Goal: Task Accomplishment & Management: Complete application form

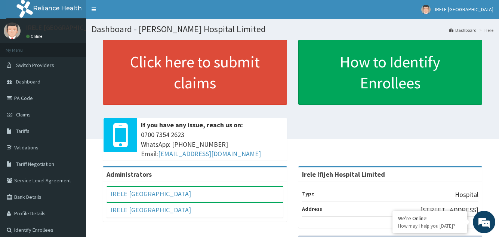
drag, startPoint x: 240, startPoint y: 121, endPoint x: 228, endPoint y: 114, distance: 14.6
drag, startPoint x: 228, startPoint y: 114, endPoint x: 192, endPoint y: 123, distance: 36.7
click at [176, 102] on div "Click here to submit claims If you have any issue, reach us on: 0700 7354 2623 …" at bounding box center [195, 103] width 196 height 126
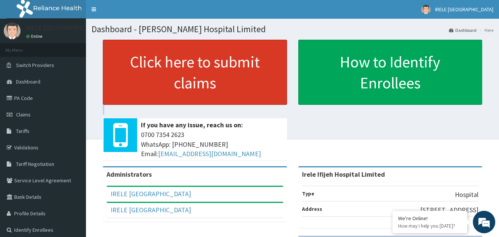
click at [187, 76] on link "Click here to submit claims" at bounding box center [195, 72] width 184 height 65
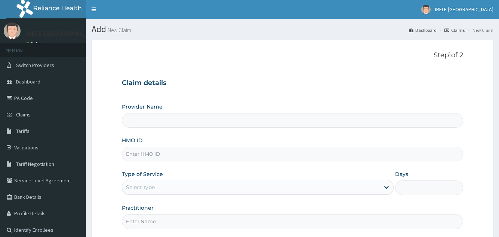
type input "Irele Ifijeh Hospital Limited"
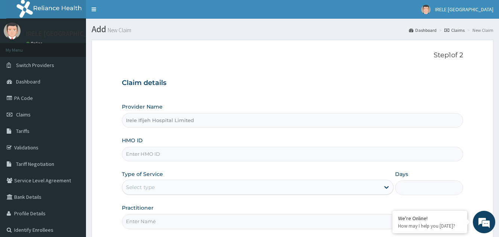
drag, startPoint x: 171, startPoint y: 70, endPoint x: 341, endPoint y: 80, distance: 170.4
click at [341, 80] on h3 "Claim details" at bounding box center [292, 83] width 341 height 8
click at [176, 151] on input "HMO ID" at bounding box center [292, 154] width 341 height 15
type input "SFA/14499/A"
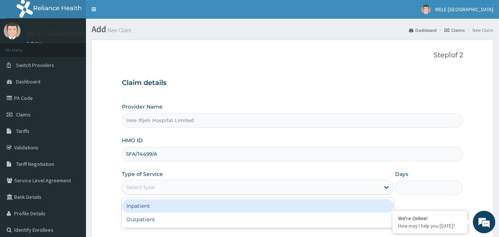
click at [178, 184] on div "Select type" at bounding box center [250, 187] width 257 height 12
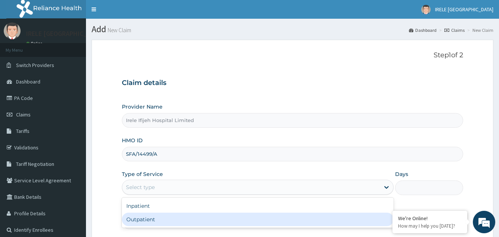
click at [157, 219] on div "Outpatient" at bounding box center [257, 218] width 271 height 13
type input "1"
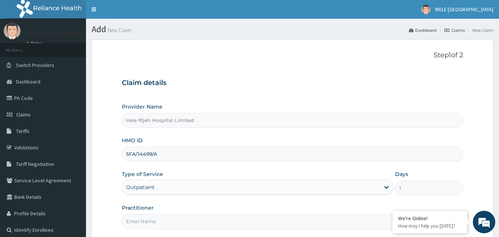
click at [147, 222] on input "Practitioner" at bounding box center [292, 221] width 341 height 15
type input "[PERSON_NAME]"
click at [104, 204] on form "Step 1 of 2 Claim details Provider Name [PERSON_NAME] Hospital Limited HMO ID S…" at bounding box center [293, 161] width 402 height 243
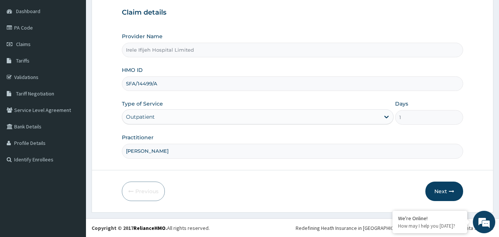
scroll to position [71, 0]
click at [442, 188] on button "Next" at bounding box center [444, 190] width 38 height 19
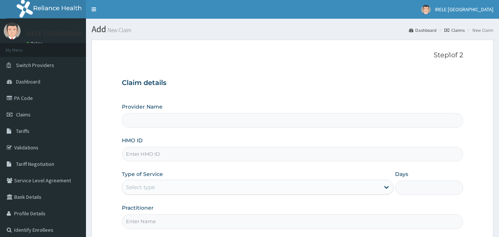
click at [133, 155] on input "HMO ID" at bounding box center [292, 154] width 341 height 15
type input "Irele Ifijeh Hospital Limited"
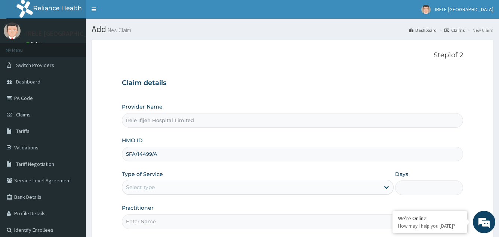
type input "SFA/14499/A"
click at [141, 183] on div "Select type" at bounding box center [140, 186] width 29 height 7
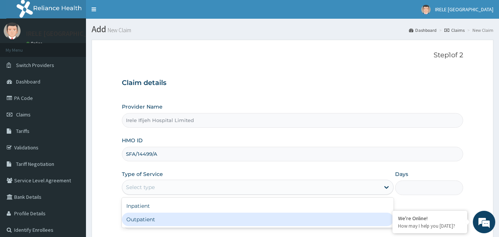
click at [145, 219] on div "Outpatient" at bounding box center [257, 218] width 271 height 13
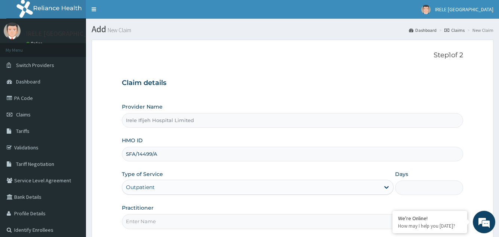
type input "1"
click at [145, 221] on input "Practitioner" at bounding box center [292, 221] width 341 height 15
type input "[PERSON_NAME]"
click at [105, 190] on form "Step 1 of 2 Claim details Provider Name [PERSON_NAME] Hospital Limited HMO ID S…" at bounding box center [293, 161] width 402 height 243
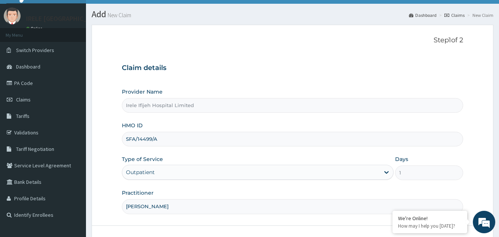
scroll to position [71, 0]
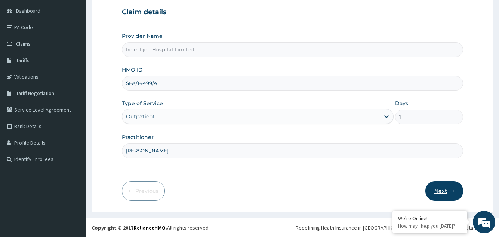
click at [442, 189] on button "Next" at bounding box center [444, 190] width 38 height 19
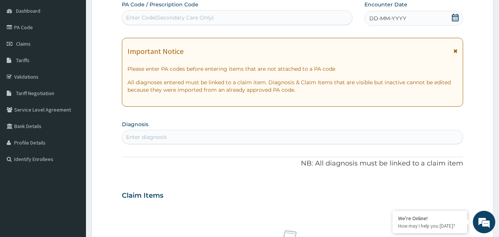
click at [457, 18] on icon at bounding box center [455, 17] width 7 height 7
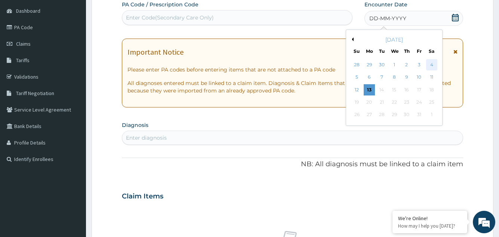
click at [431, 62] on div "4" at bounding box center [431, 64] width 11 height 11
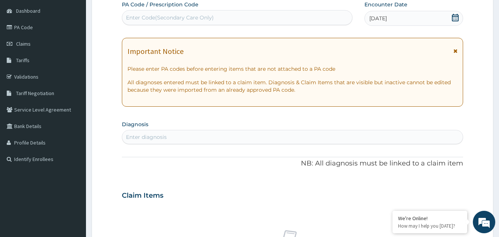
click at [160, 136] on div "Enter diagnosis" at bounding box center [146, 136] width 41 height 7
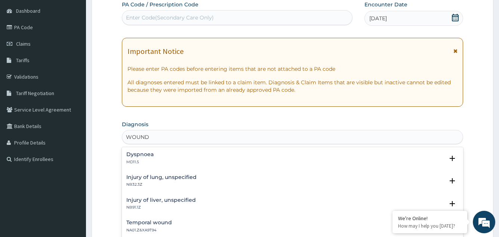
type input "WOUND"
click at [120, 160] on form "Step 2 of 2 PA Code / Prescription Code Enter Code(Secondary Care Only) Encount…" at bounding box center [293, 205] width 402 height 473
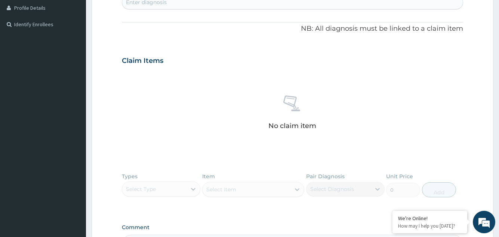
scroll to position [190, 0]
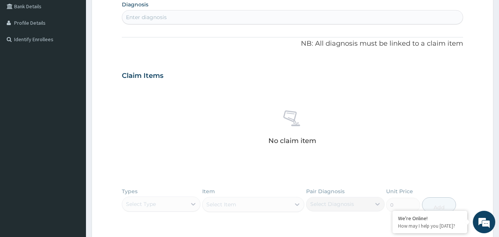
click at [148, 19] on div "Enter diagnosis" at bounding box center [146, 16] width 41 height 7
type input "INFECTED WOUND"
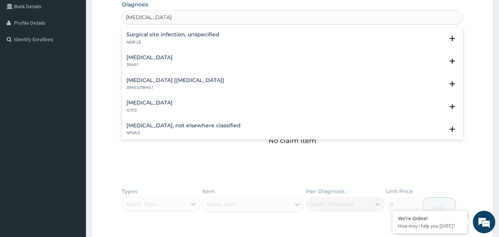
click at [183, 123] on h4 "Post traumatic wound infection, not elsewhere classified" at bounding box center [183, 126] width 114 height 6
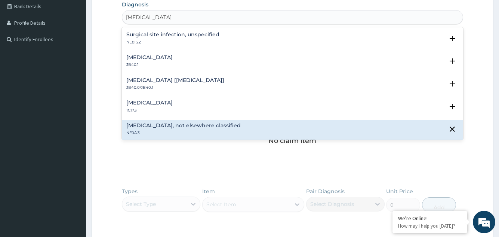
click at [183, 123] on h4 "Post traumatic wound infection, not elsewhere classified" at bounding box center [183, 126] width 114 height 6
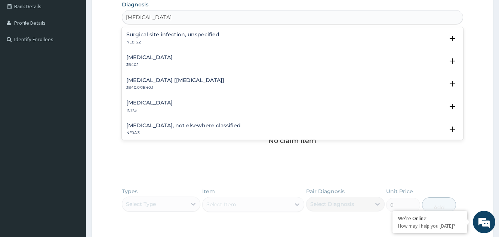
click at [183, 123] on h4 "Post traumatic wound infection, not elsewhere classified" at bounding box center [183, 126] width 114 height 6
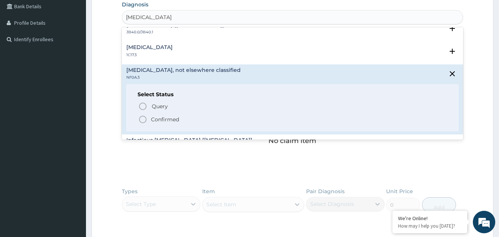
scroll to position [60, 0]
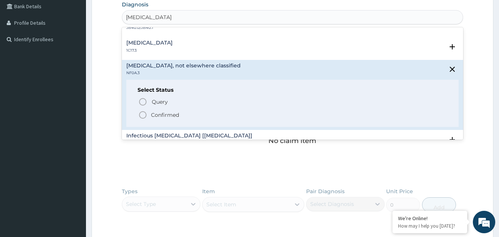
click at [142, 113] on icon "status option filled" at bounding box center [142, 114] width 9 height 9
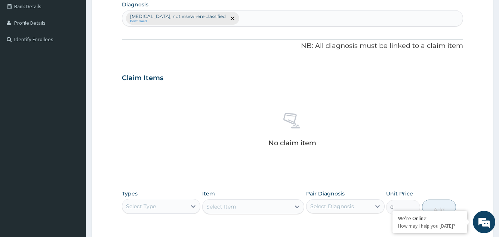
click at [176, 115] on div "No claim item" at bounding box center [292, 131] width 341 height 86
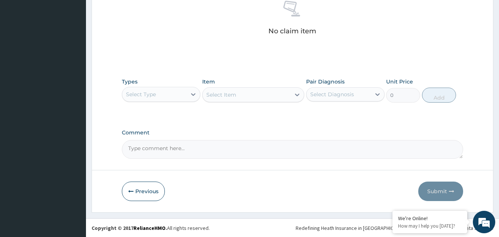
scroll to position [302, 0]
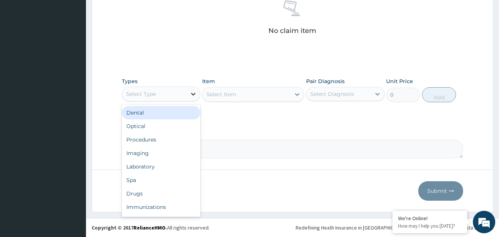
click at [193, 94] on icon at bounding box center [193, 94] width 4 height 3
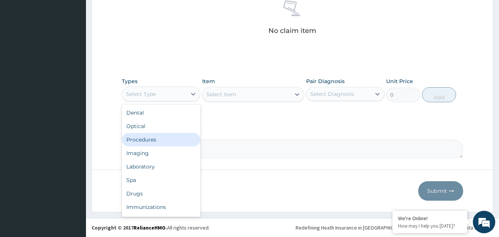
click at [156, 138] on div "Procedures" at bounding box center [161, 139] width 79 height 13
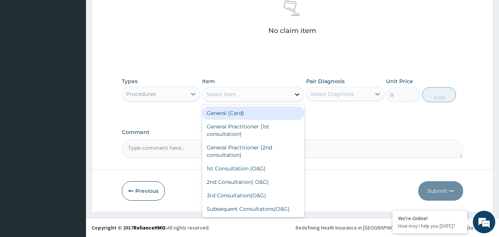
click at [296, 93] on icon at bounding box center [296, 93] width 7 height 7
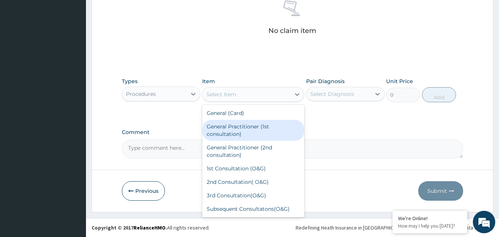
click at [260, 126] on div "General Practitioner (1st consultation)" at bounding box center [253, 130] width 102 height 21
type input "1500"
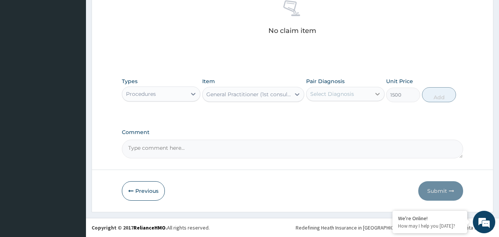
click at [377, 95] on icon at bounding box center [377, 94] width 4 height 3
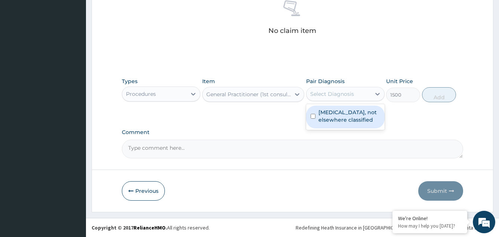
click at [362, 119] on label "Post traumatic wound infection, not elsewhere classified" at bounding box center [350, 115] width 62 height 15
checkbox input "true"
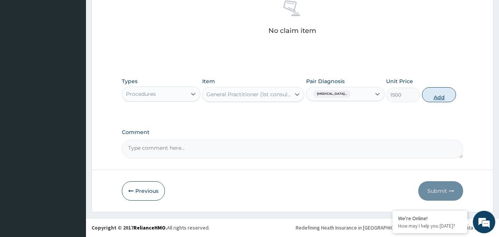
click at [441, 94] on button "Add" at bounding box center [439, 94] width 34 height 15
type input "0"
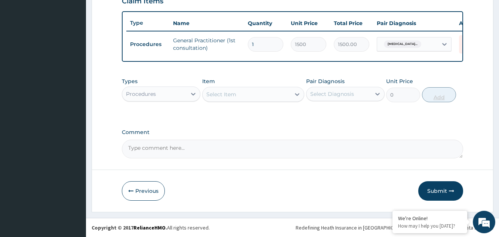
scroll to position [273, 0]
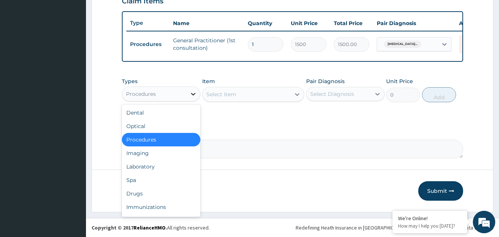
click at [193, 93] on icon at bounding box center [193, 93] width 7 height 7
click at [155, 193] on div "Drugs" at bounding box center [161, 193] width 79 height 13
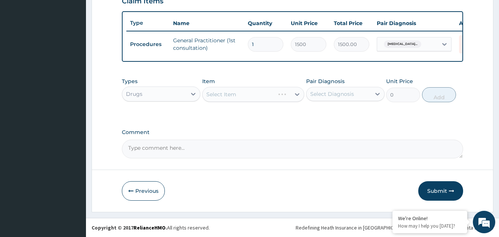
click at [296, 93] on div "Select Item" at bounding box center [253, 94] width 102 height 15
click at [297, 94] on div "Select Item" at bounding box center [253, 94] width 102 height 15
click at [297, 93] on div "Select Item" at bounding box center [253, 94] width 102 height 15
click at [298, 95] on icon at bounding box center [297, 94] width 4 height 3
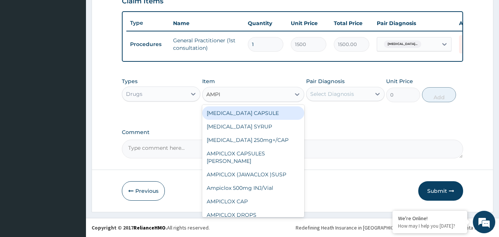
type input "AMPIC"
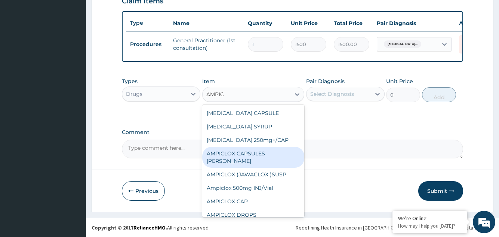
click at [256, 159] on div "AMPICLOX CAPSULES [PERSON_NAME]" at bounding box center [253, 157] width 102 height 21
type input "52.5"
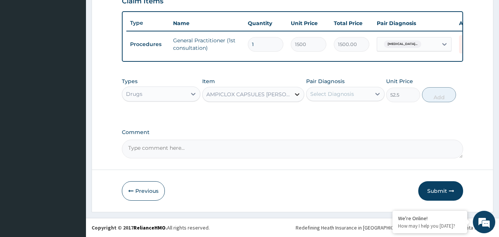
click at [296, 94] on icon at bounding box center [297, 94] width 4 height 3
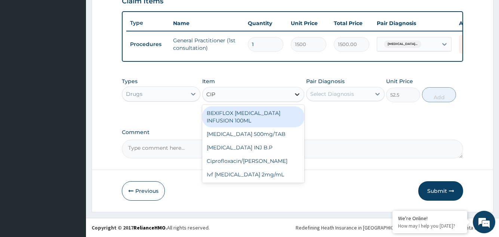
scroll to position [0, 0]
type input "CIPRO"
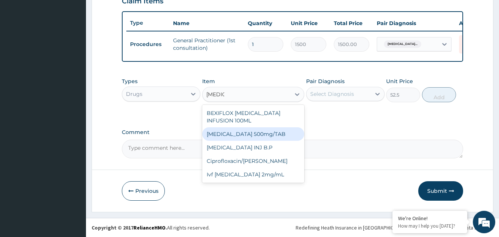
click at [234, 127] on div "[MEDICAL_DATA] 500mg/TAB" at bounding box center [253, 133] width 102 height 13
type input "26.77"
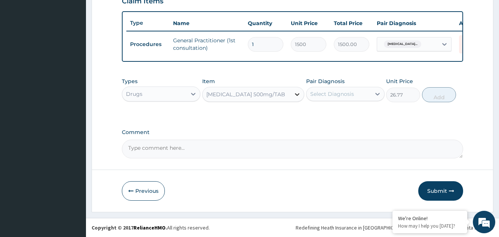
click at [297, 93] on icon at bounding box center [296, 93] width 7 height 7
type input "AMP"
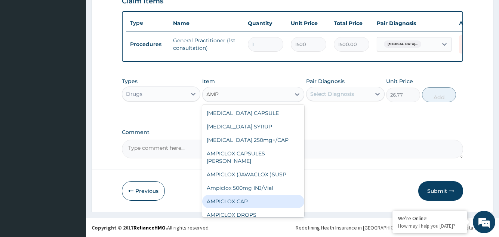
click at [238, 200] on div "AMPICLOX CAP" at bounding box center [253, 200] width 102 height 13
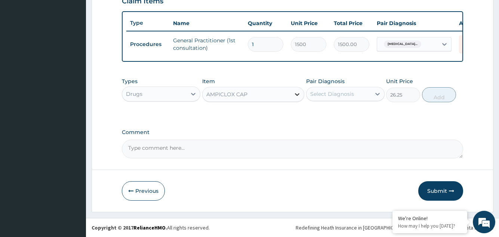
click at [298, 94] on icon at bounding box center [296, 93] width 7 height 7
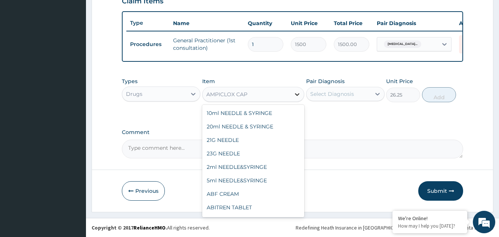
scroll to position [1279, 0]
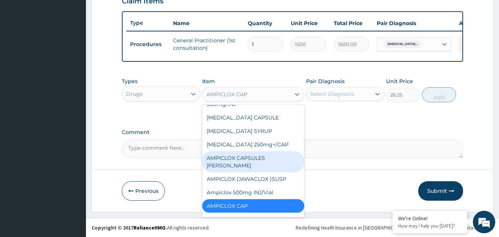
click at [244, 164] on div "AMPICLOX CAPSULES BEECHAM" at bounding box center [253, 161] width 102 height 21
type input "52.5"
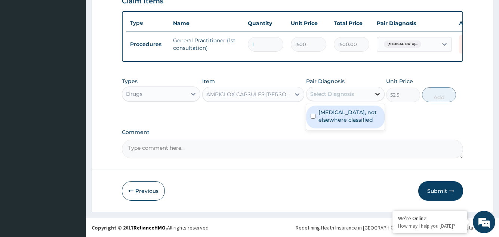
click at [377, 94] on icon at bounding box center [377, 93] width 7 height 7
click at [360, 120] on label "Post traumatic wound infection, not elsewhere classified" at bounding box center [350, 115] width 62 height 15
checkbox input "true"
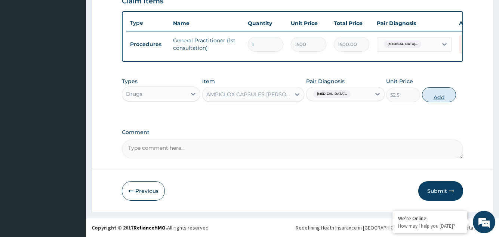
click at [439, 93] on button "Add" at bounding box center [439, 94] width 34 height 15
type input "0"
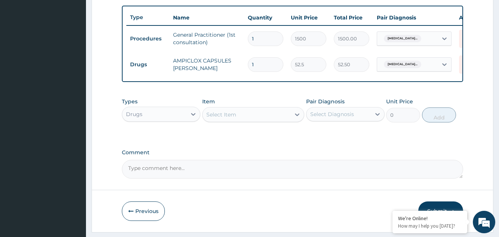
click at [258, 64] on input "1" at bounding box center [266, 64] width 36 height 15
type input "0.00"
type input "2"
type input "105.00"
type input "20"
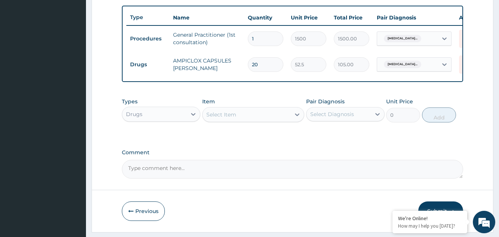
type input "1050.00"
type input "20"
click at [297, 116] on icon at bounding box center [297, 114] width 4 height 3
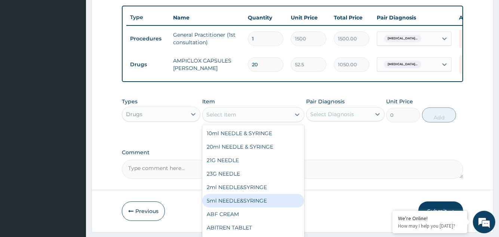
click at [251, 203] on div "5ml NEEDLE&SYRINGE" at bounding box center [253, 200] width 102 height 13
type input "26.25"
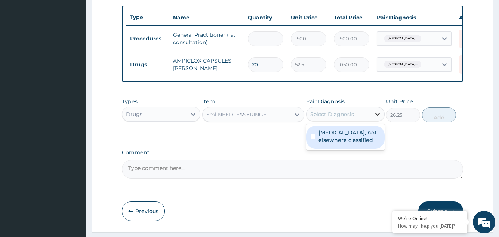
click at [377, 116] on icon at bounding box center [377, 114] width 4 height 3
click at [360, 144] on label "Post traumatic wound infection, not elsewhere classified" at bounding box center [350, 136] width 62 height 15
checkbox input "true"
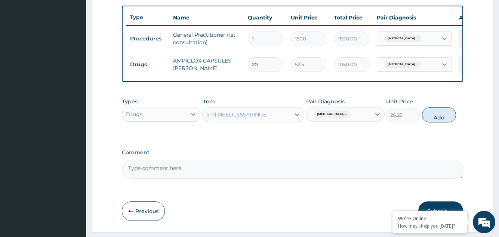
click at [441, 120] on button "Add" at bounding box center [439, 114] width 34 height 15
type input "0"
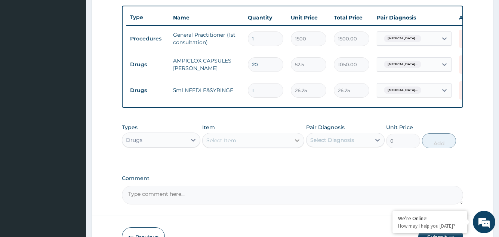
click at [297, 144] on icon at bounding box center [296, 139] width 7 height 7
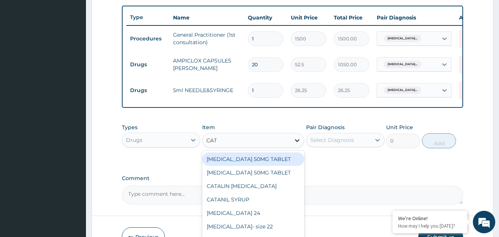
type input "CATA"
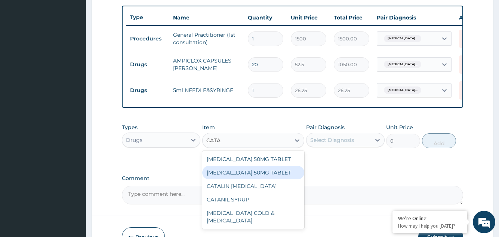
click at [264, 176] on div "[MEDICAL_DATA] 50MG TABLET" at bounding box center [253, 172] width 102 height 13
type input "76.12"
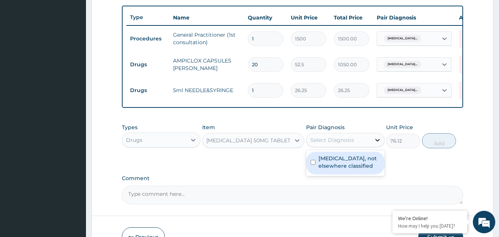
click at [376, 141] on icon at bounding box center [377, 140] width 4 height 3
click at [360, 169] on label "Post traumatic wound infection, not elsewhere classified" at bounding box center [350, 161] width 62 height 15
checkbox input "true"
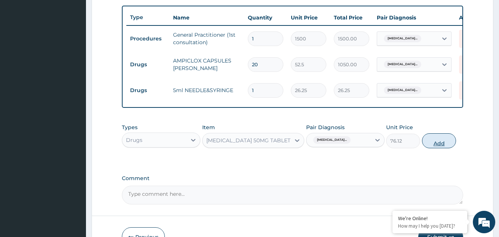
click at [441, 146] on button "Add" at bounding box center [439, 140] width 34 height 15
type input "0"
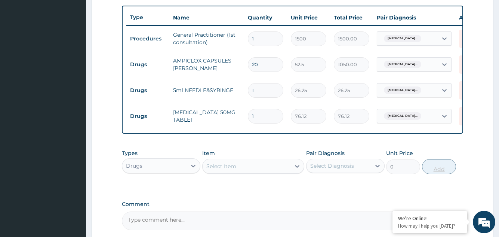
click at [441, 146] on div "PA Code / Prescription Code Enter Code(Secondary Care Only) Encounter Date 04-1…" at bounding box center [292, 14] width 341 height 431
click at [270, 117] on input "1" at bounding box center [266, 116] width 36 height 15
type input "10"
type input "761.20"
type input "10"
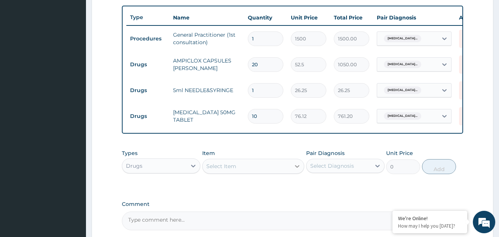
click at [297, 167] on icon at bounding box center [297, 166] width 4 height 3
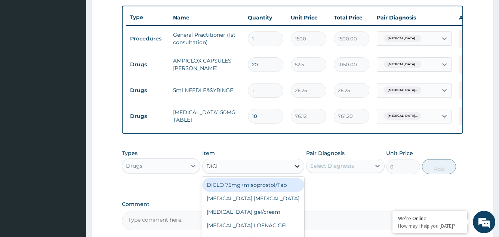
type input "DICLO"
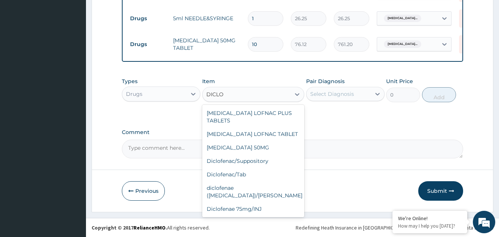
scroll to position [90, 0]
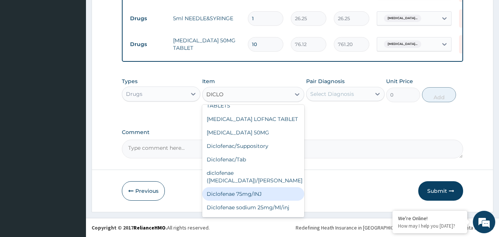
click at [230, 187] on div "Diclofenae 75mg/INJ" at bounding box center [253, 193] width 102 height 13
type input "39.38"
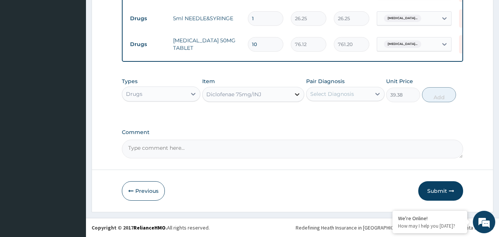
click at [297, 95] on icon at bounding box center [297, 94] width 4 height 3
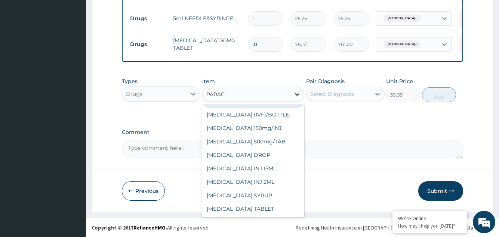
scroll to position [12, 0]
type input "PARACET"
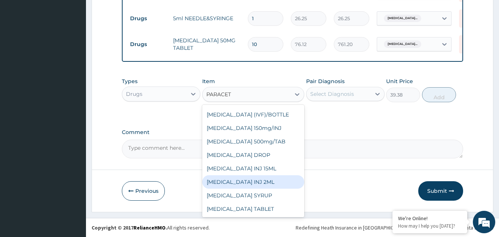
click at [255, 179] on div "[MEDICAL_DATA] INJ 2ML" at bounding box center [253, 181] width 102 height 13
type input "210"
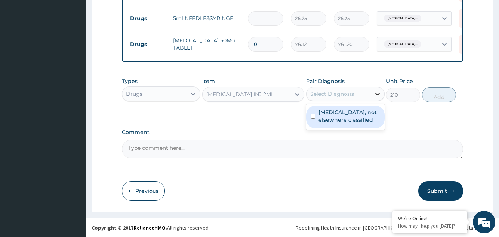
click at [378, 94] on icon at bounding box center [377, 94] width 4 height 3
click at [356, 123] on label "Post traumatic wound infection, not elsewhere classified" at bounding box center [350, 115] width 62 height 15
checkbox input "true"
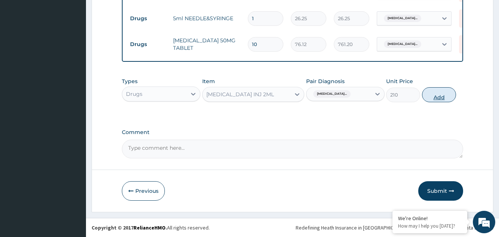
click at [442, 94] on button "Add" at bounding box center [439, 94] width 34 height 15
type input "0"
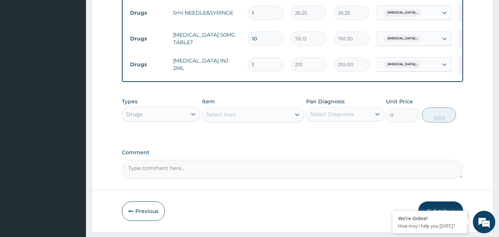
type input "0.00"
type input "2"
type input "420.00"
type input "3"
type input "630.00"
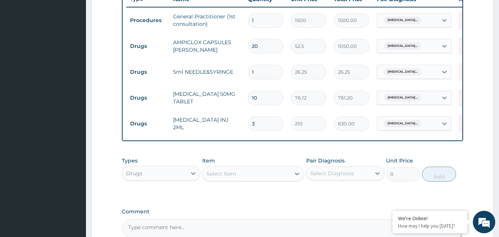
scroll to position [290, 0]
click at [297, 178] on icon at bounding box center [296, 173] width 7 height 7
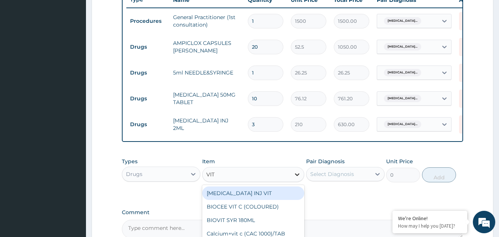
type input "VIT C"
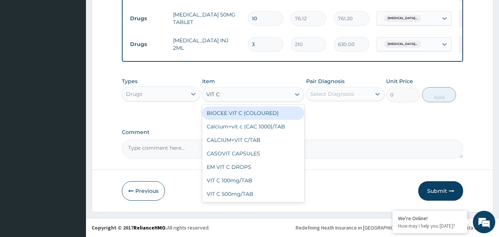
scroll to position [376, 0]
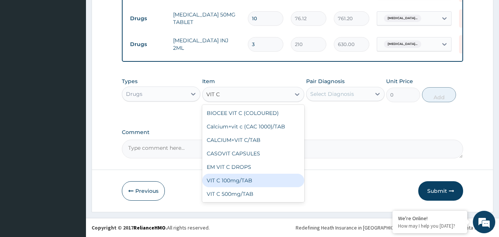
click at [238, 180] on div "VIT C 100mg/TAB" at bounding box center [253, 179] width 102 height 13
type input "4.2"
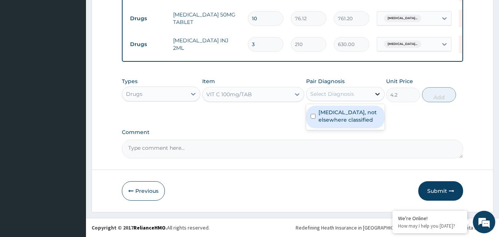
click at [378, 93] on icon at bounding box center [377, 93] width 7 height 7
click at [360, 119] on label "Post traumatic wound infection, not elsewhere classified" at bounding box center [350, 115] width 62 height 15
checkbox input "true"
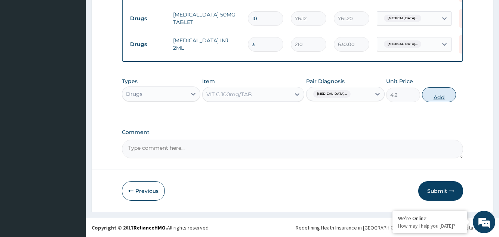
click at [440, 95] on button "Add" at bounding box center [439, 94] width 34 height 15
type input "0"
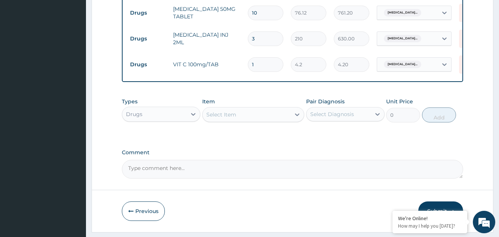
click at [254, 64] on input "1" at bounding box center [266, 64] width 36 height 15
type input "0.00"
type input "2"
type input "8.40"
type input "20"
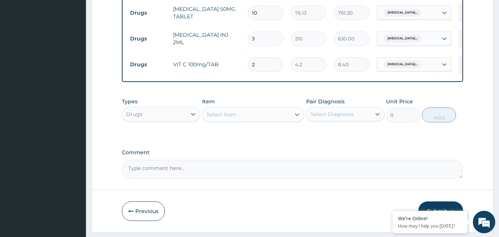
type input "84.00"
type input "20"
click at [255, 38] on input "3" at bounding box center [266, 38] width 36 height 15
type input "0.00"
type input "2"
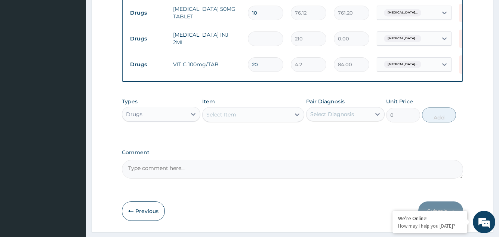
type input "420.00"
type input "2"
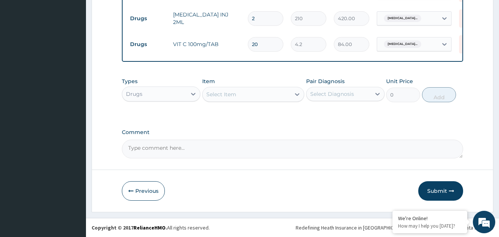
scroll to position [402, 0]
click at [193, 93] on icon at bounding box center [193, 93] width 7 height 7
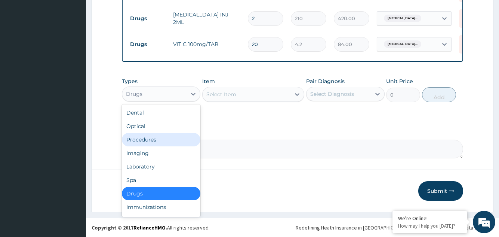
click at [141, 139] on div "Procedures" at bounding box center [161, 139] width 79 height 13
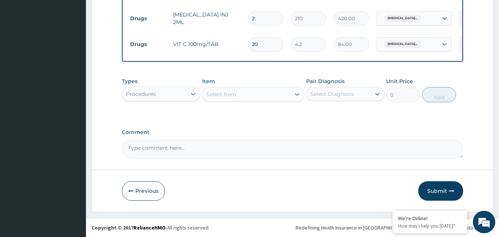
click at [297, 93] on icon at bounding box center [296, 93] width 7 height 7
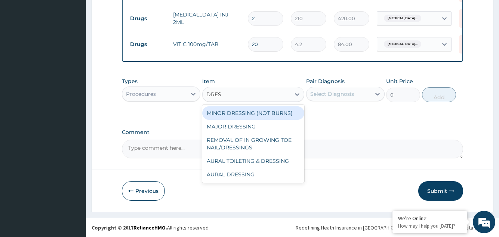
type input "DRESS"
click at [269, 111] on div "MINOR DRESSING (NOT BURNS)" at bounding box center [253, 112] width 102 height 13
type input "1000"
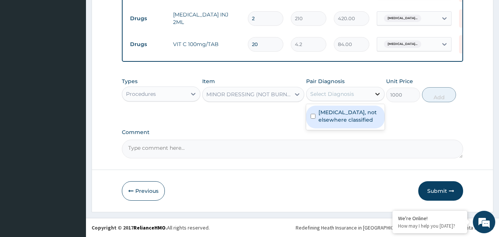
click at [377, 93] on icon at bounding box center [377, 93] width 7 height 7
click at [359, 118] on label "Post traumatic wound infection, not elsewhere classified" at bounding box center [350, 115] width 62 height 15
checkbox input "true"
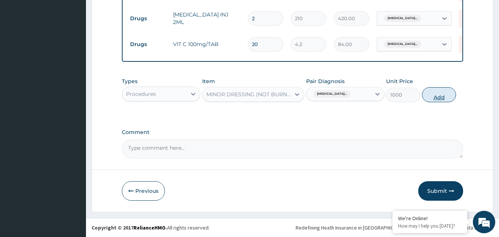
click at [440, 96] on button "Add" at bounding box center [439, 94] width 34 height 15
type input "0"
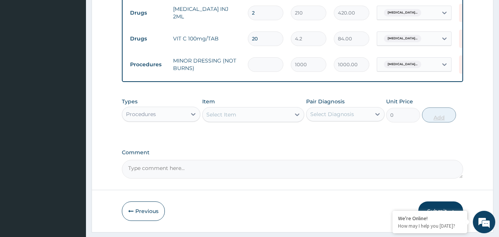
type input "0.00"
type input "3"
type input "3000.00"
type input "3"
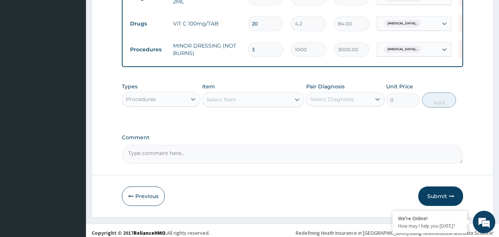
scroll to position [427, 0]
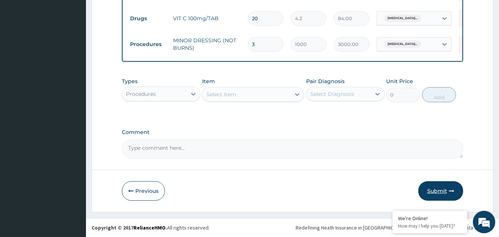
click at [436, 189] on button "Submit" at bounding box center [440, 190] width 45 height 19
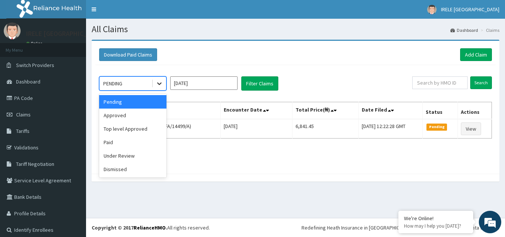
click at [159, 83] on icon at bounding box center [159, 83] width 7 height 7
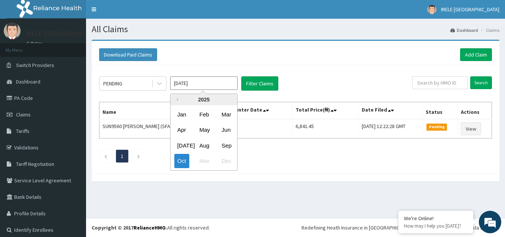
click at [229, 83] on input "Oct 2025" at bounding box center [203, 82] width 67 height 13
click at [226, 144] on div "Sep" at bounding box center [225, 145] width 15 height 14
type input "Sep 2025"
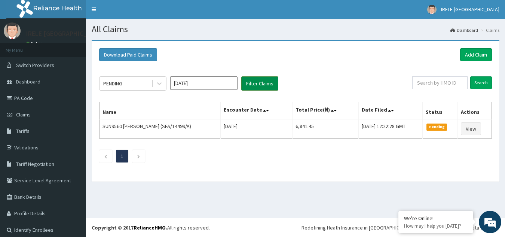
click at [259, 82] on button "Filter Claims" at bounding box center [259, 83] width 37 height 14
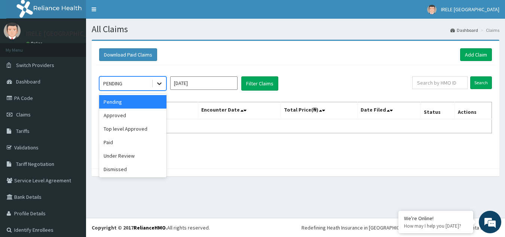
click at [159, 83] on icon at bounding box center [159, 83] width 7 height 7
click at [152, 113] on div "Approved" at bounding box center [132, 114] width 67 height 13
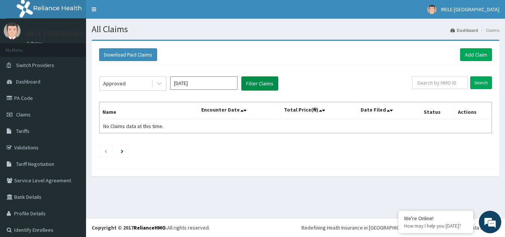
click at [262, 80] on button "Filter Claims" at bounding box center [259, 83] width 37 height 14
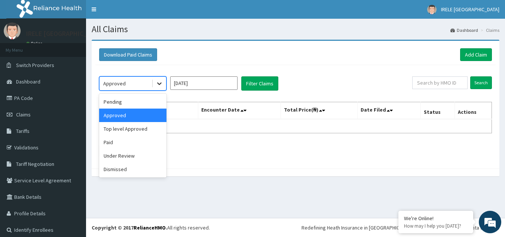
click at [159, 83] on icon at bounding box center [159, 83] width 7 height 7
click at [108, 141] on div "Paid" at bounding box center [132, 141] width 67 height 13
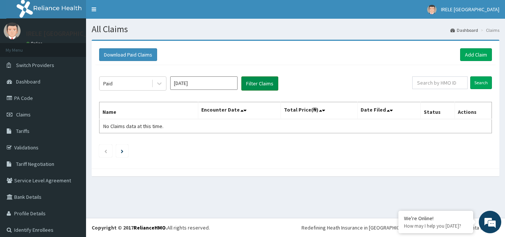
click at [256, 81] on button "Filter Claims" at bounding box center [259, 83] width 37 height 14
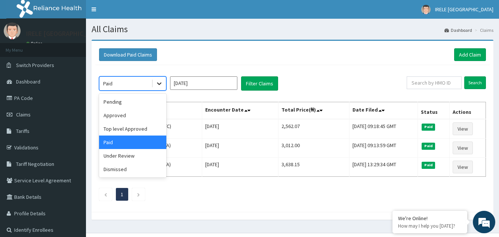
click at [159, 84] on icon at bounding box center [159, 84] width 4 height 3
click at [127, 155] on div "Under Review" at bounding box center [132, 155] width 67 height 13
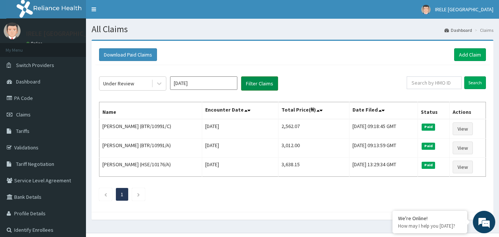
click at [262, 81] on button "Filter Claims" at bounding box center [259, 83] width 37 height 14
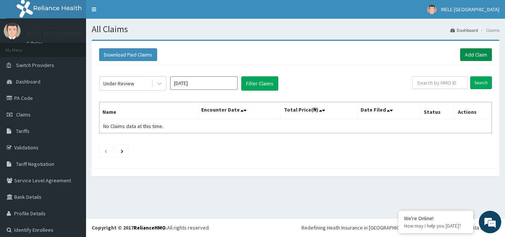
click at [467, 50] on link "Add Claim" at bounding box center [476, 54] width 32 height 13
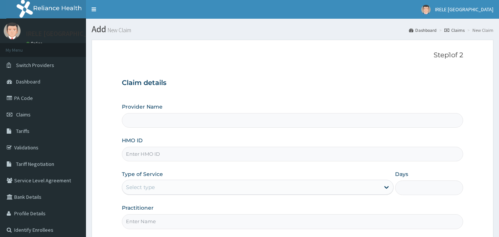
click at [164, 152] on input "HMO ID" at bounding box center [292, 154] width 341 height 15
type input "Irele Ifijeh Hospital Limited"
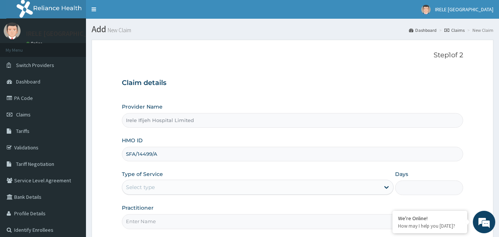
type input "SFA/14499/A"
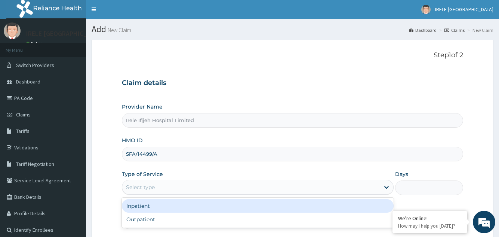
click at [137, 187] on div "Select type" at bounding box center [140, 186] width 29 height 7
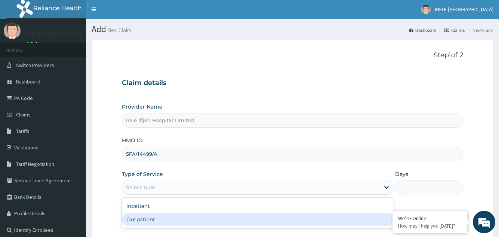
click at [143, 221] on div "Outpatient" at bounding box center [257, 218] width 271 height 13
type input "1"
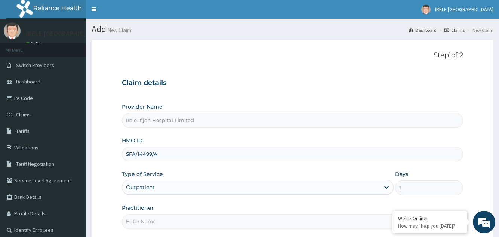
click at [141, 222] on input "Practitioner" at bounding box center [292, 221] width 341 height 15
type input "[PERSON_NAME]"
click at [105, 193] on form "Step 1 of 2 Claim details Provider Name [PERSON_NAME] Hospital Limited HMO ID S…" at bounding box center [293, 161] width 402 height 243
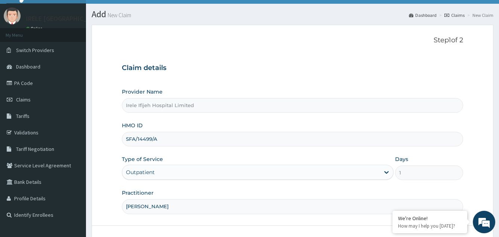
scroll to position [71, 0]
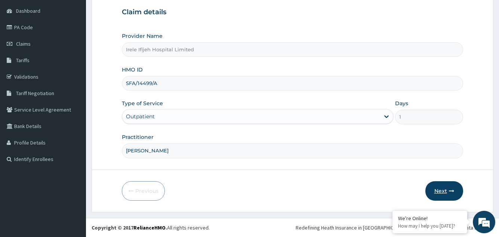
click at [443, 187] on button "Next" at bounding box center [444, 190] width 38 height 19
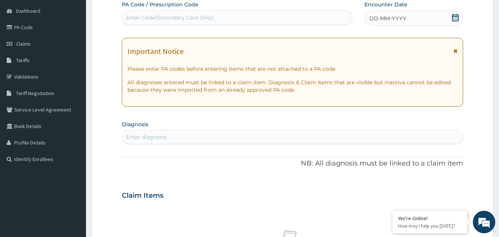
click at [455, 18] on icon at bounding box center [455, 17] width 7 height 7
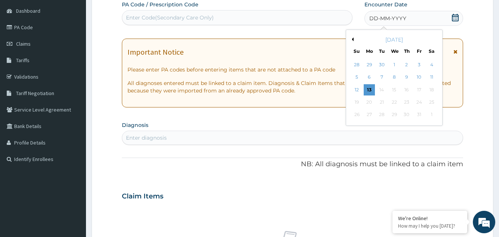
click at [354, 39] on div "October 2025" at bounding box center [394, 39] width 90 height 7
click at [353, 39] on button "Previous Month" at bounding box center [352, 39] width 4 height 4
click at [357, 77] on div "7" at bounding box center [356, 77] width 11 height 11
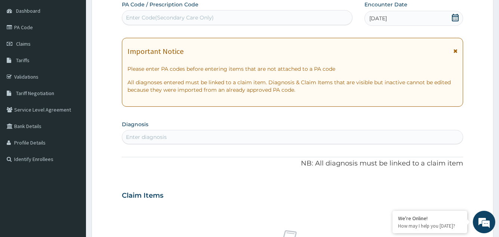
click at [185, 136] on div "Enter diagnosis" at bounding box center [292, 137] width 340 height 12
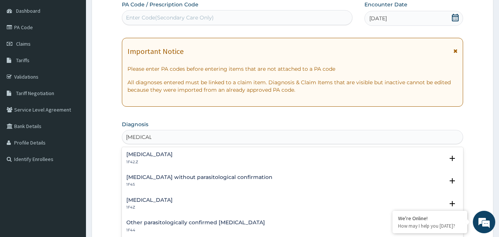
click at [159, 199] on h4 "Malaria, unspecified" at bounding box center [149, 200] width 46 height 6
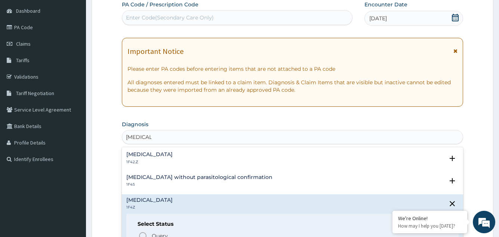
type input "MALARIA"
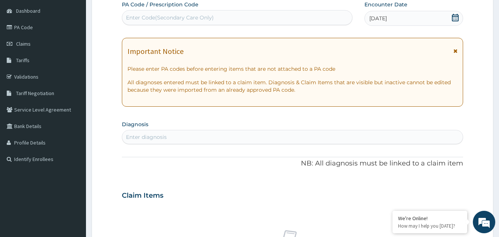
click at [112, 214] on form "Step 2 of 2 PA Code / Prescription Code Enter Code(Secondary Care Only) Encount…" at bounding box center [293, 205] width 402 height 473
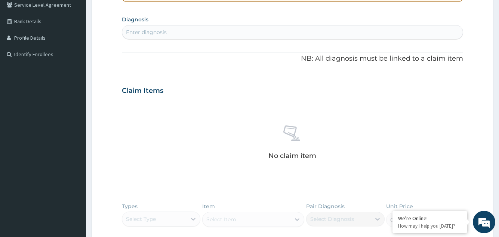
scroll to position [190, 0]
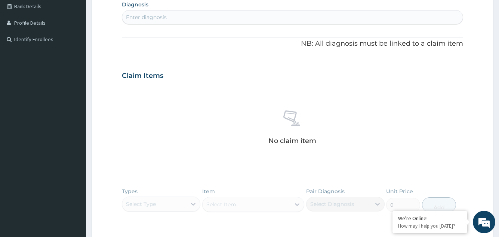
click at [138, 15] on div "Enter diagnosis" at bounding box center [146, 16] width 41 height 7
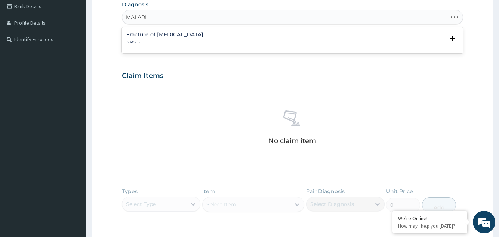
type input "MALARIA"
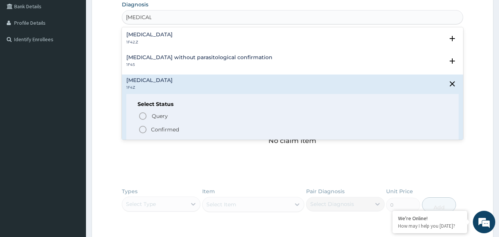
click at [154, 79] on h4 "Malaria, unspecified" at bounding box center [149, 80] width 46 height 6
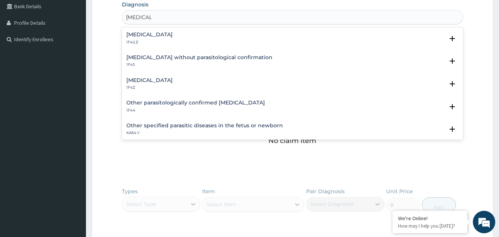
click at [150, 79] on h4 "Malaria, unspecified" at bounding box center [149, 80] width 46 height 6
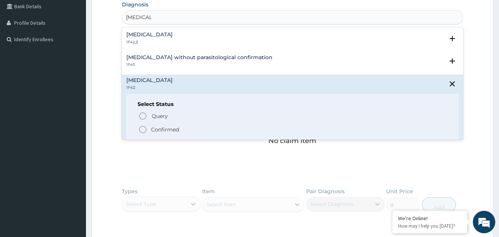
click at [142, 128] on icon "status option filled" at bounding box center [142, 129] width 9 height 9
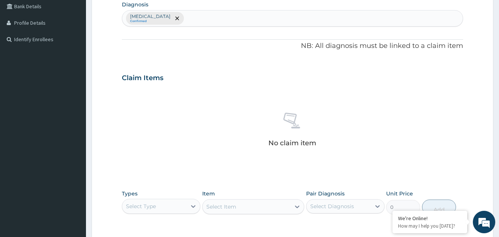
click at [127, 138] on div "No claim item" at bounding box center [292, 131] width 341 height 86
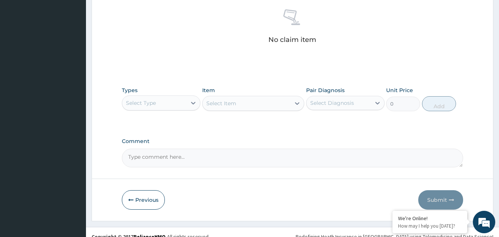
scroll to position [302, 0]
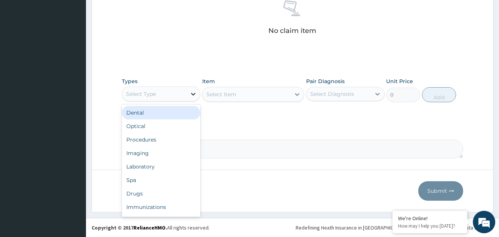
click at [193, 94] on icon at bounding box center [193, 94] width 4 height 3
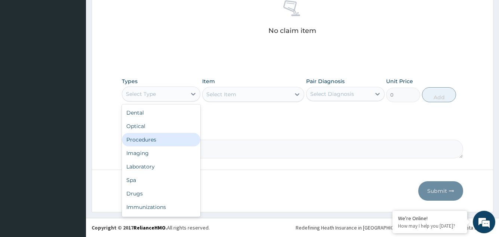
click at [150, 141] on div "Procedures" at bounding box center [161, 139] width 79 height 13
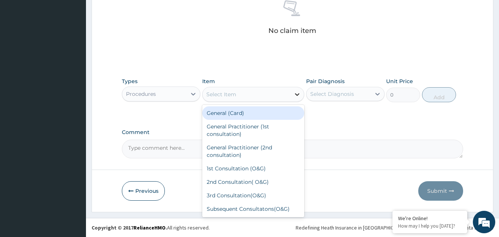
click at [297, 93] on icon at bounding box center [296, 93] width 7 height 7
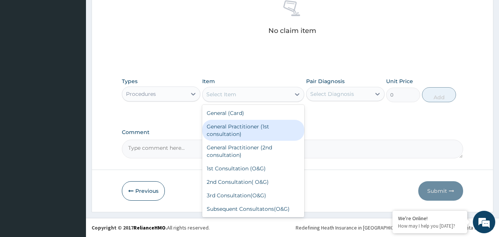
click at [260, 125] on div "General Practitioner (1st consultation)" at bounding box center [253, 130] width 102 height 21
type input "1500"
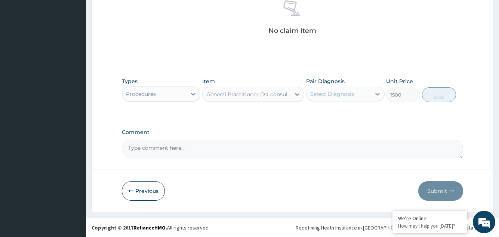
click at [376, 93] on icon at bounding box center [377, 94] width 4 height 3
click at [365, 113] on label "Malaria, unspecified" at bounding box center [342, 111] width 46 height 7
checkbox input "true"
click at [436, 93] on button "Add" at bounding box center [439, 94] width 34 height 15
type input "0"
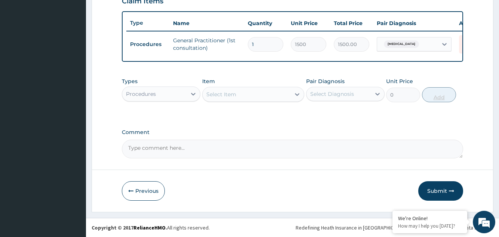
scroll to position [273, 0]
click at [194, 95] on icon at bounding box center [193, 94] width 4 height 3
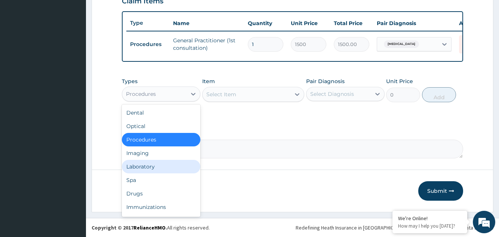
click at [146, 165] on div "Laboratory" at bounding box center [161, 166] width 79 height 13
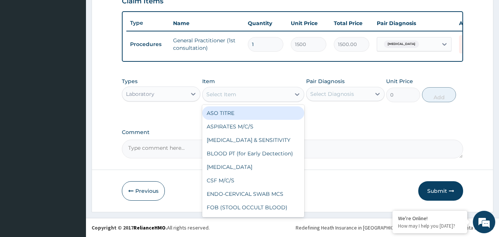
click at [297, 93] on icon at bounding box center [296, 93] width 7 height 7
type input "MP"
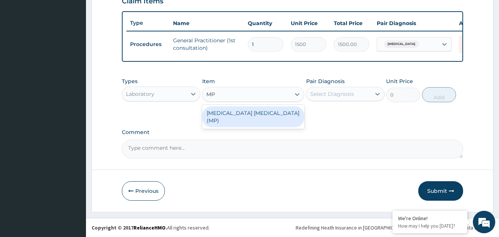
click at [262, 112] on div "MALARIA PARASITE (MP)" at bounding box center [253, 116] width 102 height 21
type input "560"
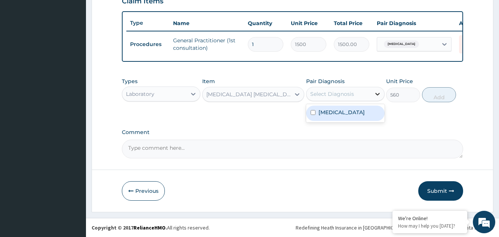
click at [377, 93] on icon at bounding box center [377, 93] width 7 height 7
click at [365, 113] on label "Malaria, unspecified" at bounding box center [342, 111] width 46 height 7
checkbox input "true"
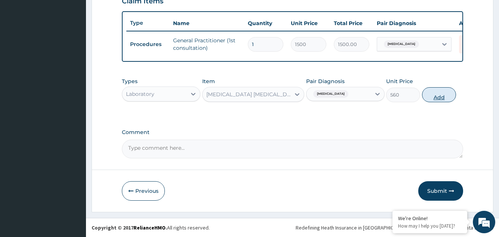
click at [439, 95] on button "Add" at bounding box center [439, 94] width 34 height 15
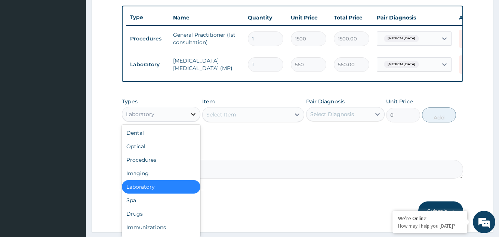
click at [193, 118] on icon at bounding box center [193, 113] width 7 height 7
click at [136, 219] on div "Drugs" at bounding box center [161, 213] width 79 height 13
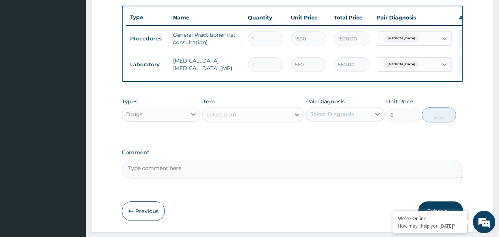
click at [297, 118] on icon at bounding box center [296, 114] width 7 height 7
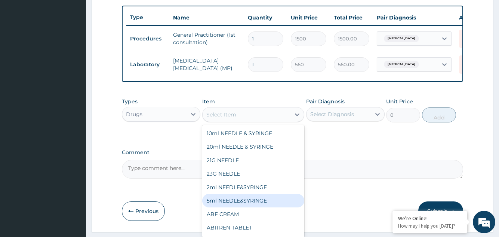
click at [246, 205] on div "5ml NEEDLE&SYRINGE" at bounding box center [253, 200] width 102 height 13
type input "26.25"
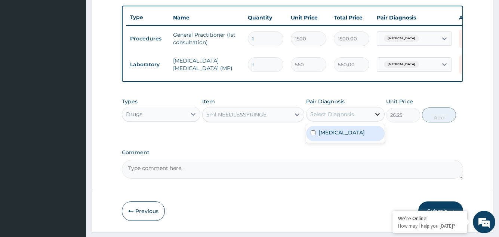
click at [377, 118] on icon at bounding box center [377, 113] width 7 height 7
click at [358, 136] on label "Malaria, unspecified" at bounding box center [342, 132] width 46 height 7
checkbox input "true"
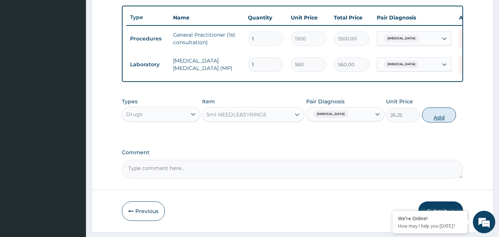
click at [439, 120] on button "Add" at bounding box center [439, 114] width 34 height 15
type input "0"
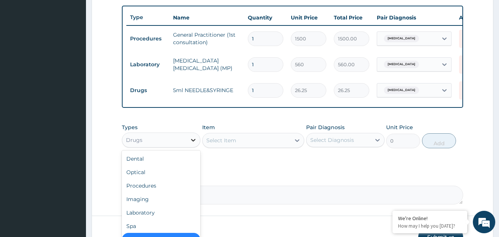
click at [193, 144] on icon at bounding box center [193, 139] width 7 height 7
click at [297, 144] on icon at bounding box center [296, 139] width 7 height 7
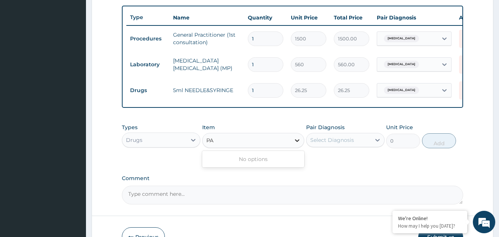
type input "P"
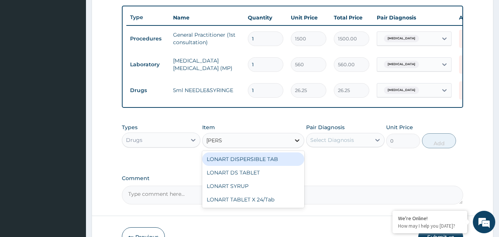
type input "LONAR"
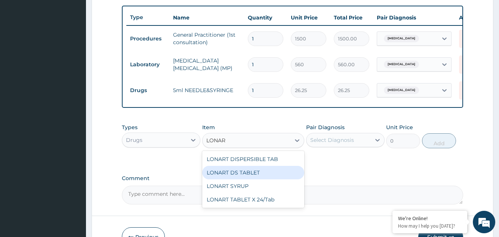
click at [237, 176] on div "LONART DS TABLET" at bounding box center [253, 172] width 102 height 13
type input "105"
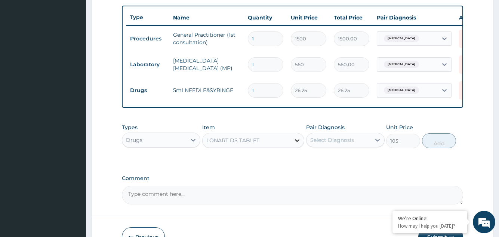
click at [298, 144] on icon at bounding box center [296, 139] width 7 height 7
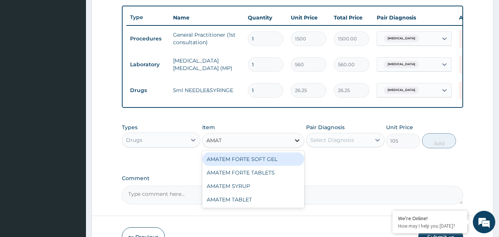
scroll to position [0, 0]
type input "AMATE"
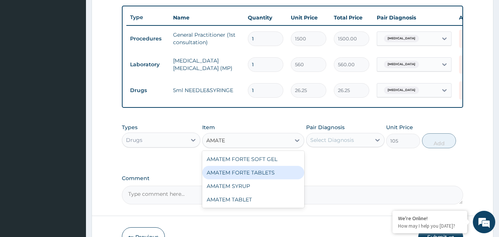
click at [255, 175] on div "AMATEM FORTE TABLETS" at bounding box center [253, 172] width 102 height 13
type input "115.5"
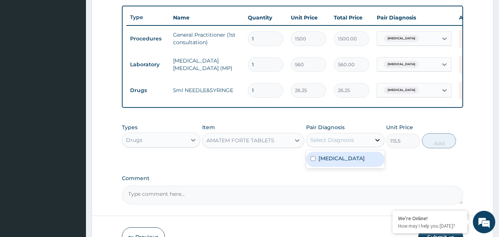
click at [378, 144] on icon at bounding box center [377, 139] width 7 height 7
click at [365, 162] on label "Malaria, unspecified" at bounding box center [342, 157] width 46 height 7
checkbox input "true"
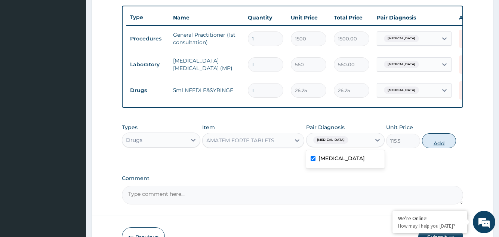
click at [442, 147] on button "Add" at bounding box center [439, 140] width 34 height 15
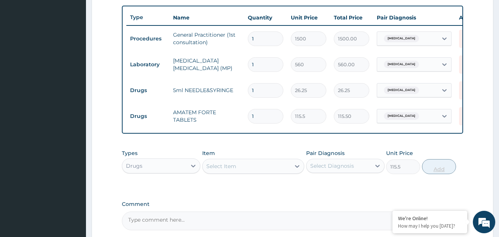
type input "0"
click at [441, 147] on div "PA Code / Prescription Code Enter Code(Secondary Care Only) Encounter Date 07-0…" at bounding box center [292, 14] width 341 height 431
click at [263, 117] on input "1" at bounding box center [266, 116] width 36 height 15
type input "0.00"
type input "6"
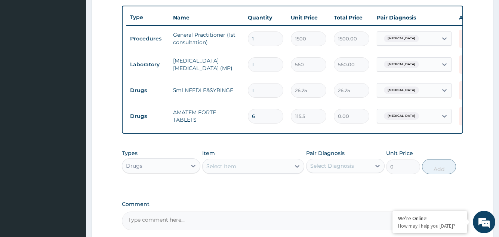
type input "693.00"
type input "6"
click at [297, 170] on icon at bounding box center [296, 165] width 7 height 7
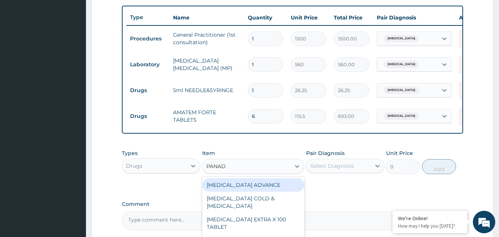
type input "PANAD"
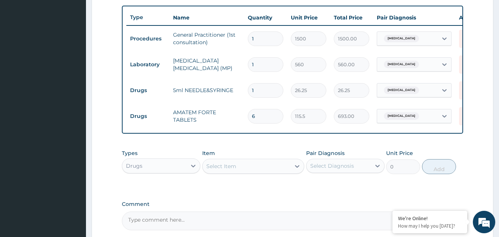
click at [335, 206] on label "Comment" at bounding box center [292, 204] width 341 height 6
click at [335, 211] on textarea "Comment" at bounding box center [292, 220] width 341 height 19
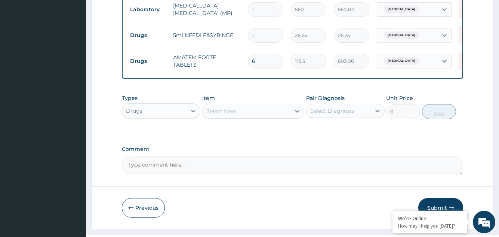
scroll to position [350, 0]
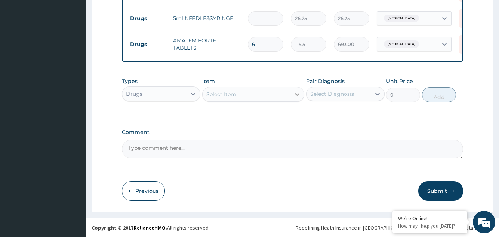
click at [297, 93] on icon at bounding box center [296, 93] width 7 height 7
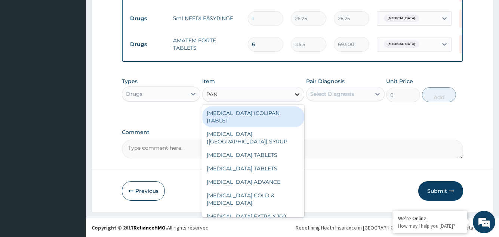
type input "PANA"
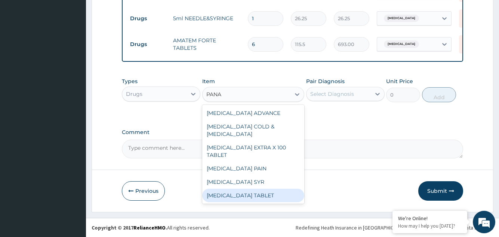
click at [234, 188] on div "[MEDICAL_DATA] TABLET" at bounding box center [253, 194] width 102 height 13
type input "7.88"
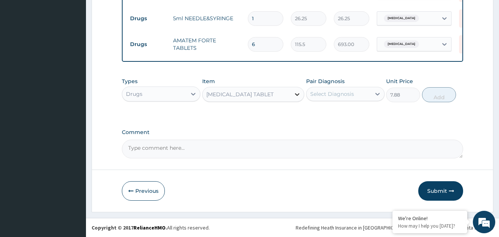
click at [297, 93] on icon at bounding box center [296, 93] width 7 height 7
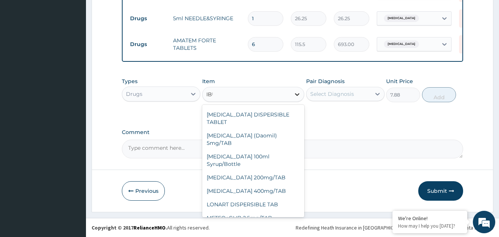
scroll to position [0, 0]
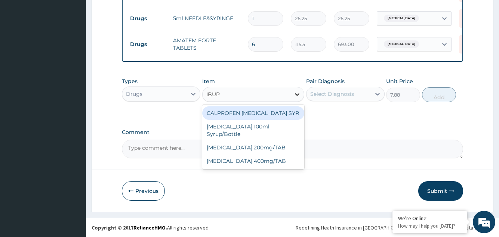
type input "IBUPR"
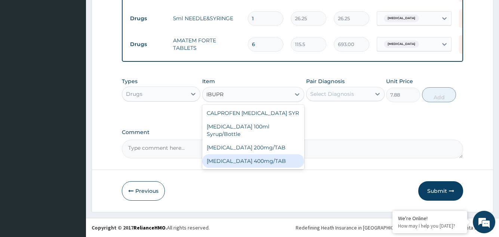
click at [247, 154] on div "[MEDICAL_DATA] 400mg/TAB" at bounding box center [253, 160] width 102 height 13
type input "21"
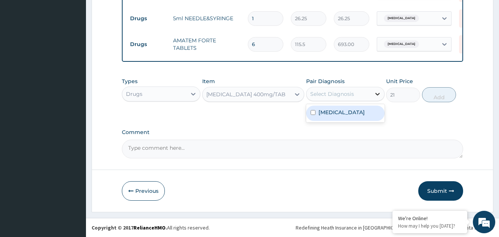
click at [378, 93] on icon at bounding box center [377, 93] width 7 height 7
click at [365, 113] on label "Malaria, unspecified" at bounding box center [342, 111] width 46 height 7
checkbox input "true"
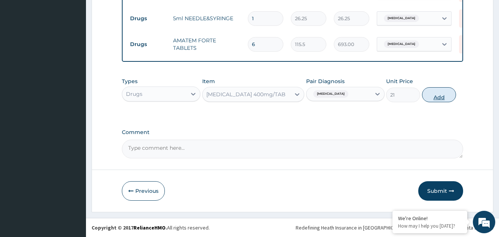
click at [441, 95] on button "Add" at bounding box center [439, 94] width 34 height 15
type input "0"
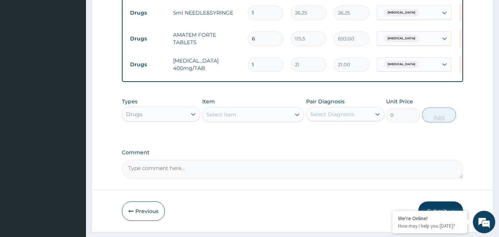
type input "15"
type input "315.00"
type input "15"
click at [297, 116] on icon at bounding box center [297, 114] width 4 height 3
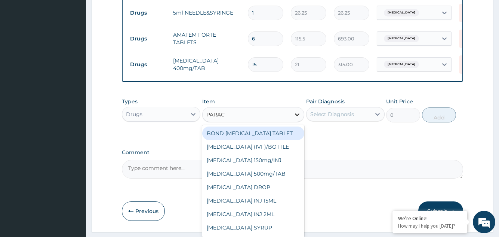
type input "PARACE"
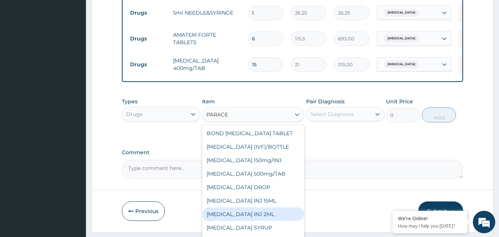
click at [251, 219] on div "[MEDICAL_DATA] INJ 2ML" at bounding box center [253, 213] width 102 height 13
type input "210"
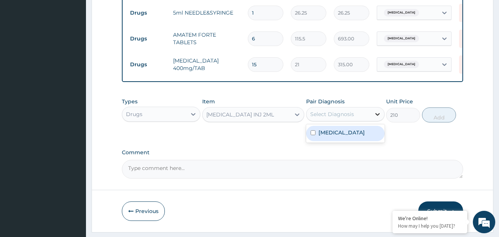
click at [377, 118] on icon at bounding box center [377, 113] width 7 height 7
click at [365, 135] on label "Malaria, unspecified" at bounding box center [342, 132] width 46 height 7
checkbox input "true"
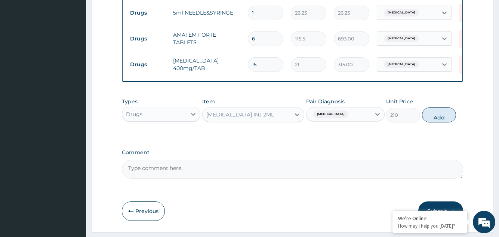
click at [437, 120] on button "Add" at bounding box center [439, 114] width 34 height 15
type input "0"
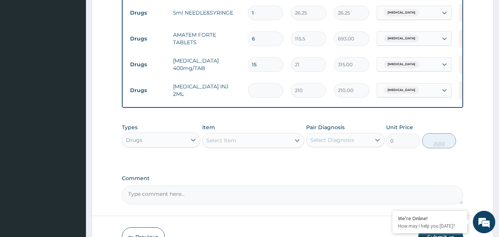
type input "0.00"
type input "2"
type input "420.00"
type input "2"
click at [297, 142] on icon at bounding box center [297, 140] width 4 height 3
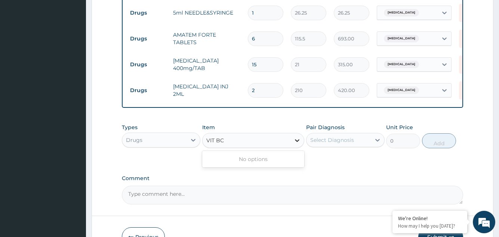
type input "VIT B"
click at [226, 164] on div "VIT [DOMAIN_NAME][URL]" at bounding box center [253, 158] width 102 height 13
type input "13.12"
click at [378, 144] on icon at bounding box center [377, 139] width 7 height 7
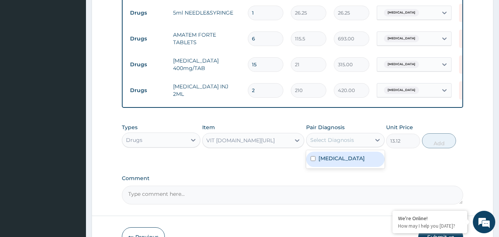
click at [360, 161] on label "Malaria, unspecified" at bounding box center [342, 157] width 46 height 7
checkbox input "true"
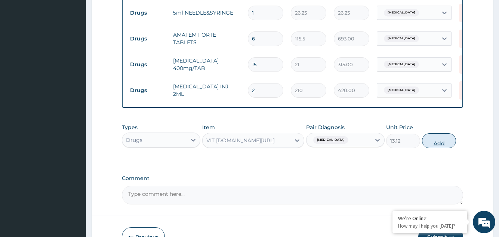
click at [440, 148] on button "Add" at bounding box center [439, 140] width 34 height 15
type input "0"
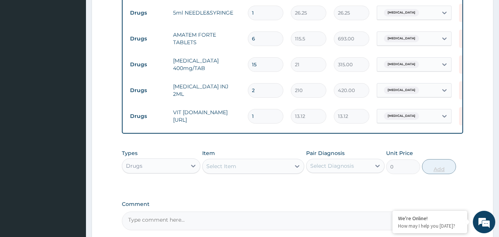
type input "0.00"
type input "2"
type input "26.24"
type input "20"
type input "262.40"
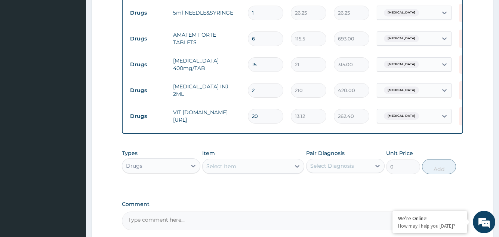
type input "20"
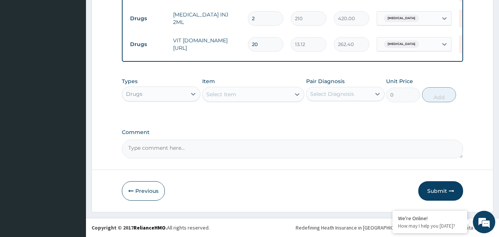
scroll to position [427, 0]
click at [440, 188] on button "Submit" at bounding box center [440, 190] width 45 height 19
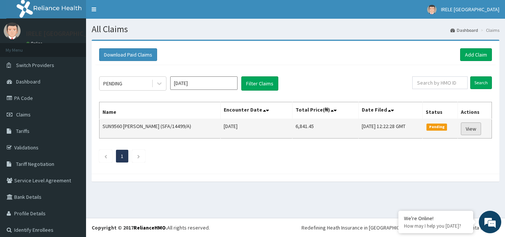
click at [472, 126] on link "View" at bounding box center [471, 128] width 20 height 13
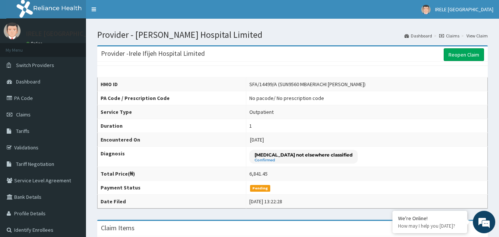
click at [481, 34] on link "View Claim" at bounding box center [477, 36] width 21 height 6
click at [452, 33] on link "Claims" at bounding box center [449, 36] width 20 height 6
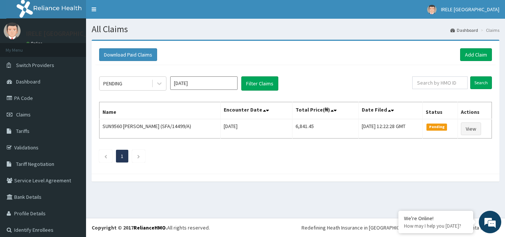
click at [232, 84] on input "Oct 2025" at bounding box center [203, 82] width 67 height 13
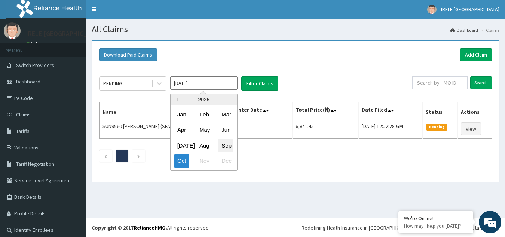
click at [226, 142] on div "Sep" at bounding box center [225, 145] width 15 height 14
type input "Sep 2025"
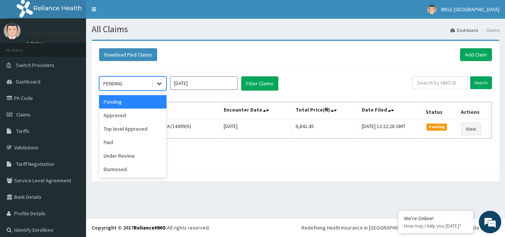
click at [159, 82] on icon at bounding box center [159, 83] width 7 height 7
click at [139, 117] on div "Approved" at bounding box center [132, 114] width 67 height 13
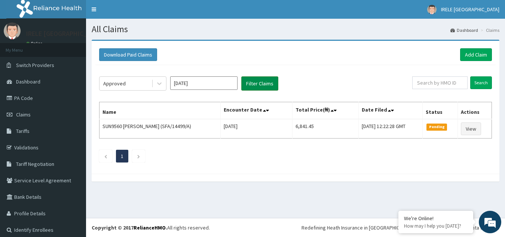
click at [261, 81] on button "Filter Claims" at bounding box center [259, 83] width 37 height 14
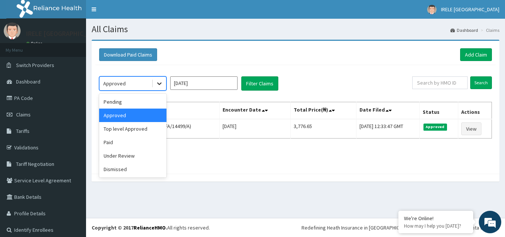
click at [160, 84] on icon at bounding box center [159, 84] width 4 height 3
click at [130, 141] on div "Paid" at bounding box center [132, 141] width 67 height 13
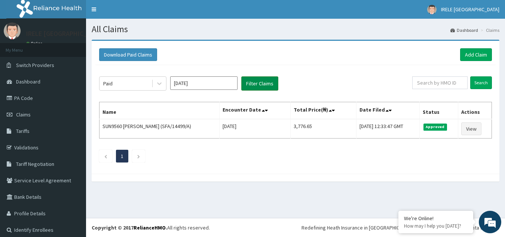
click at [262, 82] on button "Filter Claims" at bounding box center [259, 83] width 37 height 14
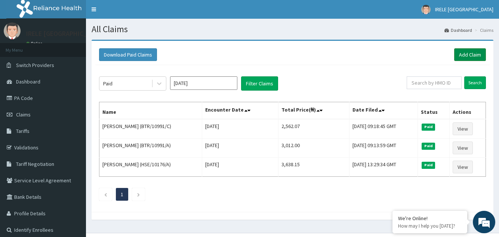
click at [469, 53] on link "Add Claim" at bounding box center [470, 54] width 32 height 13
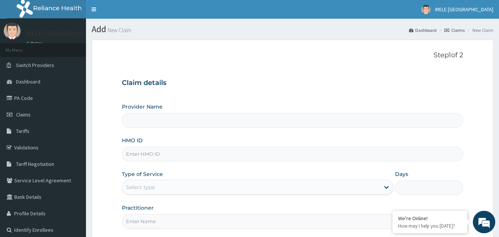
type input "Irele Ifijeh Hospital Limited"
click at [160, 154] on input "HMO ID" at bounding box center [292, 154] width 341 height 15
click at [147, 153] on input "BTR/10171/D" at bounding box center [292, 154] width 341 height 15
type input "BTR/10991/D"
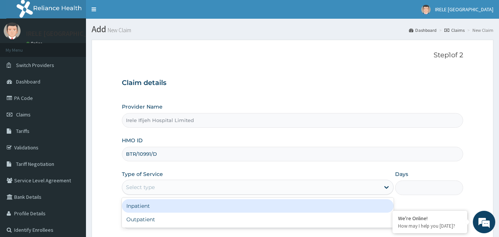
click at [147, 186] on div "Select type" at bounding box center [140, 186] width 29 height 7
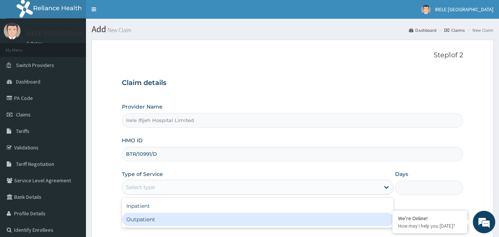
click at [144, 220] on div "Outpatient" at bounding box center [257, 218] width 271 height 13
type input "1"
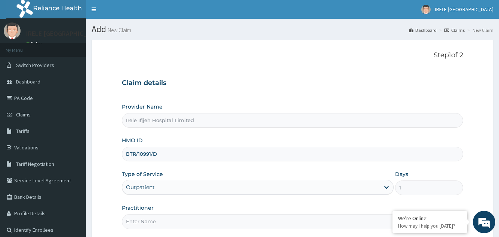
click at [139, 221] on input "Practitioner" at bounding box center [292, 221] width 341 height 15
type input "[PERSON_NAME]"
click at [116, 207] on form "Step 1 of 2 Claim details Provider Name [PERSON_NAME] Hospital Limited HMO ID B…" at bounding box center [293, 161] width 402 height 243
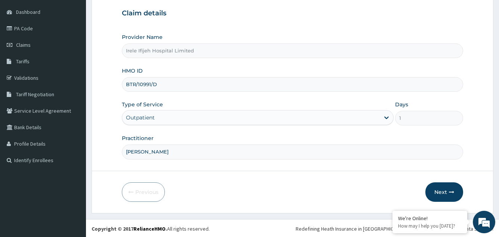
scroll to position [71, 0]
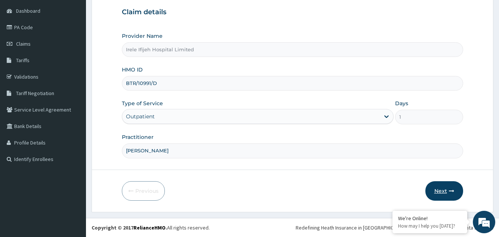
click at [440, 188] on button "Next" at bounding box center [444, 190] width 38 height 19
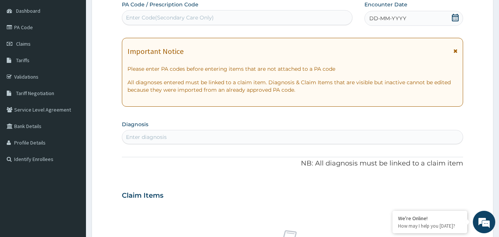
click at [456, 20] on icon at bounding box center [455, 17] width 7 height 7
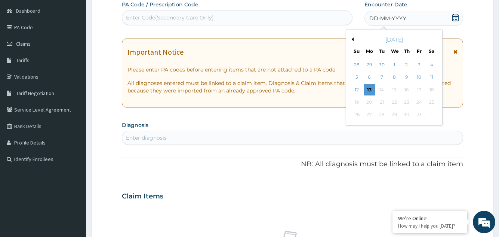
click at [353, 38] on button "Previous Month" at bounding box center [352, 39] width 4 height 4
click at [419, 65] on div "5" at bounding box center [418, 64] width 11 height 11
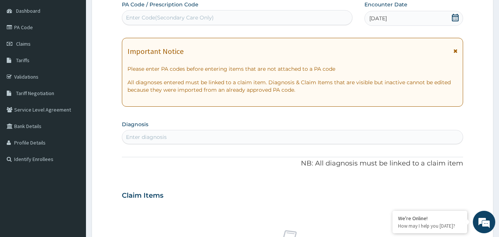
click at [241, 134] on div "Enter diagnosis" at bounding box center [292, 137] width 340 height 12
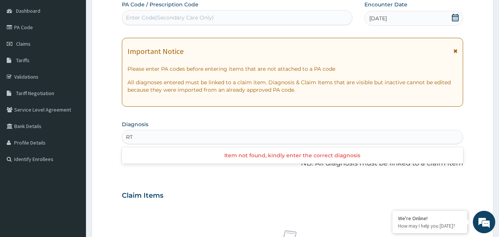
type input "R"
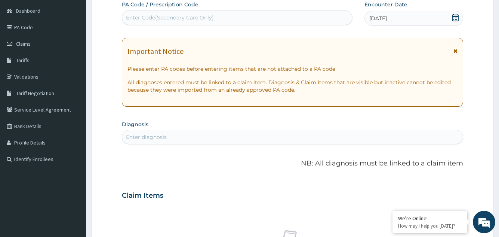
click at [110, 143] on form "Step 2 of 2 PA Code / Prescription Code Enter Code(Secondary Care Only) Encount…" at bounding box center [293, 205] width 402 height 473
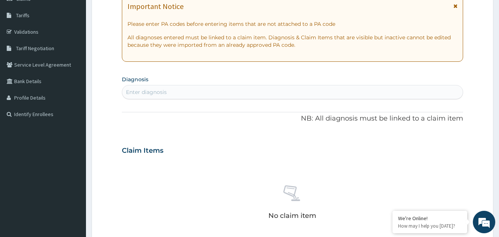
scroll to position [130, 0]
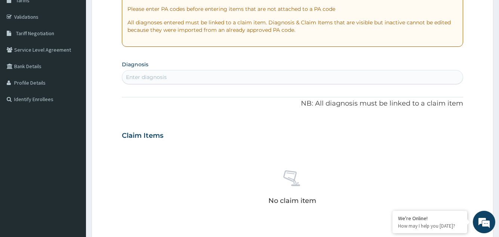
click at [135, 74] on div "Enter diagnosis" at bounding box center [146, 76] width 41 height 7
type input "R"
type input "T"
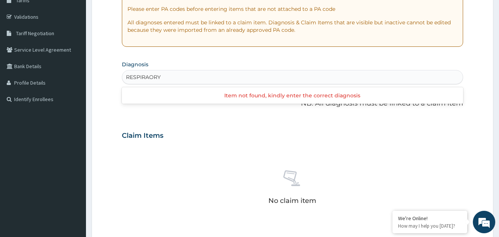
click at [149, 77] on input "RESPIRAORY" at bounding box center [144, 76] width 36 height 7
type input "RESPIRATORY"
click at [180, 76] on div "Enter diagnosis" at bounding box center [292, 77] width 340 height 12
type input "[MEDICAL_DATA]"
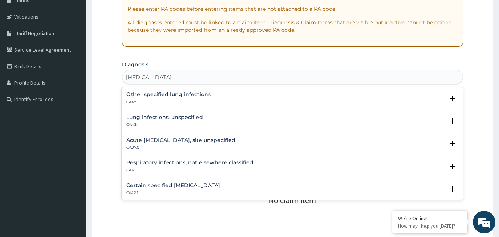
click at [184, 161] on h4 "Respiratory infections, not elsewhere classified" at bounding box center [189, 163] width 127 height 6
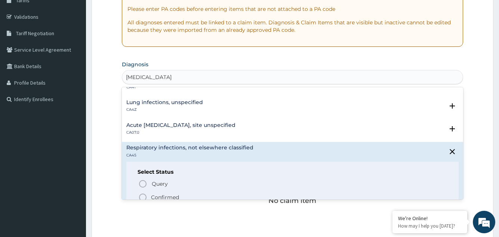
scroll to position [30, 0]
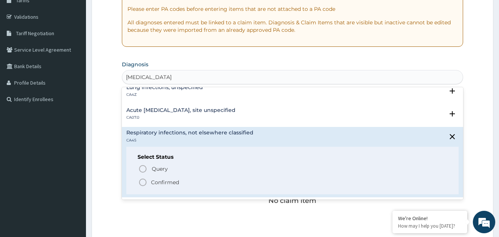
click at [144, 181] on icon "status option filled" at bounding box center [142, 182] width 9 height 9
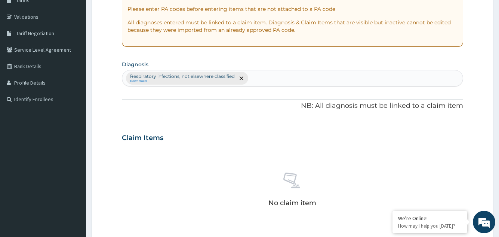
click at [226, 157] on div "No claim item" at bounding box center [292, 191] width 341 height 86
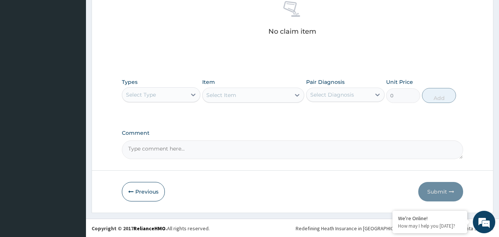
scroll to position [302, 0]
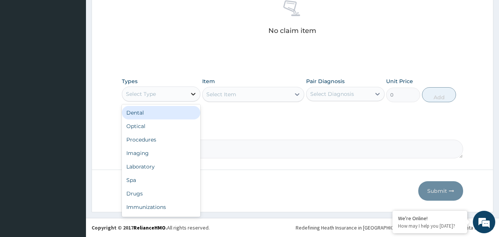
click at [194, 94] on icon at bounding box center [193, 94] width 4 height 3
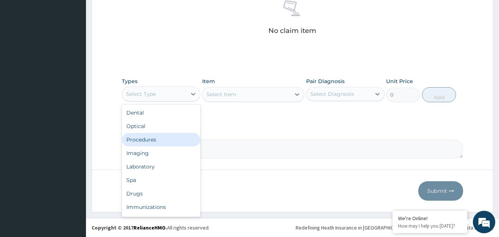
click at [162, 137] on div "Procedures" at bounding box center [161, 139] width 79 height 13
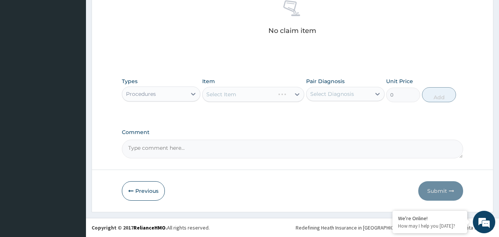
click at [297, 94] on icon at bounding box center [296, 93] width 7 height 7
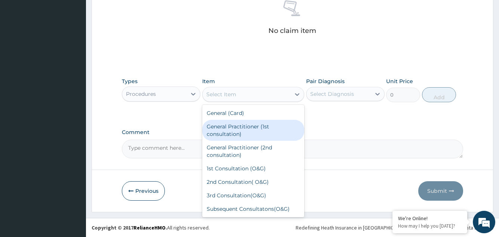
click at [249, 128] on div "General Practitioner (1st consultation)" at bounding box center [253, 130] width 102 height 21
type input "1500"
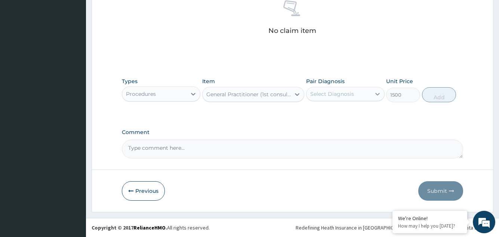
click at [377, 94] on icon at bounding box center [377, 94] width 4 height 3
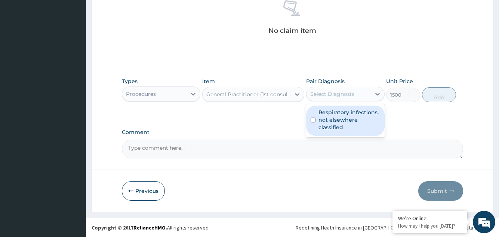
click at [363, 119] on label "Respiratory infections, not elsewhere classified" at bounding box center [350, 119] width 62 height 22
checkbox input "true"
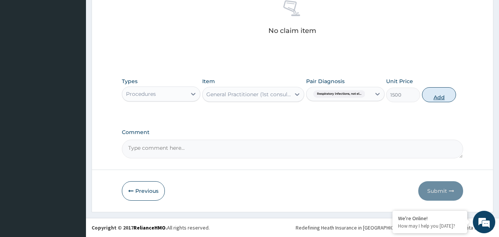
click at [442, 96] on button "Add" at bounding box center [439, 94] width 34 height 15
type input "0"
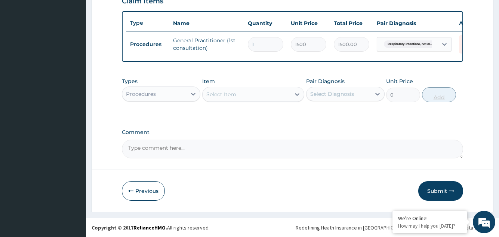
scroll to position [273, 0]
click at [193, 93] on icon at bounding box center [193, 93] width 7 height 7
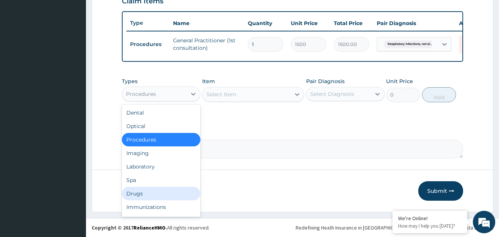
click at [154, 194] on div "Drugs" at bounding box center [161, 193] width 79 height 13
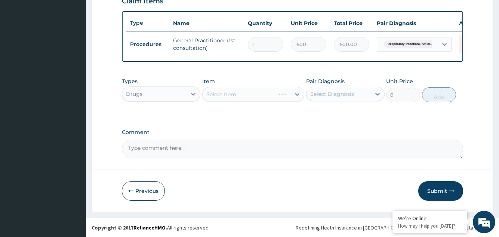
click at [297, 93] on div "Select Item" at bounding box center [253, 94] width 102 height 15
click at [297, 93] on icon at bounding box center [296, 93] width 7 height 7
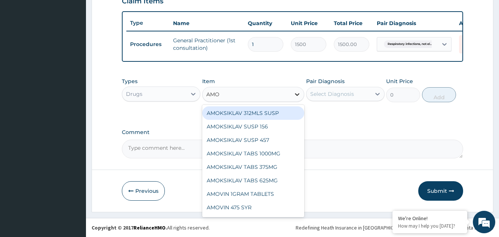
type input "AMOX"
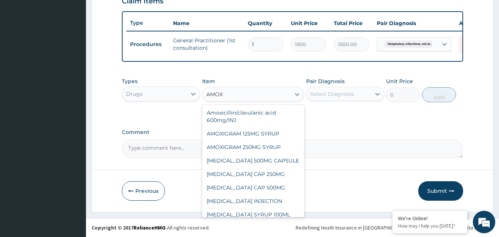
scroll to position [75, 0]
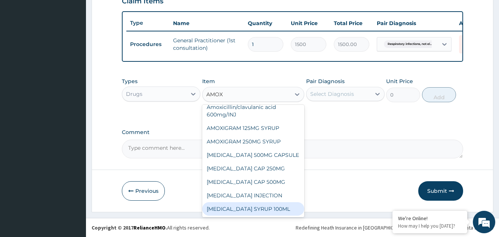
click at [247, 207] on div "[MEDICAL_DATA] SYRUP 100ML" at bounding box center [253, 208] width 102 height 13
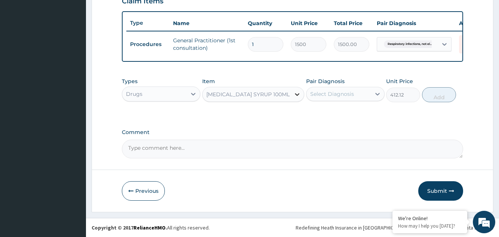
click at [298, 94] on icon at bounding box center [296, 93] width 7 height 7
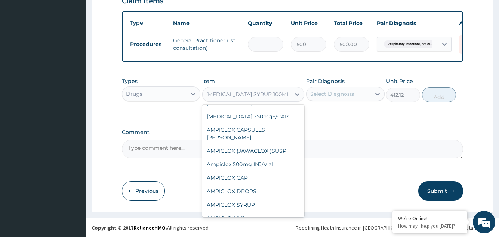
scroll to position [1308, 0]
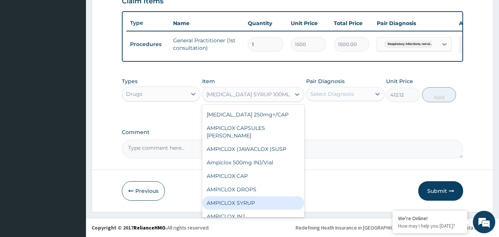
click at [233, 202] on div "AMPICLOX SYRUP" at bounding box center [253, 202] width 102 height 13
type input "708.75"
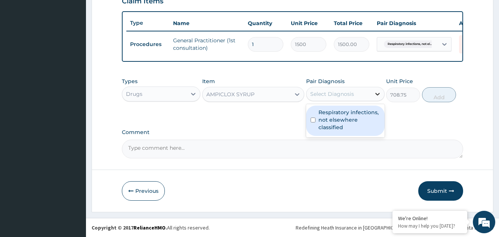
click at [378, 94] on icon at bounding box center [377, 93] width 7 height 7
click at [356, 124] on label "Respiratory infections, not elsewhere classified" at bounding box center [350, 119] width 62 height 22
checkbox input "true"
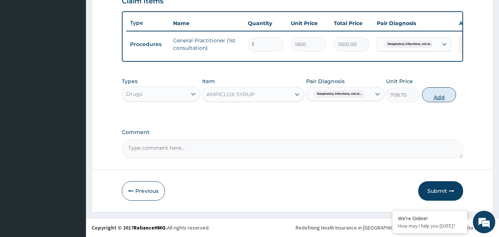
click at [439, 95] on button "Add" at bounding box center [439, 94] width 34 height 15
type input "0"
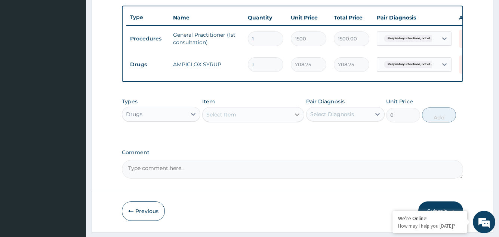
click at [298, 116] on icon at bounding box center [297, 114] width 4 height 3
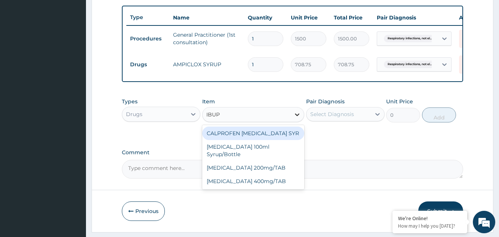
type input "IBUPR"
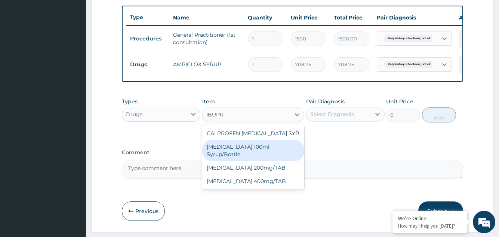
click at [270, 153] on div "[MEDICAL_DATA] 100ml Syrup/Bottle" at bounding box center [253, 150] width 102 height 21
type input "187.95"
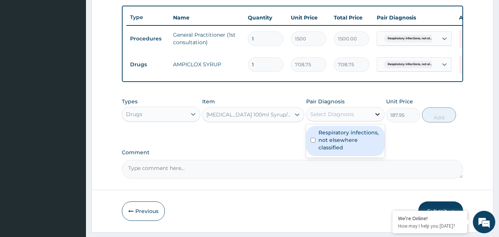
click at [377, 116] on icon at bounding box center [377, 114] width 4 height 3
click at [365, 148] on label "Respiratory infections, not elsewhere classified" at bounding box center [350, 140] width 62 height 22
checkbox input "true"
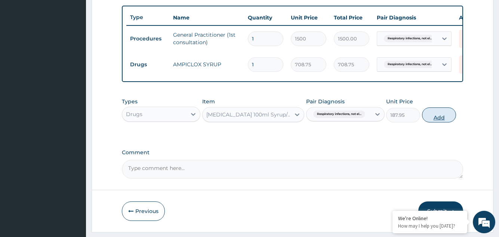
click at [440, 122] on button "Add" at bounding box center [439, 114] width 34 height 15
type input "0"
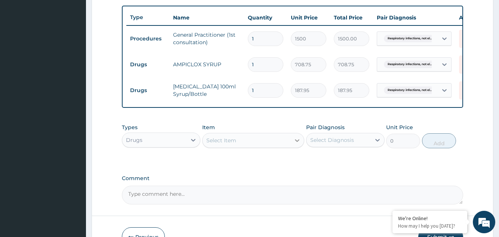
click at [298, 144] on icon at bounding box center [296, 139] width 7 height 7
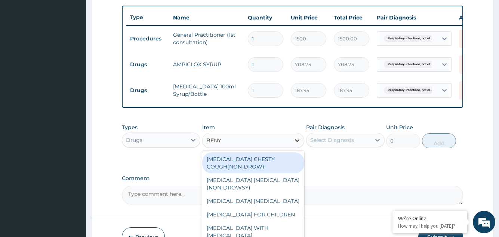
type input "BENYL"
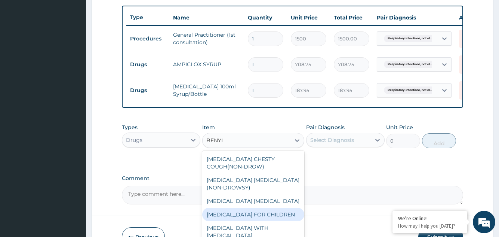
click at [245, 218] on div "[MEDICAL_DATA] FOR CHILDREN" at bounding box center [253, 213] width 102 height 13
type input "252"
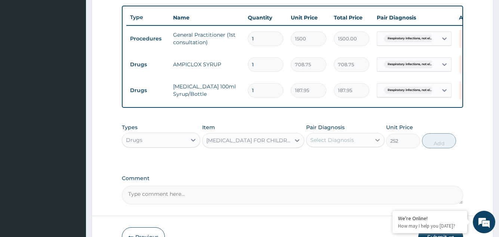
click at [378, 144] on icon at bounding box center [377, 139] width 7 height 7
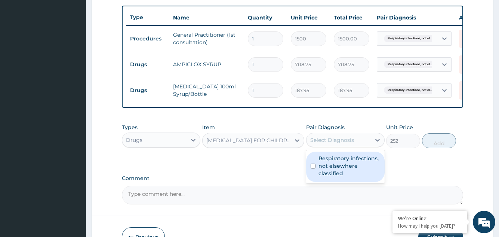
click at [369, 166] on label "Respiratory infections, not elsewhere classified" at bounding box center [350, 165] width 62 height 22
checkbox input "true"
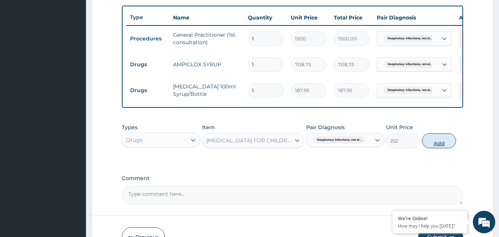
click at [441, 147] on button "Add" at bounding box center [439, 140] width 34 height 15
type input "0"
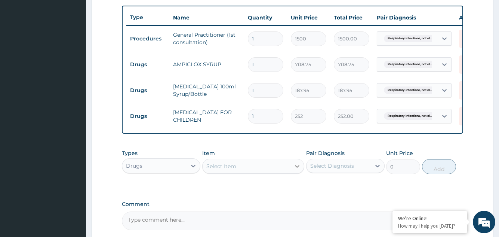
click at [296, 167] on icon at bounding box center [297, 166] width 4 height 3
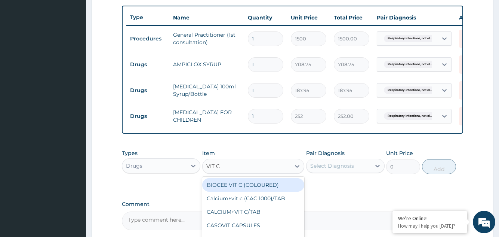
type input "VIT C"
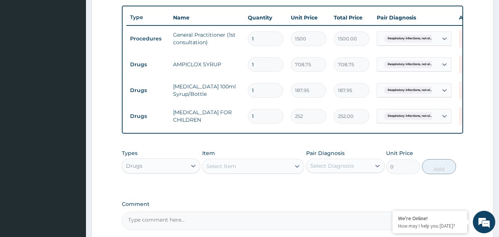
click at [354, 195] on div "PA Code / Prescription Code Enter Code(Secondary Care Only) Encounter Date [DAT…" at bounding box center [292, 14] width 341 height 431
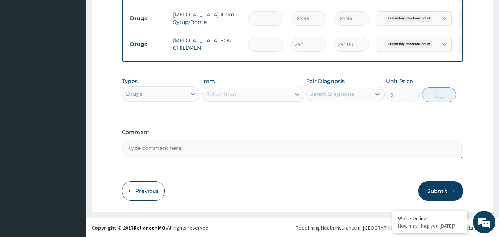
scroll to position [350, 0]
click at [298, 94] on icon at bounding box center [296, 93] width 7 height 7
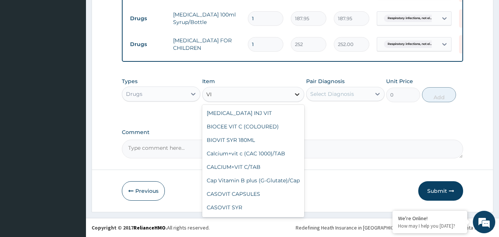
type input "V"
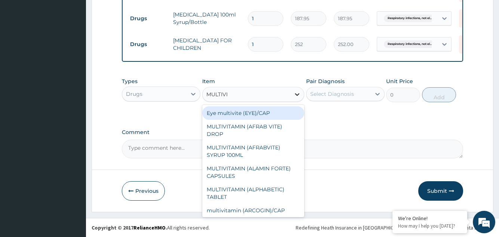
type input "MULTIVIT"
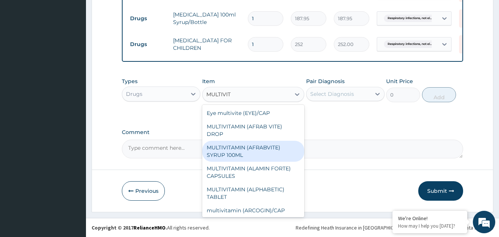
click at [236, 146] on div "MULTIVITAMIN (AFRABVITE) SYRUP 100ML" at bounding box center [253, 151] width 102 height 21
type input "157.5"
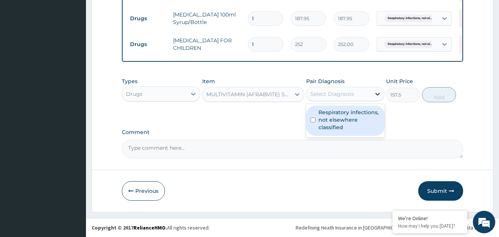
click at [378, 94] on icon at bounding box center [377, 94] width 4 height 3
click at [351, 121] on label "Respiratory infections, not elsewhere classified" at bounding box center [350, 119] width 62 height 22
checkbox input "true"
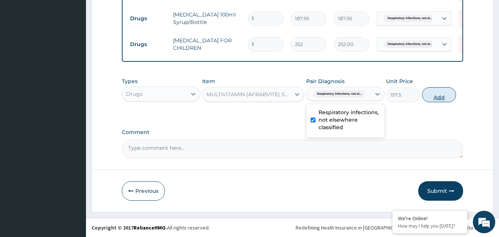
click at [439, 95] on button "Add" at bounding box center [439, 94] width 34 height 15
type input "0"
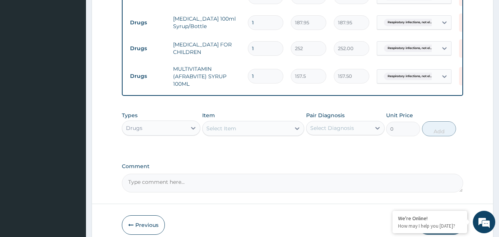
scroll to position [380, 0]
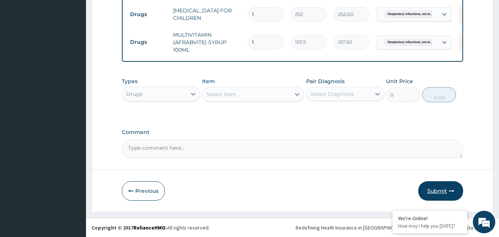
click at [436, 187] on button "Submit" at bounding box center [440, 190] width 45 height 19
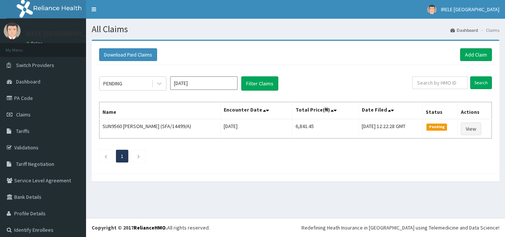
click at [231, 84] on input "[DATE]" at bounding box center [203, 82] width 67 height 13
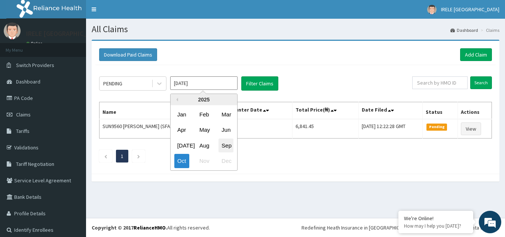
click at [228, 143] on div "Sep" at bounding box center [225, 145] width 15 height 14
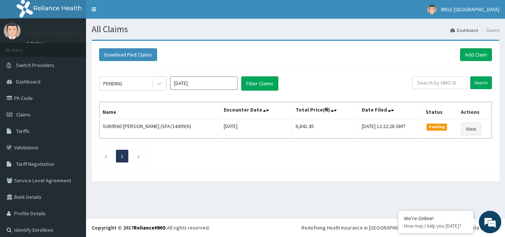
type input "[DATE]"
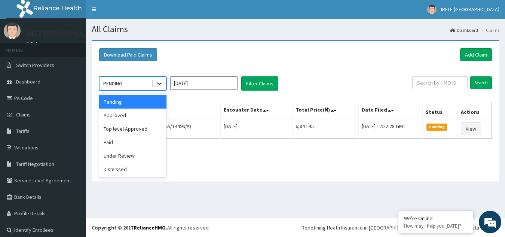
click at [159, 84] on icon at bounding box center [159, 84] width 4 height 3
click at [137, 114] on div "Approved" at bounding box center [132, 114] width 67 height 13
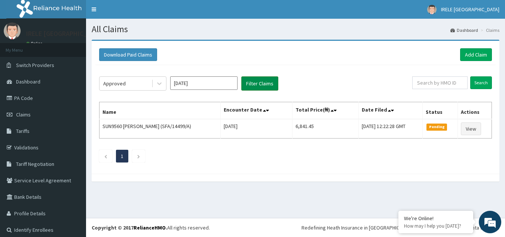
click at [256, 80] on button "Filter Claims" at bounding box center [259, 83] width 37 height 14
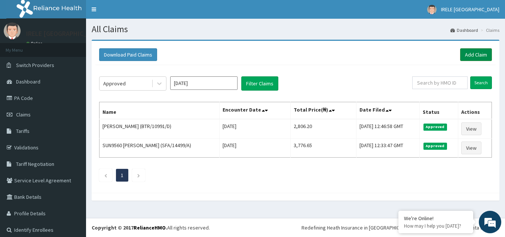
click at [468, 52] on link "Add Claim" at bounding box center [476, 54] width 32 height 13
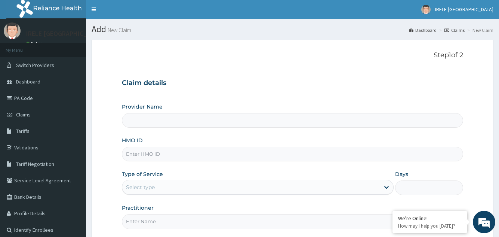
click at [143, 154] on input "HMO ID" at bounding box center [292, 154] width 341 height 15
type input "Irele Ifijeh Hospital Limited"
type input "AEN/10222/C"
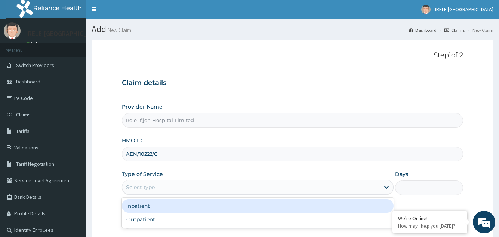
click at [156, 185] on div "Select type" at bounding box center [250, 187] width 257 height 12
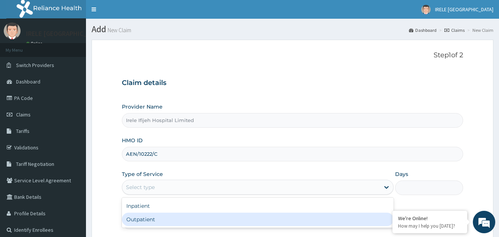
click at [139, 218] on div "Outpatient" at bounding box center [257, 218] width 271 height 13
type input "1"
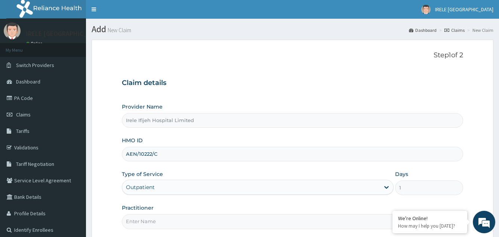
click at [140, 222] on input "Practitioner" at bounding box center [292, 221] width 341 height 15
type input "DR PIUS IFIJEH"
click at [103, 196] on form "Step 1 of 2 Claim details Provider Name Irele Ifijeh Hospital Limited HMO ID AE…" at bounding box center [293, 161] width 402 height 243
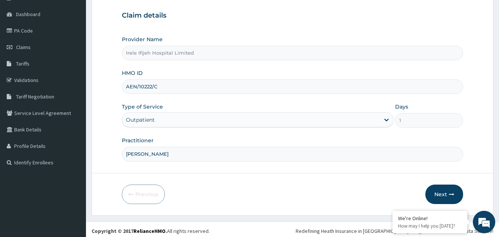
scroll to position [71, 0]
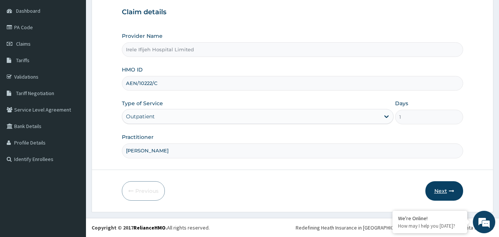
click at [441, 189] on button "Next" at bounding box center [444, 190] width 38 height 19
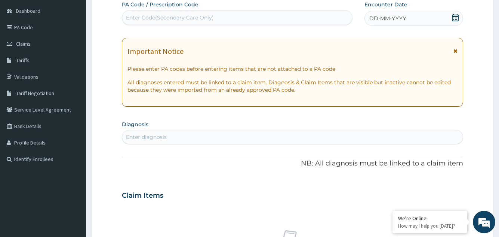
click at [456, 19] on icon at bounding box center [455, 17] width 7 height 7
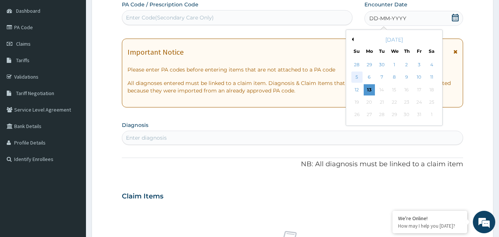
click at [357, 77] on div "5" at bounding box center [356, 77] width 11 height 11
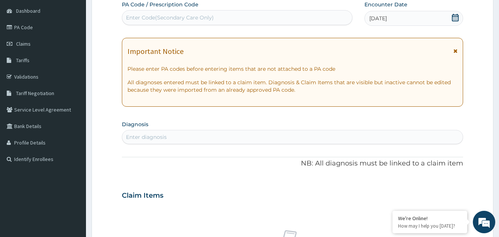
click at [112, 157] on form "Step 2 of 2 PA Code / Prescription Code Enter Code(Secondary Care Only) Encount…" at bounding box center [293, 205] width 402 height 473
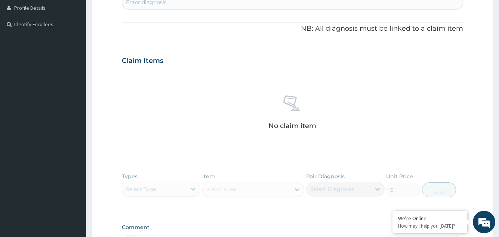
scroll to position [190, 0]
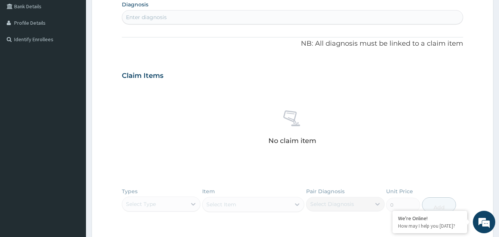
click at [144, 16] on div "Enter diagnosis" at bounding box center [146, 16] width 41 height 7
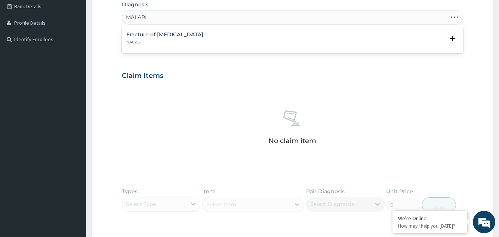
type input "[MEDICAL_DATA]"
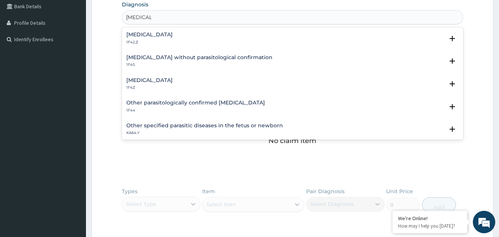
click at [156, 77] on h4 "[MEDICAL_DATA]" at bounding box center [149, 80] width 46 height 6
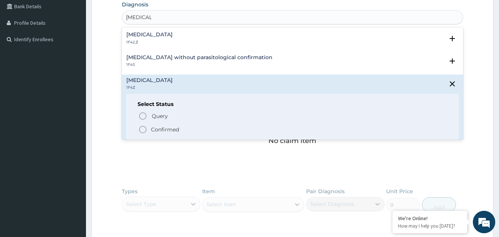
click at [144, 128] on icon "status option filled" at bounding box center [142, 129] width 9 height 9
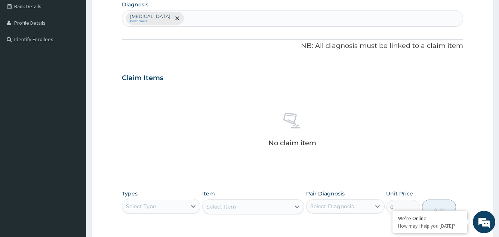
click at [105, 159] on form "Step 2 of 2 PA Code / Prescription Code Enter Code(Secondary Care Only) Encount…" at bounding box center [293, 86] width 402 height 474
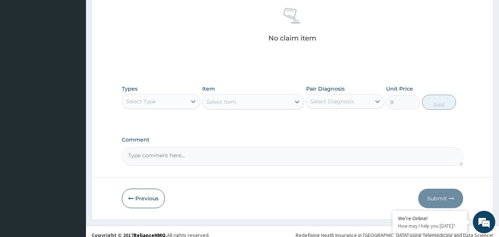
scroll to position [302, 0]
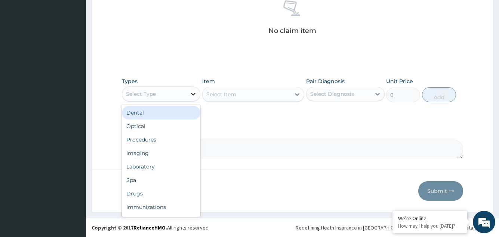
click at [193, 94] on icon at bounding box center [193, 93] width 7 height 7
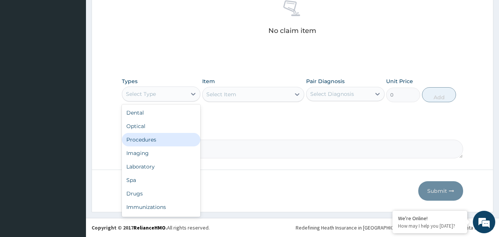
click at [151, 138] on div "Procedures" at bounding box center [161, 139] width 79 height 13
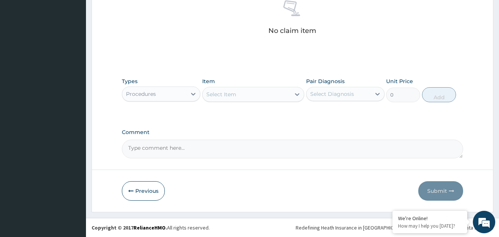
click at [297, 93] on icon at bounding box center [296, 93] width 7 height 7
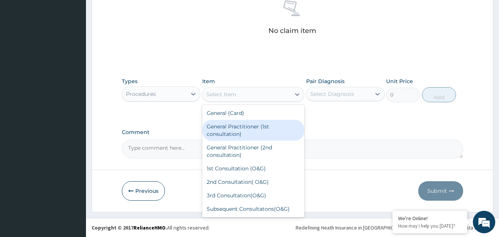
click at [248, 126] on div "General Practitioner (1st consultation)" at bounding box center [253, 130] width 102 height 21
type input "1500"
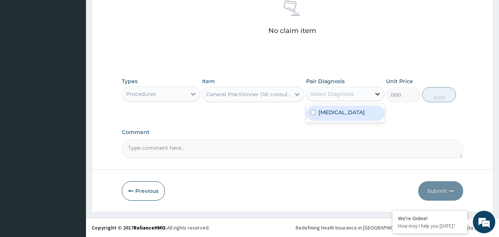
click at [377, 93] on icon at bounding box center [377, 93] width 7 height 7
click at [357, 111] on label "Malaria, unspecified" at bounding box center [342, 111] width 46 height 7
checkbox input "true"
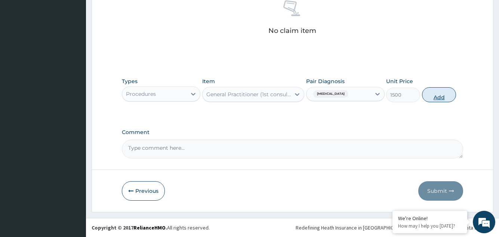
click at [437, 94] on button "Add" at bounding box center [439, 94] width 34 height 15
type input "0"
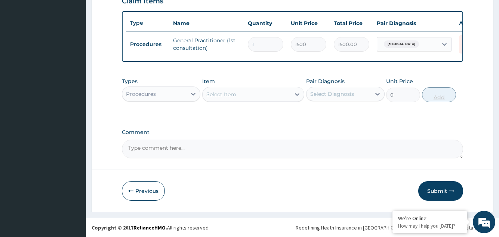
scroll to position [273, 0]
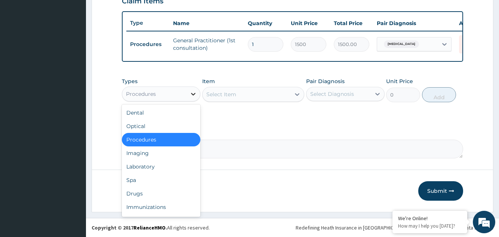
click at [194, 94] on icon at bounding box center [193, 93] width 7 height 7
click at [145, 166] on div "Laboratory" at bounding box center [161, 166] width 79 height 13
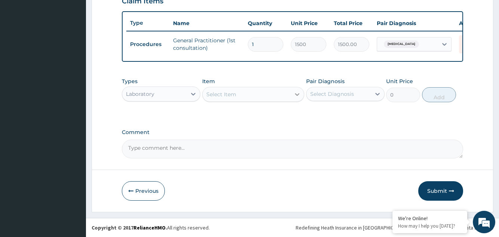
click at [297, 93] on icon at bounding box center [296, 93] width 7 height 7
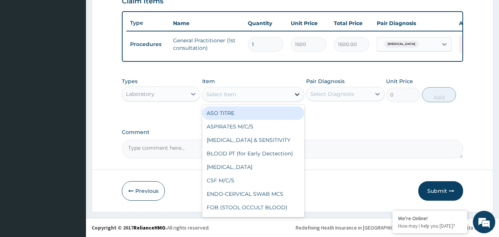
type input "P"
type input "MP"
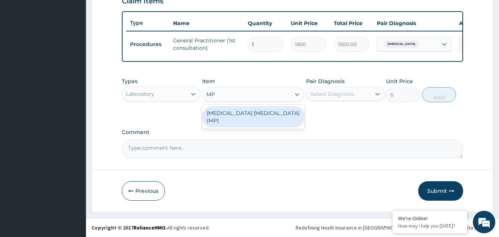
click at [252, 111] on div "MALARIA PARASITE (MP)" at bounding box center [253, 116] width 102 height 21
type input "560"
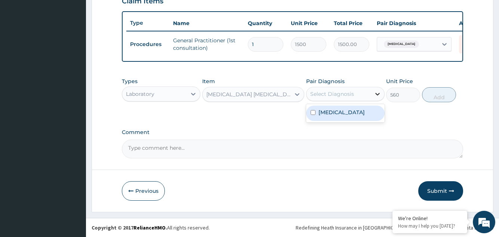
click at [378, 94] on icon at bounding box center [377, 94] width 4 height 3
click at [365, 111] on label "Malaria, unspecified" at bounding box center [342, 111] width 46 height 7
checkbox input "true"
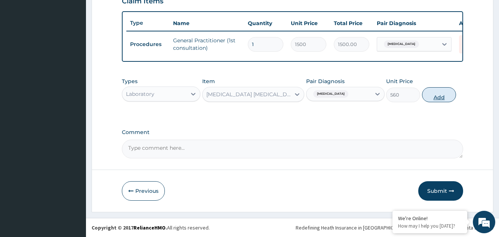
click at [438, 94] on button "Add" at bounding box center [439, 94] width 34 height 15
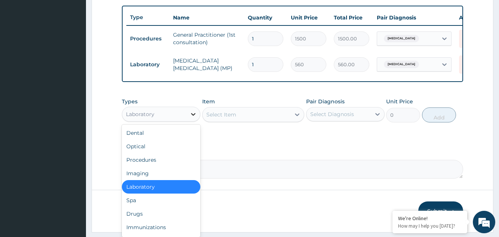
click at [193, 118] on icon at bounding box center [193, 113] width 7 height 7
click at [148, 219] on div "Drugs" at bounding box center [161, 213] width 79 height 13
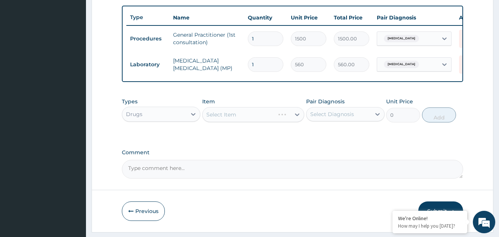
click at [297, 119] on div "Select Item" at bounding box center [253, 114] width 102 height 15
click at [297, 118] on icon at bounding box center [296, 114] width 7 height 7
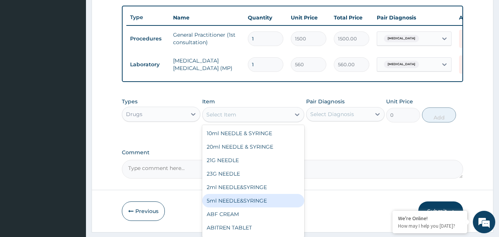
click at [248, 206] on div "5ml NEEDLE&SYRINGE" at bounding box center [253, 200] width 102 height 13
type input "26.25"
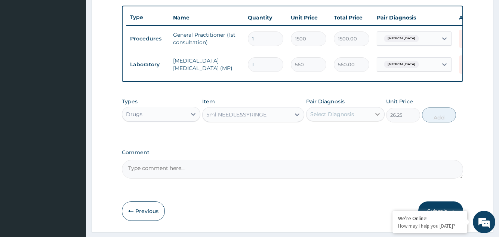
click at [378, 118] on icon at bounding box center [377, 113] width 7 height 7
click at [360, 136] on label "Malaria, unspecified" at bounding box center [342, 132] width 46 height 7
checkbox input "true"
click at [438, 120] on button "Add" at bounding box center [439, 114] width 34 height 15
type input "0"
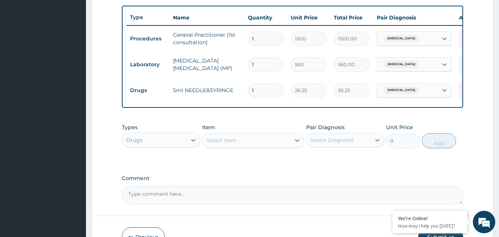
click at [479, 124] on form "Step 2 of 2 PA Code / Prescription Code Enter Code(Secondary Care Only) Encount…" at bounding box center [293, 12] width 402 height 490
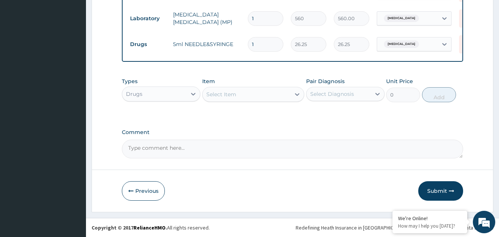
scroll to position [324, 0]
click at [297, 95] on icon at bounding box center [297, 94] width 4 height 3
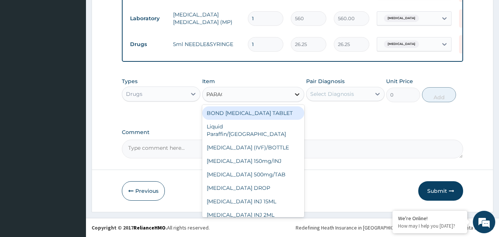
type input "PARACE"
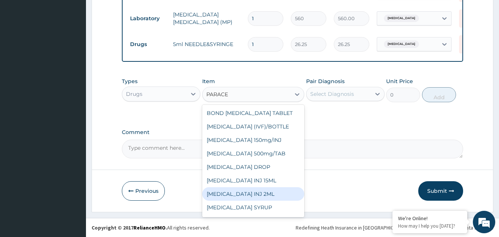
click at [250, 192] on div "[MEDICAL_DATA] INJ 2ML" at bounding box center [253, 193] width 102 height 13
type input "210"
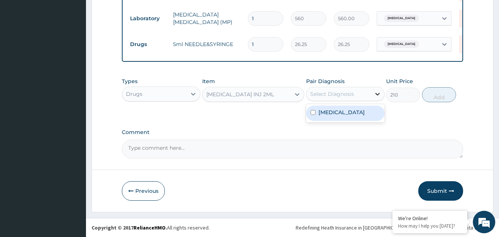
click at [378, 93] on icon at bounding box center [377, 93] width 7 height 7
click at [356, 112] on label "Malaria, unspecified" at bounding box center [342, 111] width 46 height 7
checkbox input "true"
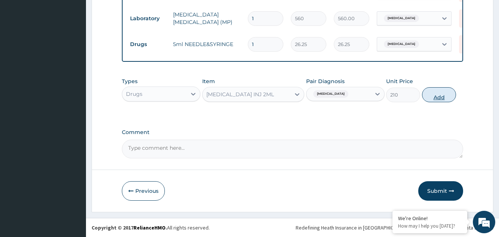
click at [439, 96] on button "Add" at bounding box center [439, 94] width 34 height 15
type input "0"
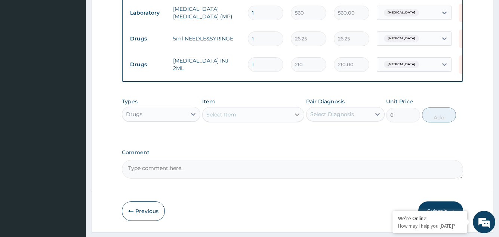
click at [296, 116] on icon at bounding box center [297, 114] width 4 height 3
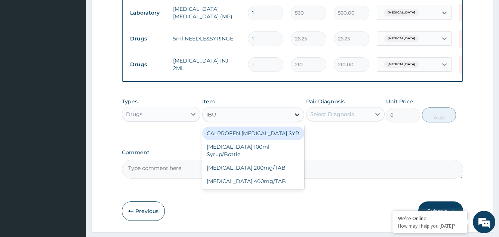
type input "IBUP"
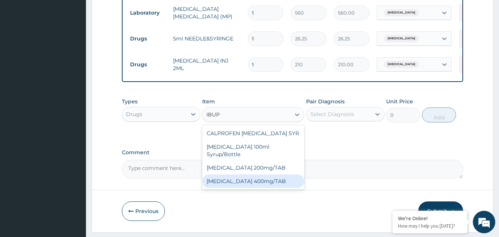
click at [251, 178] on div "[MEDICAL_DATA] 400mg/TAB" at bounding box center [253, 180] width 102 height 13
type input "21"
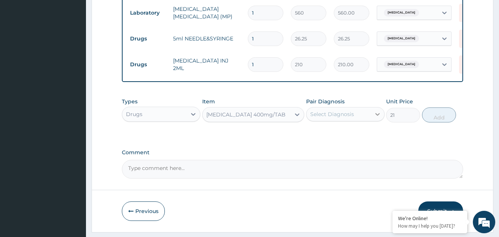
click at [378, 116] on icon at bounding box center [377, 114] width 4 height 3
click at [364, 136] on label "Malaria, unspecified" at bounding box center [342, 132] width 46 height 7
checkbox input "true"
click at [439, 121] on button "Add" at bounding box center [439, 114] width 34 height 15
type input "0"
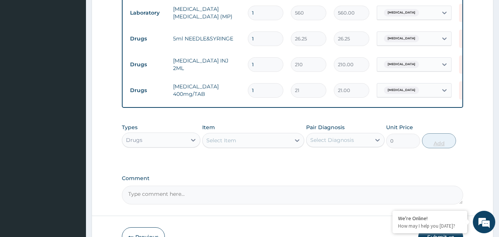
type input "15"
type input "315.00"
type input "15"
click at [437, 163] on div "Types Drugs Item Select Item Pair Diagnosis Select Diagnosis Unit Price 0 Add" at bounding box center [292, 141] width 341 height 43
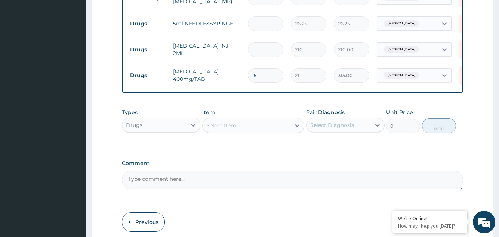
scroll to position [376, 0]
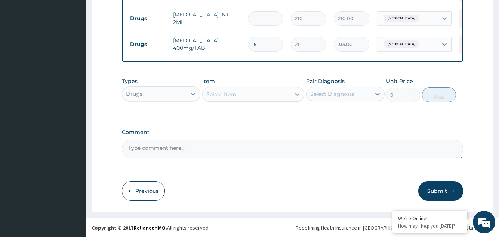
click at [297, 93] on icon at bounding box center [296, 93] width 7 height 7
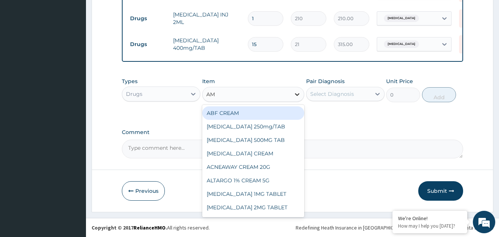
type input "AMA"
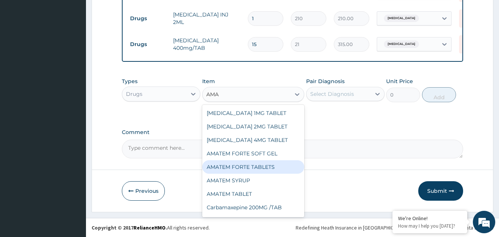
click at [246, 165] on div "AMATEM FORTE TABLETS" at bounding box center [253, 166] width 102 height 13
type input "115.5"
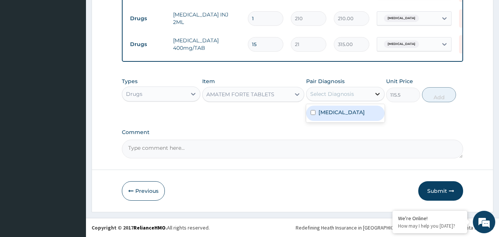
click at [378, 94] on icon at bounding box center [377, 94] width 4 height 3
click at [359, 113] on label "Malaria, unspecified" at bounding box center [342, 111] width 46 height 7
checkbox input "true"
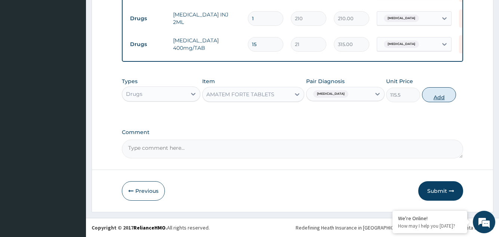
click at [439, 95] on button "Add" at bounding box center [439, 94] width 34 height 15
type input "0"
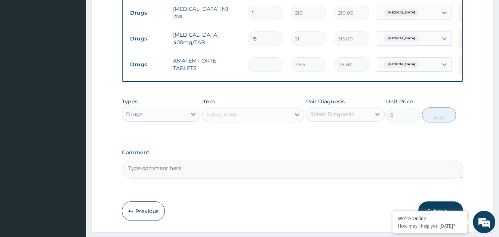
type input "0.00"
type input "6"
type input "693.00"
type input "6"
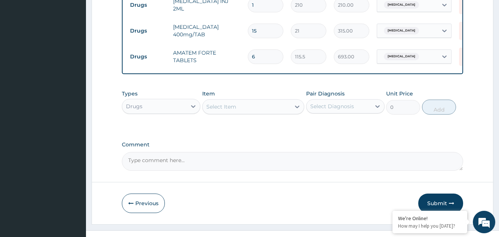
scroll to position [402, 0]
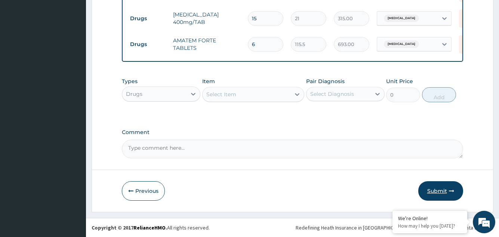
click at [436, 188] on button "Submit" at bounding box center [440, 190] width 45 height 19
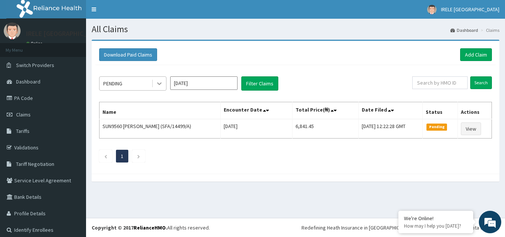
click at [159, 84] on icon at bounding box center [159, 84] width 4 height 3
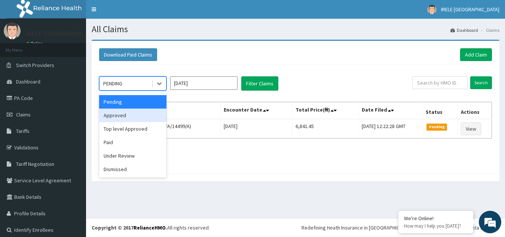
click at [127, 113] on div "Approved" at bounding box center [132, 114] width 67 height 13
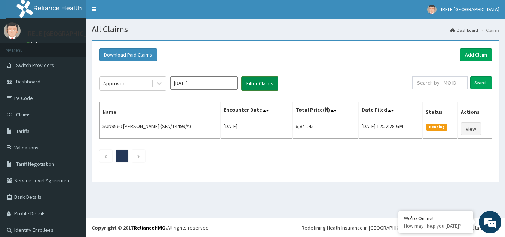
click at [260, 81] on button "Filter Claims" at bounding box center [259, 83] width 37 height 14
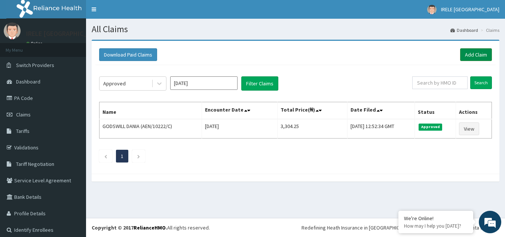
click at [468, 51] on link "Add Claim" at bounding box center [476, 54] width 32 height 13
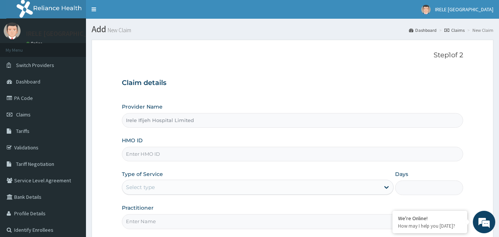
type input "Irele Ifijeh Hospital Limited"
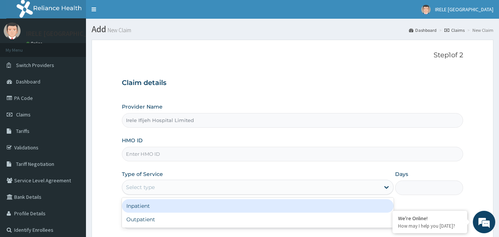
click at [151, 189] on div "Select type" at bounding box center [140, 186] width 29 height 7
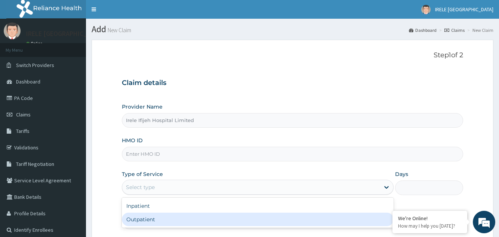
click at [147, 217] on div "Outpatient" at bounding box center [257, 218] width 271 height 13
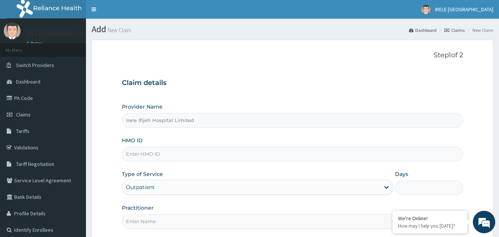
type input "1"
click at [145, 221] on input "Practitioner" at bounding box center [292, 221] width 341 height 15
type input "[PERSON_NAME]"
click at [111, 191] on form "Step 1 of 2 Claim details Provider Name [PERSON_NAME] Hospital Limited HMO ID T…" at bounding box center [293, 161] width 402 height 243
click at [138, 153] on input "HMO ID" at bounding box center [292, 154] width 341 height 15
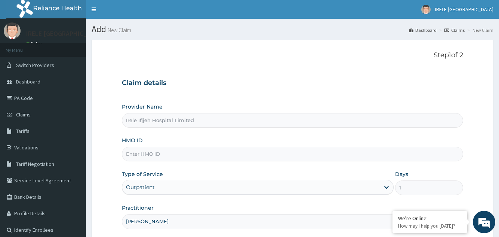
type input "N"
type input "ZNF/10005/A"
click at [99, 156] on form "Step 1 of 2 Claim details Provider Name [PERSON_NAME] Hospital Limited HMO ID Z…" at bounding box center [293, 161] width 402 height 243
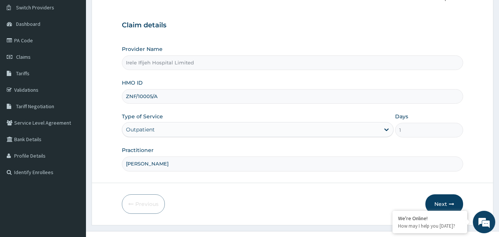
scroll to position [71, 0]
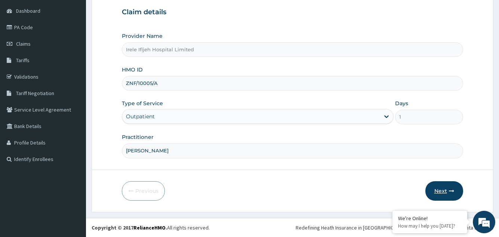
click at [441, 188] on button "Next" at bounding box center [444, 190] width 38 height 19
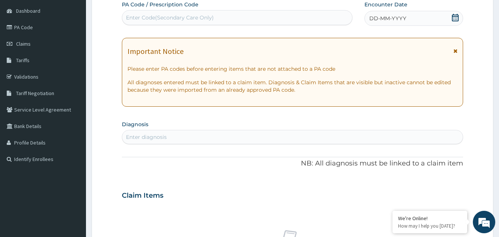
click at [455, 17] on icon at bounding box center [455, 17] width 7 height 7
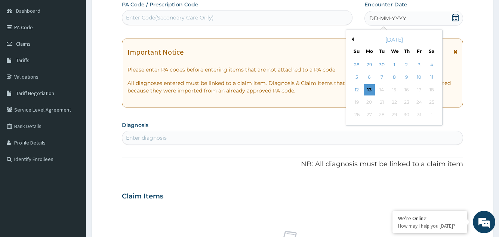
click at [353, 40] on button "Previous Month" at bounding box center [352, 39] width 4 height 4
click at [419, 100] on div "26" at bounding box center [418, 101] width 11 height 11
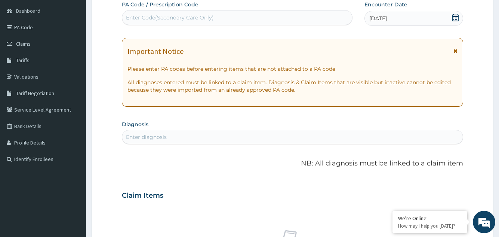
click at [173, 138] on div "Enter diagnosis" at bounding box center [292, 137] width 340 height 12
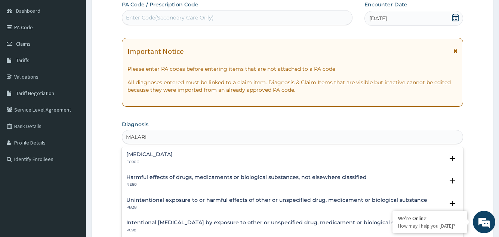
type input "[MEDICAL_DATA]"
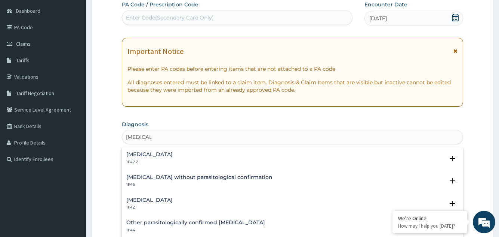
click at [164, 199] on h4 "[MEDICAL_DATA]" at bounding box center [149, 200] width 46 height 6
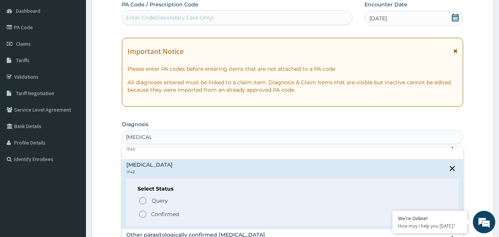
scroll to position [58, 0]
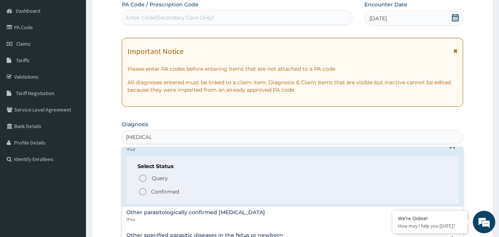
click at [143, 191] on icon "status option filled" at bounding box center [142, 191] width 9 height 9
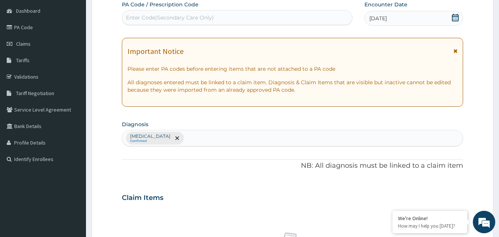
click at [147, 169] on p "NB: All diagnosis must be linked to a claim item" at bounding box center [292, 166] width 341 height 10
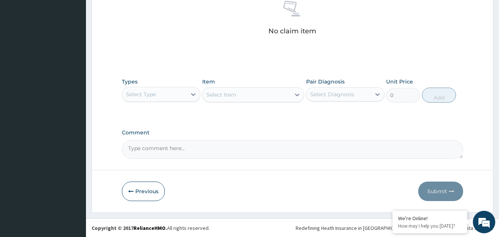
scroll to position [302, 0]
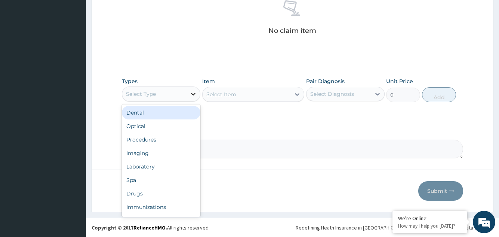
click at [193, 93] on icon at bounding box center [193, 93] width 7 height 7
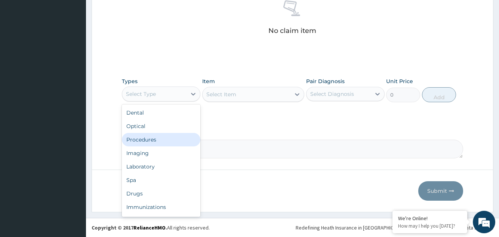
click at [155, 137] on div "Procedures" at bounding box center [161, 139] width 79 height 13
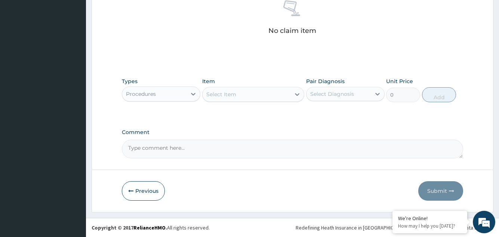
click at [297, 92] on icon at bounding box center [296, 93] width 7 height 7
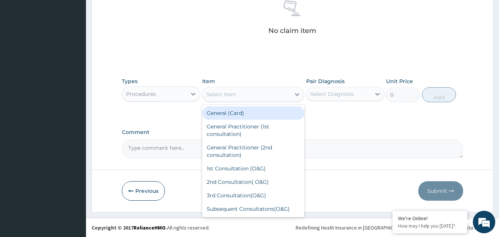
click at [278, 113] on div "General (Card)" at bounding box center [253, 112] width 102 height 13
type input "500"
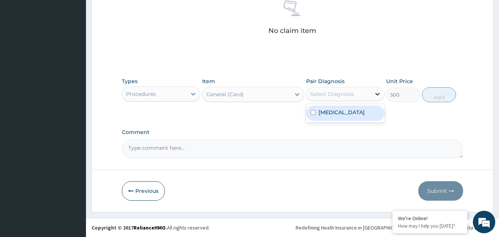
click at [377, 93] on icon at bounding box center [377, 93] width 7 height 7
click at [360, 113] on label "Malaria, unspecified" at bounding box center [342, 111] width 46 height 7
checkbox input "true"
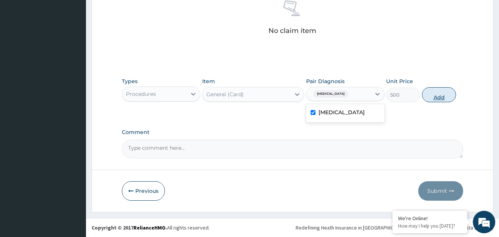
click at [431, 96] on button "Add" at bounding box center [439, 94] width 34 height 15
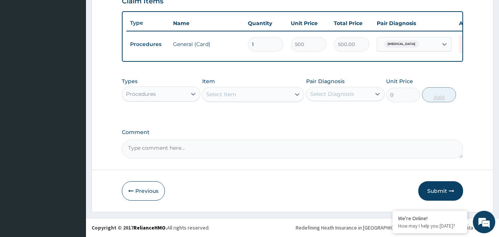
scroll to position [273, 0]
click at [296, 94] on icon at bounding box center [297, 94] width 4 height 3
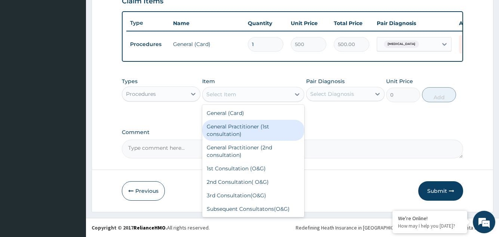
click at [255, 126] on div "General Practitioner (1st consultation)" at bounding box center [253, 130] width 102 height 21
type input "1500"
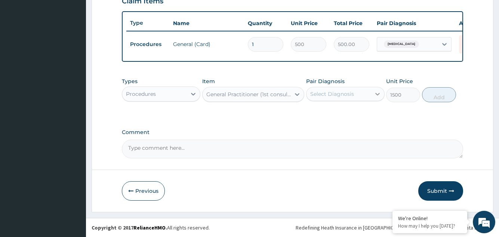
click at [378, 93] on icon at bounding box center [377, 93] width 7 height 7
click at [364, 113] on label "Malaria, unspecified" at bounding box center [342, 111] width 46 height 7
checkbox input "true"
click at [437, 94] on button "Add" at bounding box center [439, 94] width 34 height 15
type input "0"
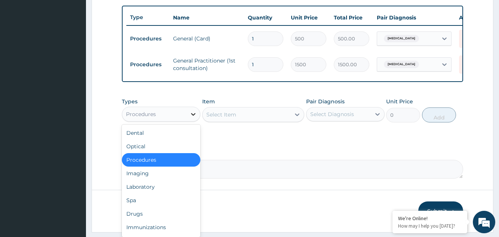
click at [193, 116] on icon at bounding box center [193, 114] width 4 height 3
click at [159, 193] on div "Laboratory" at bounding box center [161, 186] width 79 height 13
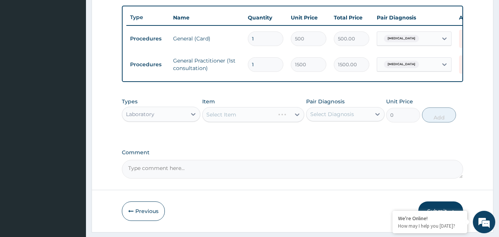
click at [297, 119] on div "Select Item" at bounding box center [253, 114] width 102 height 15
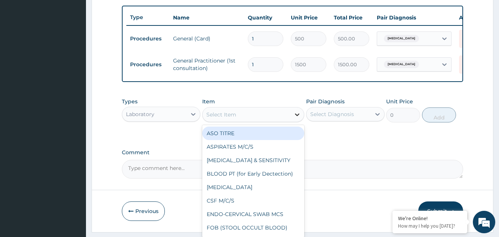
click at [297, 116] on icon at bounding box center [297, 114] width 4 height 3
type input "MP"
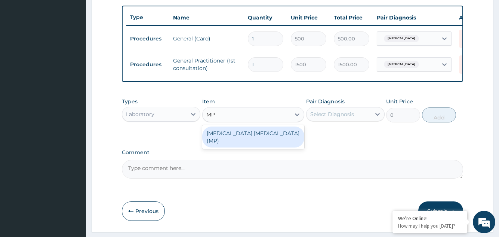
click at [262, 137] on div "MALARIA PARASITE (MP)" at bounding box center [253, 136] width 102 height 21
type input "560"
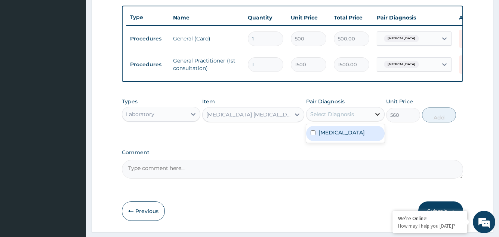
click at [377, 118] on icon at bounding box center [377, 113] width 7 height 7
click at [360, 136] on label "Malaria, unspecified" at bounding box center [342, 132] width 46 height 7
checkbox input "true"
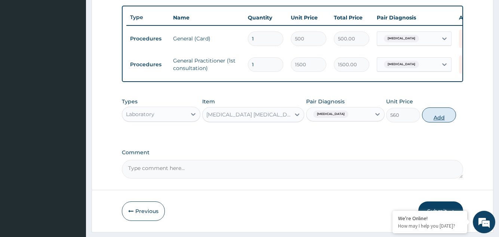
click at [431, 122] on button "Add" at bounding box center [439, 114] width 34 height 15
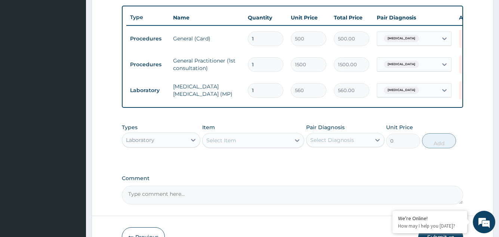
click at [470, 125] on form "Step 2 of 2 PA Code / Prescription Code Enter Code(Secondary Care Only) Encount…" at bounding box center [293, 12] width 402 height 490
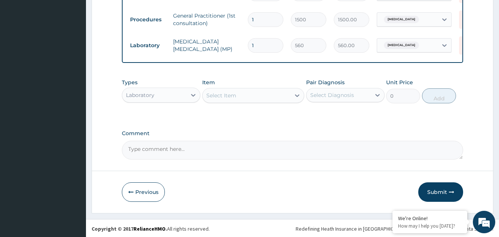
scroll to position [324, 0]
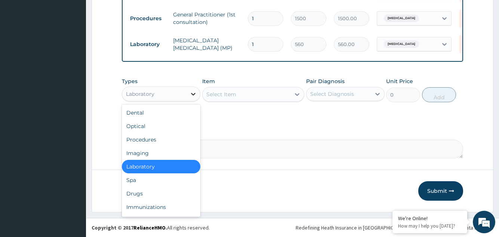
click at [193, 93] on icon at bounding box center [193, 93] width 7 height 7
click at [147, 195] on div "Drugs" at bounding box center [161, 193] width 79 height 13
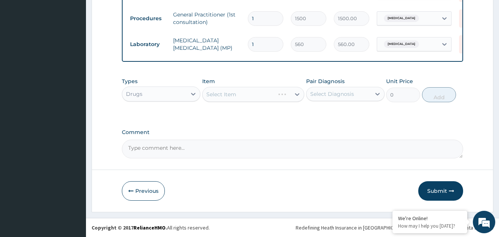
click at [296, 94] on icon at bounding box center [297, 94] width 4 height 3
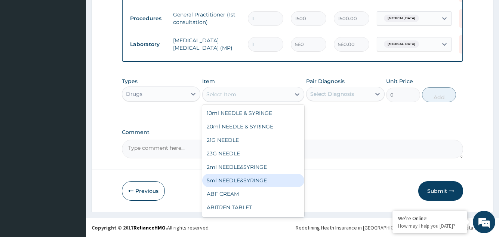
click at [243, 178] on div "5ml NEEDLE&SYRINGE" at bounding box center [253, 179] width 102 height 13
type input "26.25"
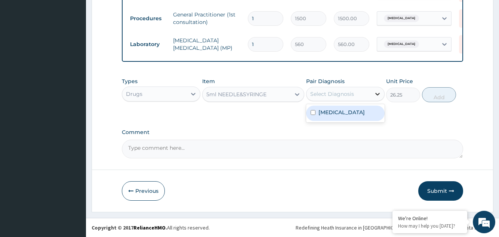
click at [378, 93] on icon at bounding box center [377, 93] width 7 height 7
click at [354, 110] on label "Malaria, unspecified" at bounding box center [342, 111] width 46 height 7
checkbox input "true"
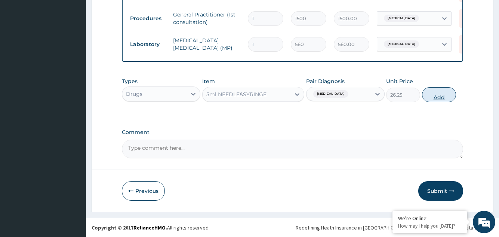
click at [439, 94] on button "Add" at bounding box center [439, 94] width 34 height 15
type input "0"
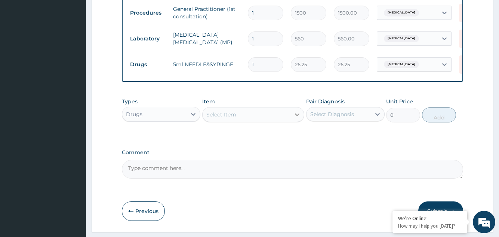
click at [298, 118] on icon at bounding box center [296, 114] width 7 height 7
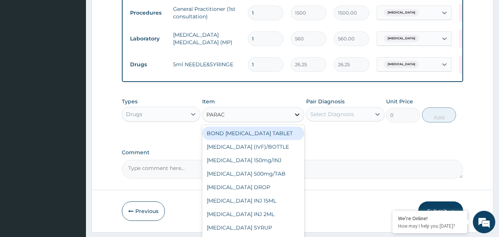
type input "PARACE"
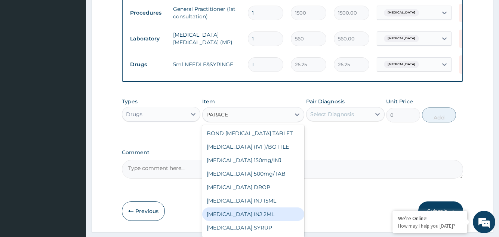
click at [253, 218] on div "PARACETAMOL INJ 2ML" at bounding box center [253, 213] width 102 height 13
type input "210"
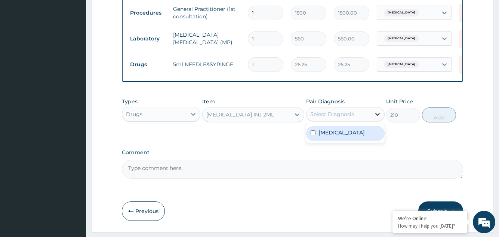
click at [377, 118] on icon at bounding box center [377, 113] width 7 height 7
click at [365, 136] on label "Malaria, unspecified" at bounding box center [342, 132] width 46 height 7
checkbox input "true"
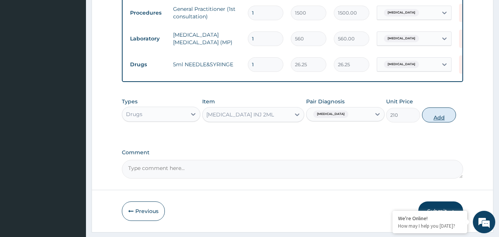
click at [434, 120] on button "Add" at bounding box center [439, 114] width 34 height 15
type input "0"
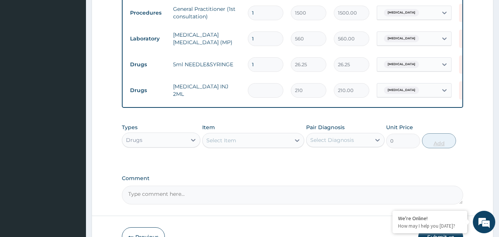
type input "0.00"
type input "2"
type input "420.00"
type input "2"
click at [297, 144] on icon at bounding box center [296, 139] width 7 height 7
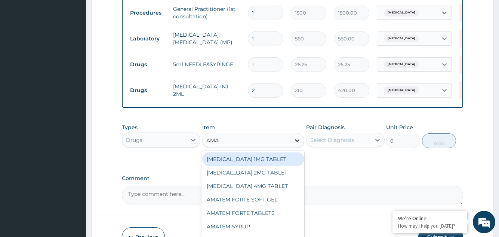
type input "AMAT"
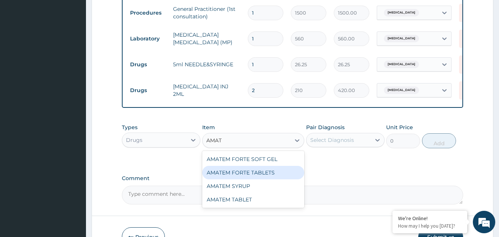
click at [271, 178] on div "AMATEM FORTE TABLETS" at bounding box center [253, 172] width 102 height 13
type input "115.5"
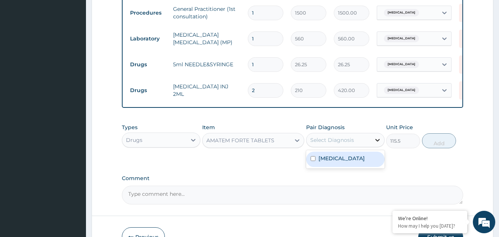
click at [377, 141] on icon at bounding box center [377, 140] width 4 height 3
click at [360, 162] on label "Malaria, unspecified" at bounding box center [342, 157] width 46 height 7
checkbox input "true"
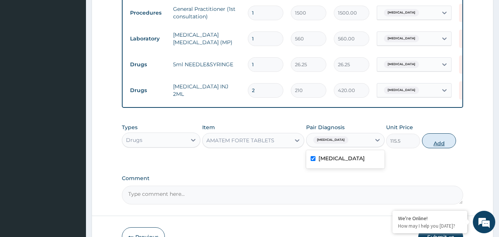
click at [441, 144] on button "Add" at bounding box center [439, 140] width 34 height 15
type input "0"
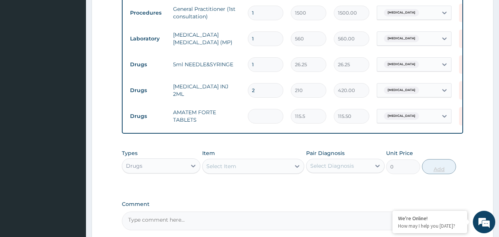
type input "0.00"
type input "6"
type input "693.00"
type input "6"
click at [297, 170] on icon at bounding box center [296, 165] width 7 height 7
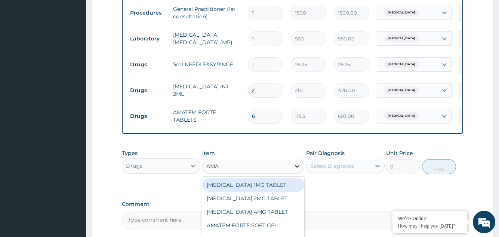
type input "AMAT"
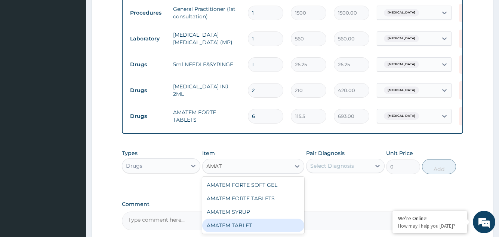
click at [247, 231] on div "AMATEM TABLET" at bounding box center [253, 224] width 102 height 13
type input "31.5"
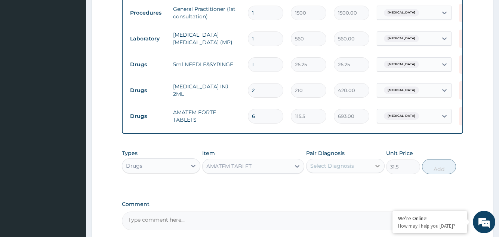
click at [378, 169] on icon at bounding box center [377, 165] width 7 height 7
click at [360, 188] on label "Malaria, unspecified" at bounding box center [342, 183] width 46 height 7
checkbox input "true"
click at [436, 171] on button "Add" at bounding box center [439, 166] width 34 height 15
type input "0"
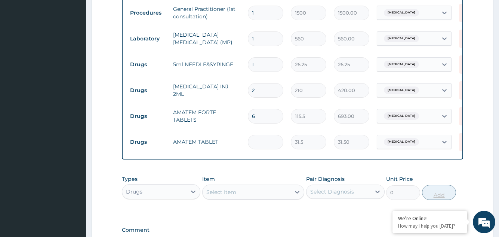
type input "0.00"
type input "2"
type input "63.00"
type input "24"
type input "756.00"
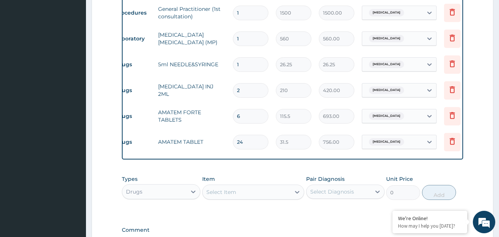
scroll to position [0, 30]
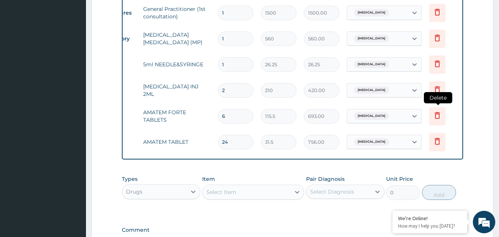
type input "24"
click at [437, 115] on icon at bounding box center [437, 115] width 9 height 9
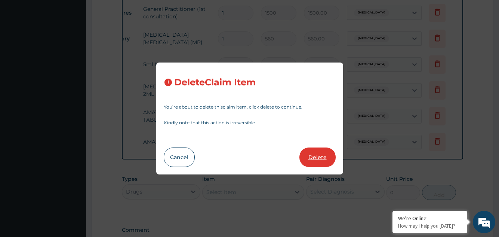
click at [317, 154] on button "Delete" at bounding box center [317, 156] width 36 height 19
type input "24"
type input "31.5"
type input "756.00"
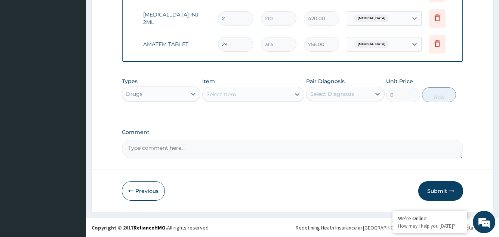
scroll to position [402, 0]
click at [297, 94] on icon at bounding box center [296, 93] width 7 height 7
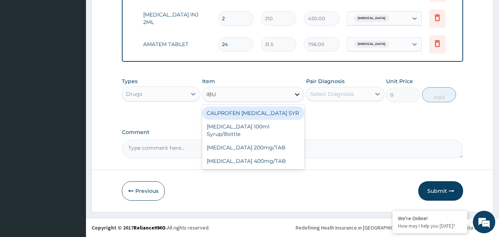
type input "IBUP"
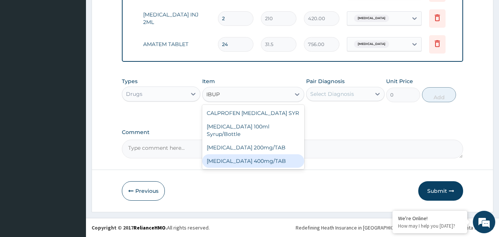
click at [247, 154] on div "[MEDICAL_DATA] 400mg/TAB" at bounding box center [253, 160] width 102 height 13
type input "21"
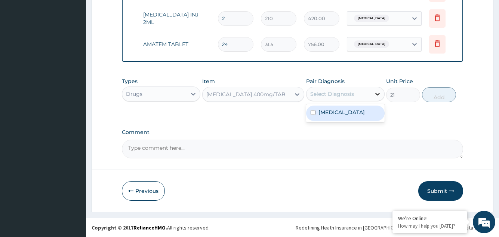
click at [377, 95] on icon at bounding box center [377, 94] width 4 height 3
click at [360, 111] on label "Malaria, unspecified" at bounding box center [342, 111] width 46 height 7
checkbox input "true"
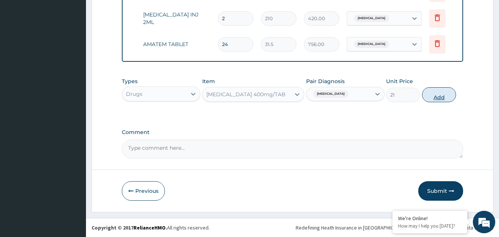
click at [437, 97] on button "Add" at bounding box center [439, 94] width 34 height 15
type input "0"
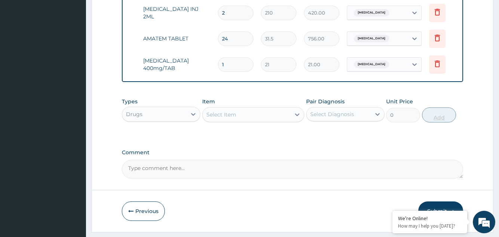
type input "15"
type input "315.00"
type input "15"
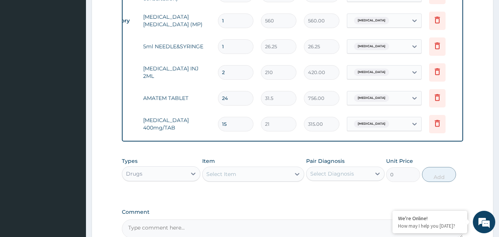
scroll to position [342, 0]
click at [297, 178] on icon at bounding box center [296, 173] width 7 height 7
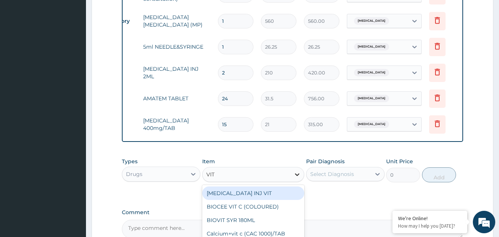
type input "VIT B"
click at [255, 199] on div "VIT [DOMAIN_NAME][URL]" at bounding box center [253, 192] width 102 height 13
type input "13.12"
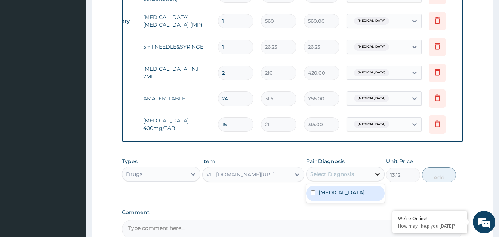
click at [378, 178] on icon at bounding box center [377, 173] width 7 height 7
click at [354, 196] on label "Malaria, unspecified" at bounding box center [342, 191] width 46 height 7
checkbox input "true"
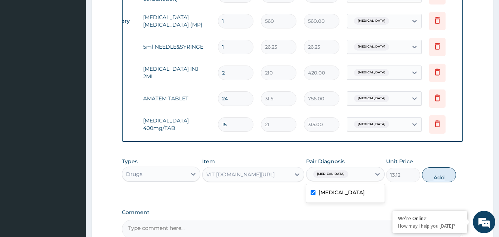
click at [440, 181] on button "Add" at bounding box center [439, 174] width 34 height 15
type input "0"
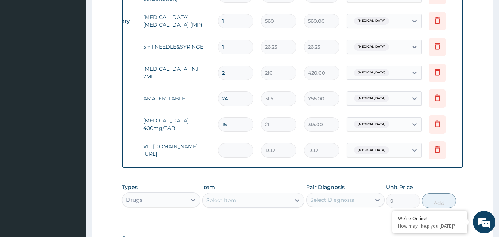
type input "0.00"
type input "2"
type input "26.24"
type input "20"
type input "262.40"
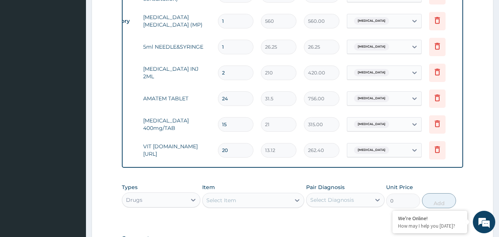
type input "20"
click at [471, 164] on form "Step 2 of 2 PA Code / Prescription Code Enter Code(Secondary Care Only) Encount…" at bounding box center [293, 7] width 402 height 619
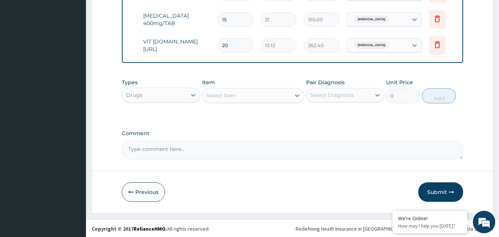
scroll to position [453, 0]
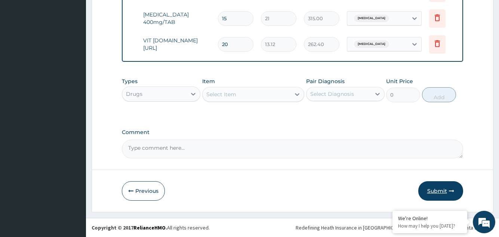
click at [436, 188] on button "Submit" at bounding box center [440, 190] width 45 height 19
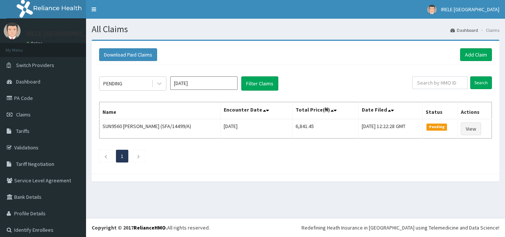
click at [231, 84] on input "[DATE]" at bounding box center [203, 82] width 67 height 13
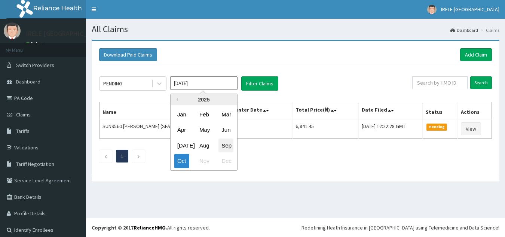
click at [226, 144] on div "Sep" at bounding box center [225, 145] width 15 height 14
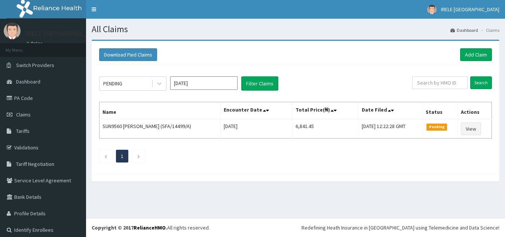
type input "[DATE]"
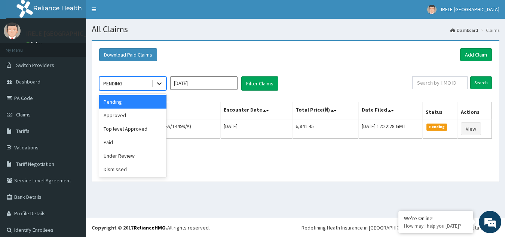
click at [160, 83] on icon at bounding box center [159, 83] width 7 height 7
click at [143, 112] on div "Approved" at bounding box center [132, 114] width 67 height 13
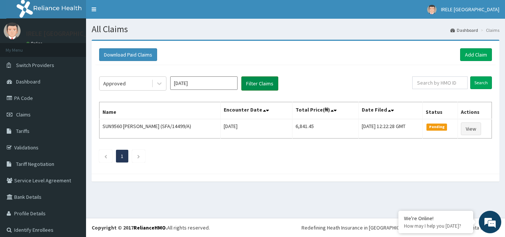
click at [257, 82] on button "Filter Claims" at bounding box center [259, 83] width 37 height 14
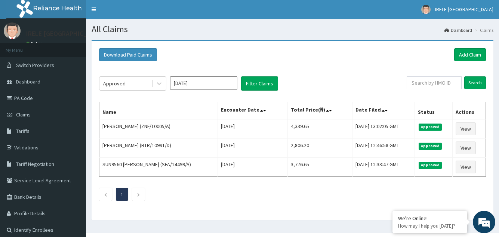
click at [296, 78] on div "Approved [DATE] Filter Claims" at bounding box center [253, 83] width 308 height 14
click at [471, 50] on link "Add Claim" at bounding box center [470, 54] width 32 height 13
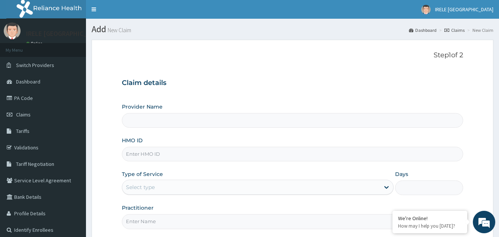
type input "Irele Ifijeh Hospital Limited"
click at [146, 156] on input "HMO ID" at bounding box center [292, 154] width 341 height 15
type input "SKN/10176/A"
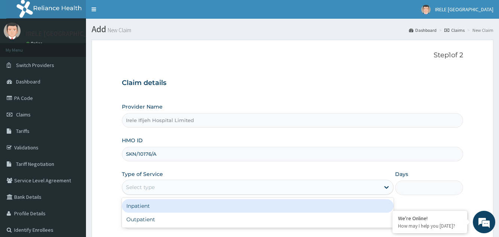
click at [148, 184] on div "Select type" at bounding box center [140, 186] width 29 height 7
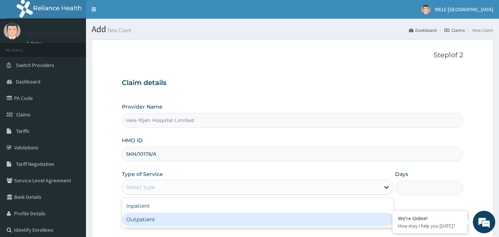
click at [134, 217] on div "Outpatient" at bounding box center [257, 218] width 271 height 13
type input "1"
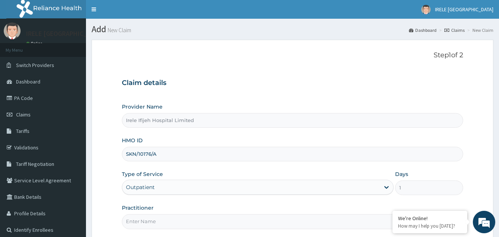
click at [132, 222] on input "Practitioner" at bounding box center [292, 221] width 341 height 15
type input "[PERSON_NAME]"
click at [94, 203] on form "Step 1 of 2 Claim details Provider Name [PERSON_NAME] Hospital Limited HMO ID S…" at bounding box center [293, 161] width 402 height 243
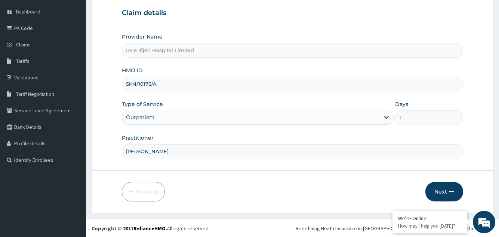
scroll to position [71, 0]
click at [440, 188] on button "Next" at bounding box center [444, 190] width 38 height 19
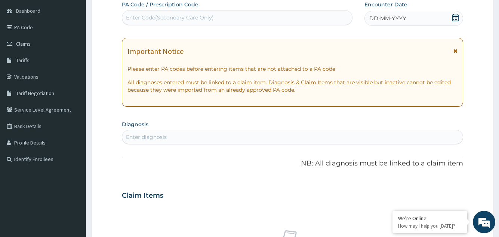
click at [456, 18] on icon at bounding box center [455, 17] width 7 height 7
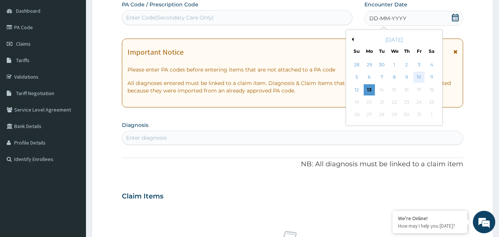
click at [419, 76] on div "10" at bounding box center [418, 77] width 11 height 11
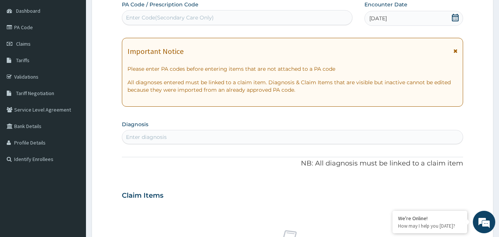
click at [159, 137] on div "Enter diagnosis" at bounding box center [146, 136] width 41 height 7
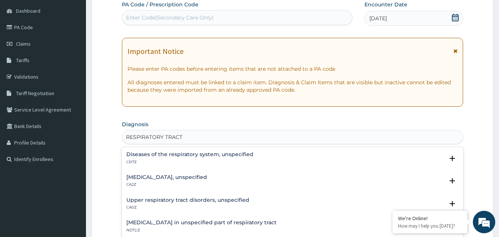
drag, startPoint x: 159, startPoint y: 137, endPoint x: 190, endPoint y: 172, distance: 46.1
click at [190, 144] on div "option Diseases of the respiratory system, unspecified focused, 1 of 35. 35 res…" at bounding box center [292, 137] width 341 height 14
type input "RESPIRATORY TRACT"
click at [105, 157] on form "Step 2 of 2 PA Code / Prescription Code Enter Code(Secondary Care Only) Encount…" at bounding box center [293, 205] width 402 height 473
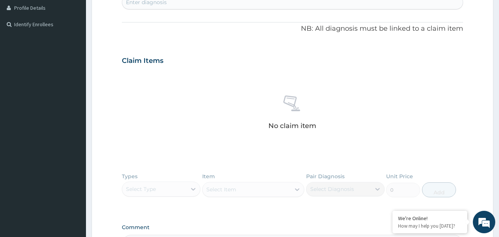
scroll to position [190, 0]
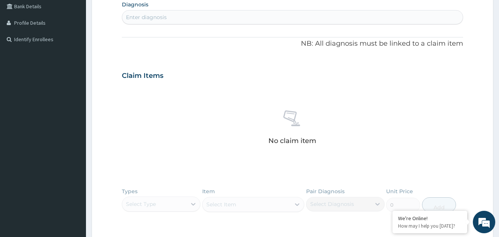
click at [136, 15] on div "Enter diagnosis" at bounding box center [146, 16] width 41 height 7
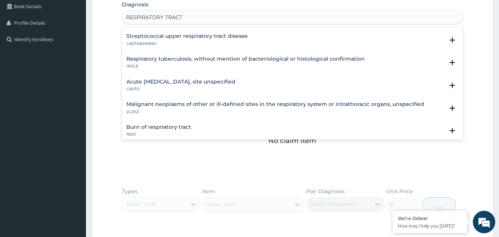
scroll to position [120, 0]
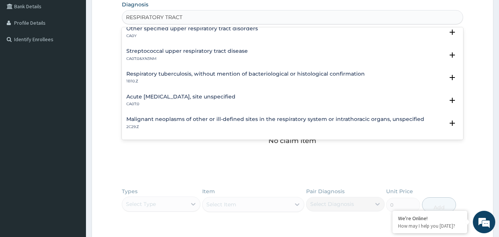
click at [127, 16] on input "RESPIRATORY TRACT" at bounding box center [154, 16] width 57 height 7
type input "LOWER RESPIRATORY TRACT"
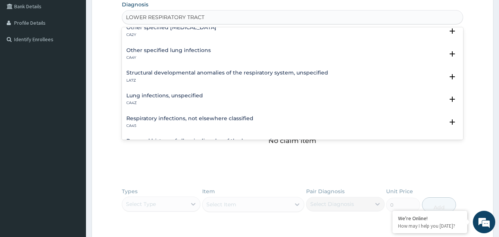
scroll to position [45, 0]
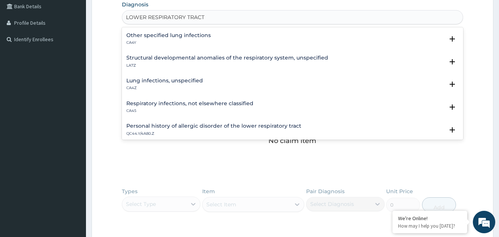
click at [193, 101] on h4 "Respiratory infections, not elsewhere classified" at bounding box center [189, 104] width 127 height 6
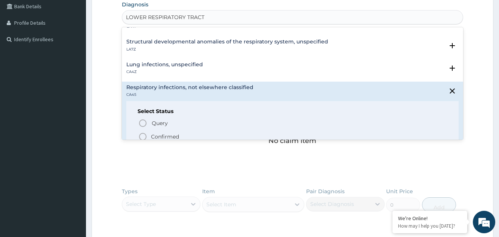
scroll to position [75, 0]
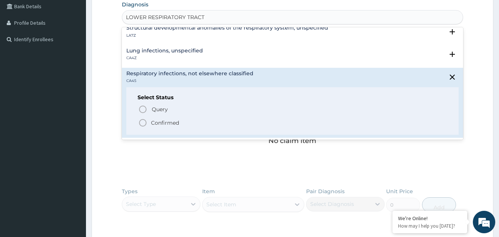
click at [143, 123] on icon "status option filled" at bounding box center [142, 122] width 9 height 9
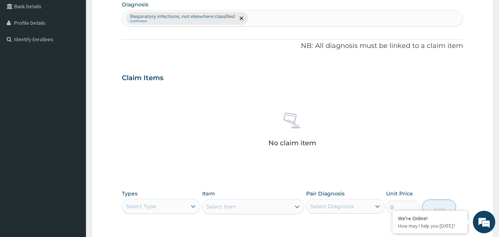
click at [120, 120] on form "Step 2 of 2 PA Code / Prescription Code Enter Code(Secondary Care Only) Encount…" at bounding box center [293, 86] width 402 height 474
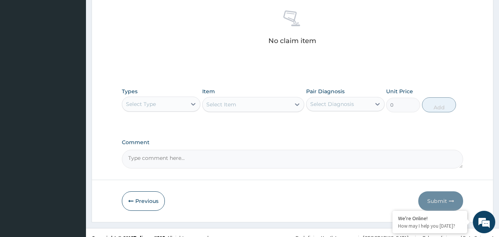
scroll to position [302, 0]
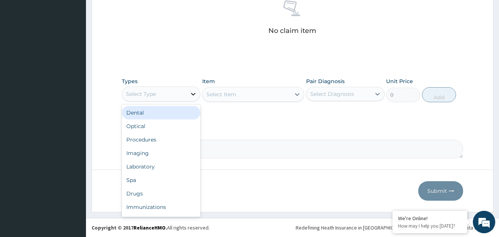
click at [192, 93] on icon at bounding box center [193, 94] width 4 height 3
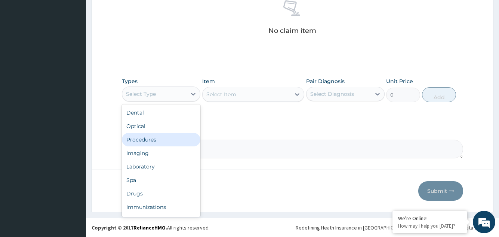
click at [155, 139] on div "Procedures" at bounding box center [161, 139] width 79 height 13
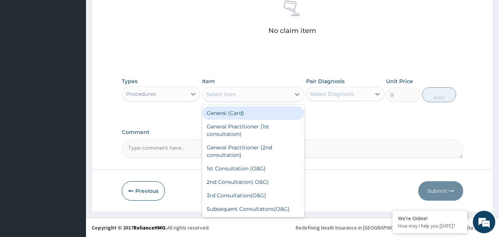
click at [298, 94] on icon at bounding box center [296, 93] width 7 height 7
click at [271, 111] on div "General (Card)" at bounding box center [253, 112] width 102 height 13
type input "500"
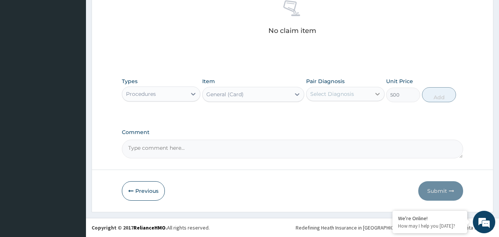
click at [377, 93] on icon at bounding box center [377, 93] width 7 height 7
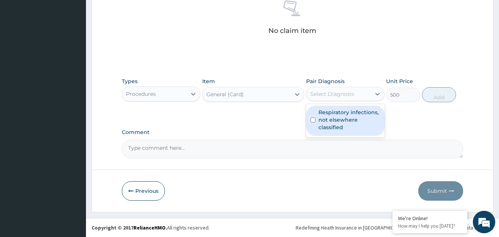
click at [356, 114] on label "Respiratory infections, not elsewhere classified" at bounding box center [350, 119] width 62 height 22
checkbox input "true"
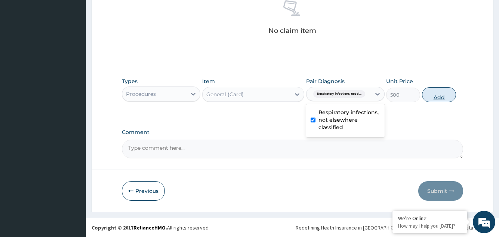
click at [441, 95] on button "Add" at bounding box center [439, 94] width 34 height 15
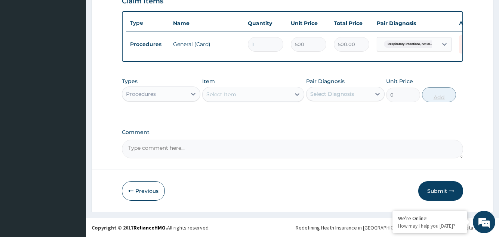
scroll to position [273, 0]
click at [297, 93] on icon at bounding box center [296, 93] width 7 height 7
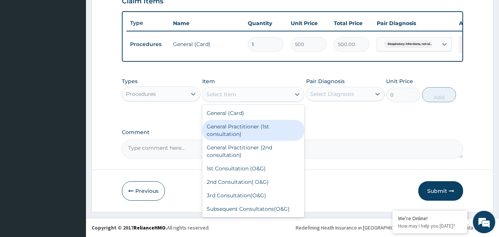
click at [266, 126] on div "General Practitioner (1st consultation)" at bounding box center [253, 130] width 102 height 21
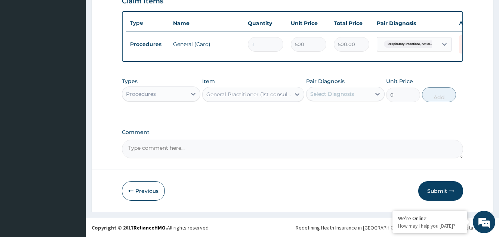
type input "1500"
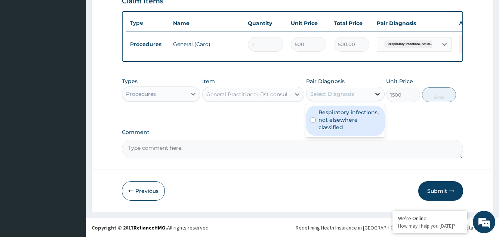
click at [377, 94] on icon at bounding box center [377, 93] width 7 height 7
click at [367, 115] on label "Respiratory infections, not elsewhere classified" at bounding box center [350, 119] width 62 height 22
checkbox input "true"
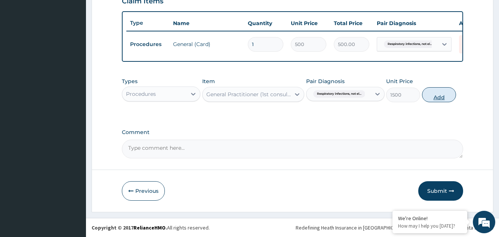
click at [434, 96] on button "Add" at bounding box center [439, 94] width 34 height 15
type input "0"
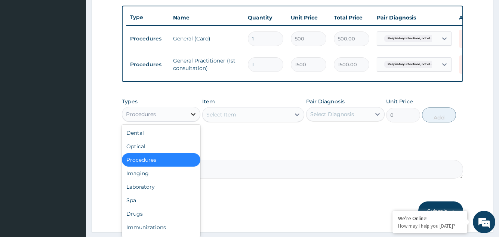
click at [193, 118] on icon at bounding box center [193, 113] width 7 height 7
click at [141, 218] on div "Drugs" at bounding box center [161, 213] width 79 height 13
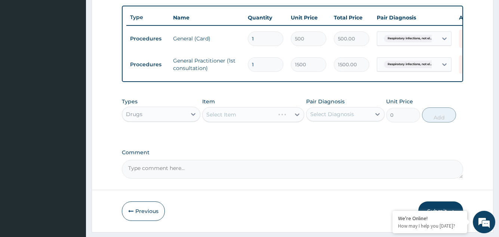
click at [297, 119] on div "Select Item" at bounding box center [253, 114] width 102 height 15
click at [297, 118] on icon at bounding box center [296, 114] width 7 height 7
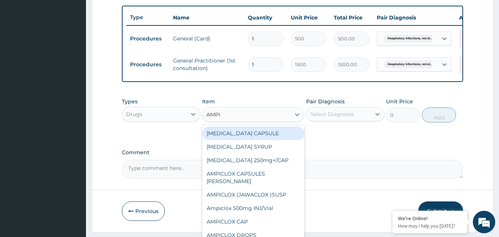
type input "AMPIC"
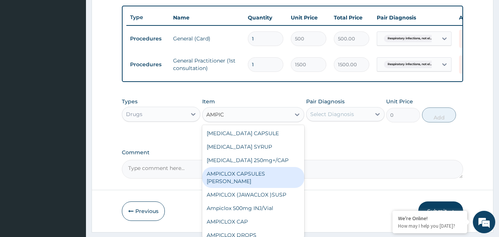
click at [253, 184] on div "AMPICLOX CAPSULES BEECHAM" at bounding box center [253, 177] width 102 height 21
type input "52.5"
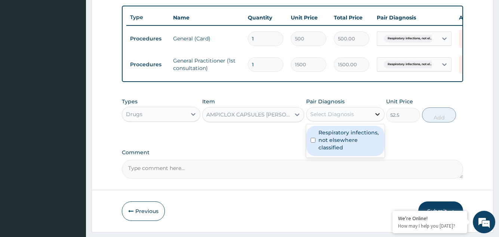
click at [377, 118] on icon at bounding box center [377, 113] width 7 height 7
click at [348, 145] on label "Respiratory infections, not elsewhere classified" at bounding box center [350, 140] width 62 height 22
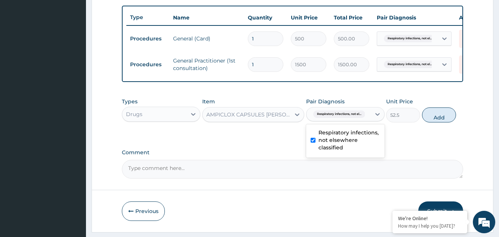
checkbox input "true"
click at [442, 119] on button "Add" at bounding box center [439, 114] width 34 height 15
type input "0"
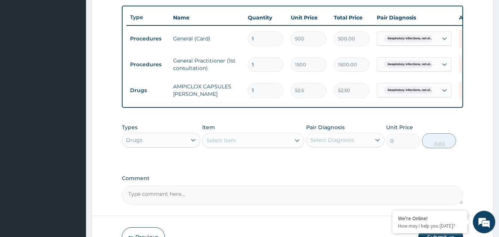
type input "0.00"
type input "2"
type input "105.00"
type input "20"
type input "1050.00"
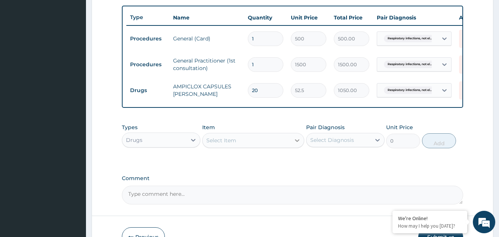
type input "20"
click at [297, 142] on icon at bounding box center [297, 140] width 4 height 3
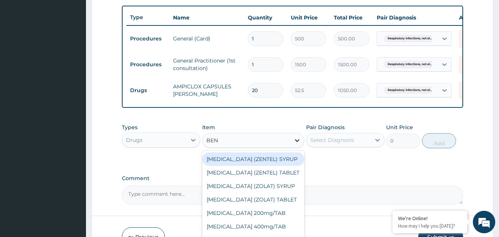
type input "BENY"
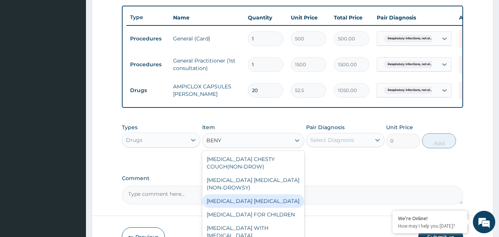
click at [255, 206] on div "[MEDICAL_DATA] [MEDICAL_DATA]" at bounding box center [253, 200] width 102 height 13
type input "252"
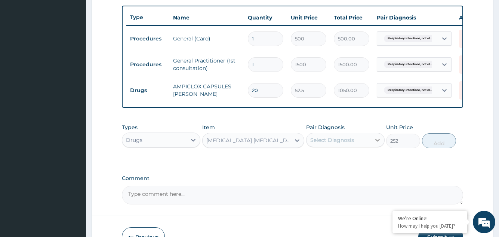
click at [378, 144] on icon at bounding box center [377, 139] width 7 height 7
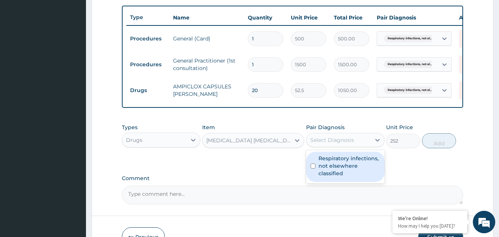
click at [356, 175] on label "Respiratory infections, not elsewhere classified" at bounding box center [350, 165] width 62 height 22
checkbox input "true"
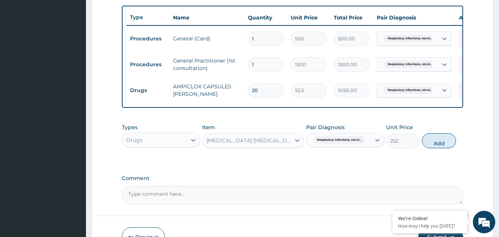
click at [425, 152] on div "Types Drugs Item BENYLIN EXPECTORANT Pair Diagnosis Respiratory infections, not…" at bounding box center [292, 136] width 341 height 32
click at [441, 145] on button "Add" at bounding box center [439, 140] width 34 height 15
type input "0"
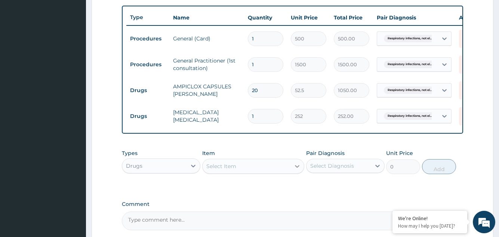
click at [297, 170] on icon at bounding box center [296, 165] width 7 height 7
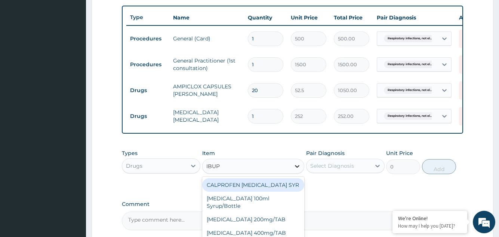
type input "IBUPR"
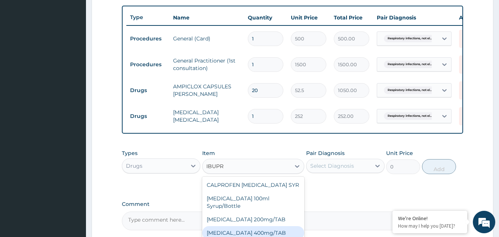
click at [244, 227] on div "[MEDICAL_DATA] 400mg/TAB" at bounding box center [253, 232] width 102 height 13
type input "21"
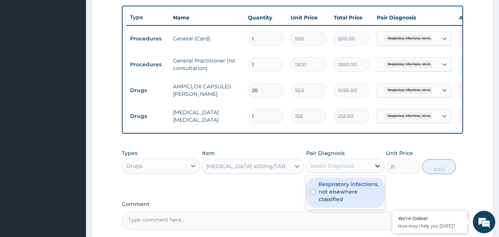
click at [378, 167] on icon at bounding box center [377, 165] width 4 height 3
click at [356, 201] on label "Respiratory infections, not elsewhere classified" at bounding box center [350, 191] width 62 height 22
checkbox input "true"
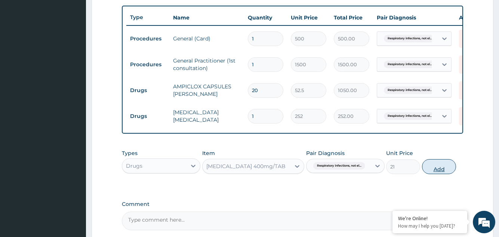
click at [437, 173] on button "Add" at bounding box center [439, 166] width 34 height 15
type input "0"
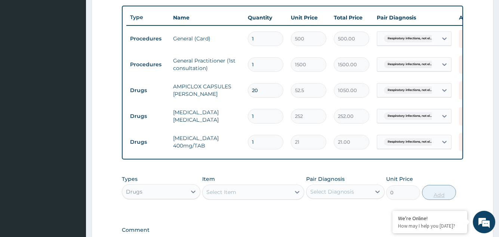
type input "15"
type input "315.00"
type input "15"
click at [479, 170] on form "Step 2 of 2 PA Code / Prescription Code Enter Code(Secondary Care Only) Encount…" at bounding box center [293, 38] width 402 height 542
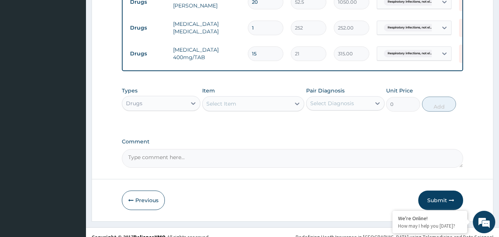
scroll to position [362, 0]
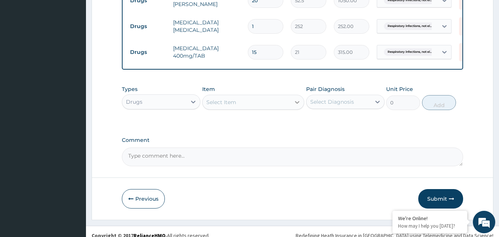
click at [297, 106] on icon at bounding box center [296, 101] width 7 height 7
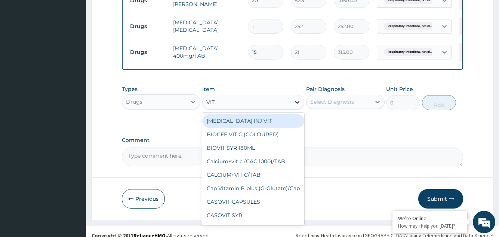
type input "VIT C"
click at [249, 127] on div "BIOCEE VIT C (COLOURED)" at bounding box center [253, 120] width 102 height 13
type input "1.57"
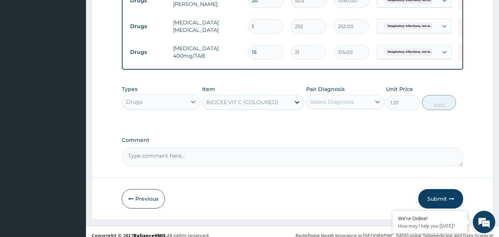
click at [297, 104] on icon at bounding box center [297, 102] width 4 height 3
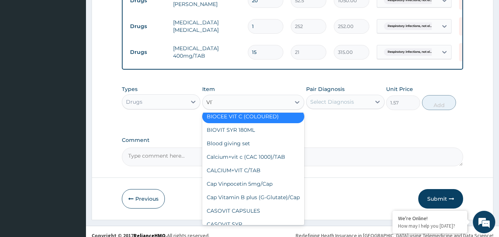
scroll to position [25, 0]
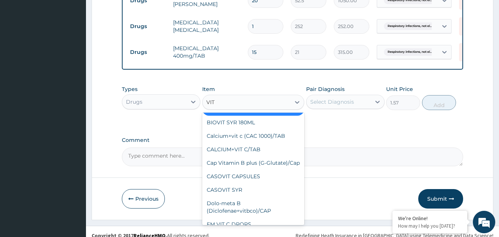
type input "VIT C"
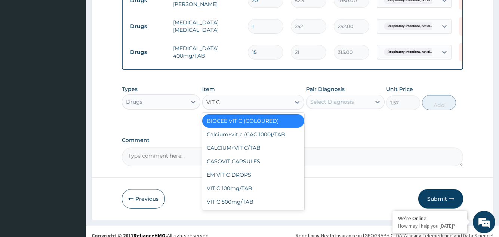
scroll to position [0, 0]
click at [226, 193] on div "VIT C 100mg/TAB" at bounding box center [253, 187] width 102 height 13
type input "4.2"
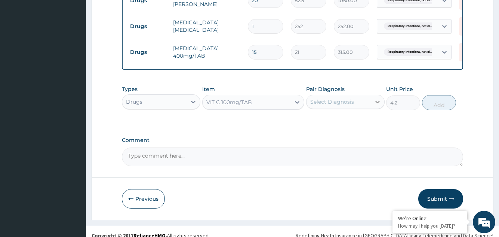
click at [377, 105] on icon at bounding box center [377, 101] width 7 height 7
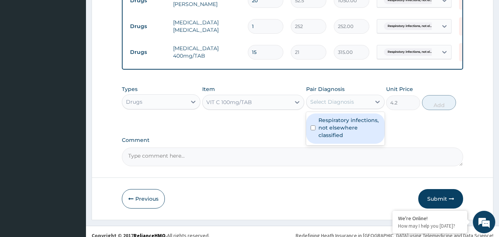
click at [360, 128] on label "Respiratory infections, not elsewhere classified" at bounding box center [350, 127] width 62 height 22
checkbox input "true"
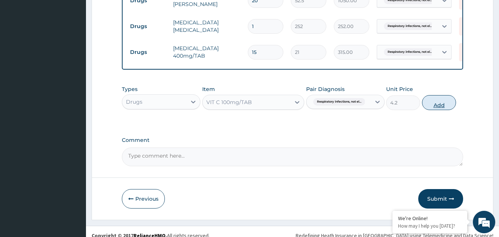
click at [438, 110] on button "Add" at bounding box center [439, 102] width 34 height 15
type input "0"
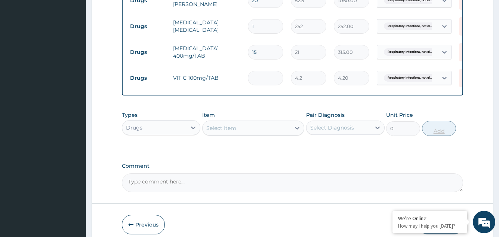
type input "0.00"
type input "2"
type input "8.40"
type input "20"
type input "84.00"
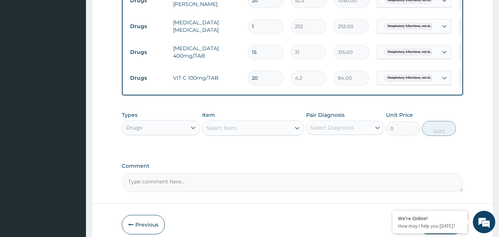
type input "20"
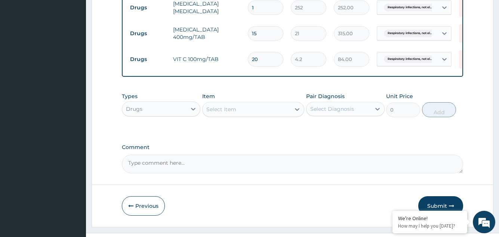
scroll to position [402, 0]
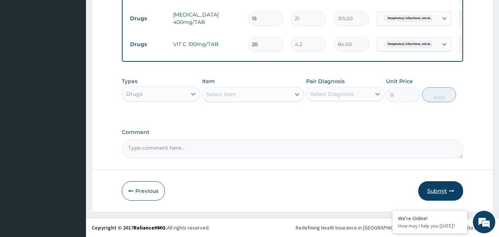
click at [437, 189] on button "Submit" at bounding box center [440, 190] width 45 height 19
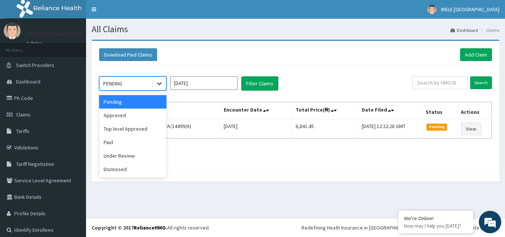
click at [159, 83] on icon at bounding box center [159, 83] width 7 height 7
click at [141, 113] on div "Approved" at bounding box center [132, 114] width 67 height 13
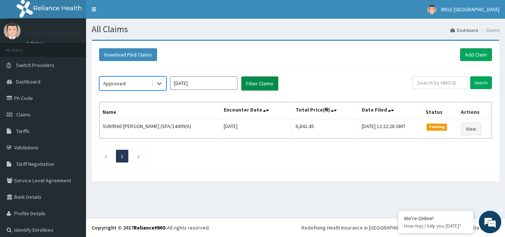
click at [259, 83] on button "Filter Claims" at bounding box center [259, 83] width 37 height 14
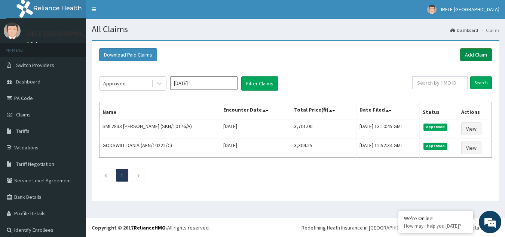
click at [470, 52] on link "Add Claim" at bounding box center [476, 54] width 32 height 13
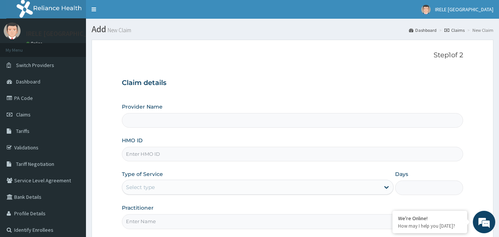
type input "Irele Ifijeh Hospital Limited"
click at [148, 153] on input "HMO ID" at bounding box center [292, 154] width 341 height 15
type input "BTR/10991/A"
click at [153, 182] on div "Select type" at bounding box center [250, 187] width 257 height 12
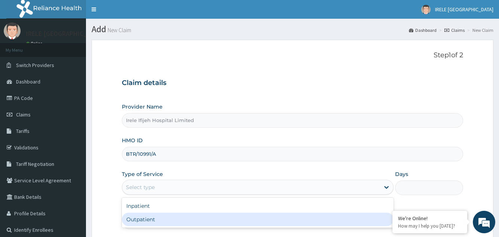
click at [136, 218] on div "Outpatient" at bounding box center [257, 218] width 271 height 13
type input "1"
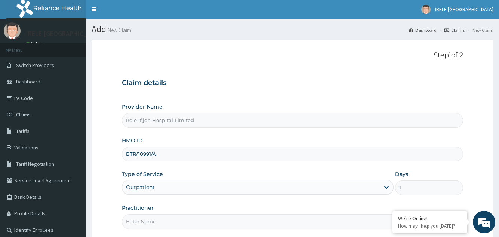
click at [137, 225] on input "Practitioner" at bounding box center [292, 221] width 341 height 15
type input "DR PIUS IFIJEH"
click at [108, 182] on form "Step 1 of 2 Claim details Provider Name Irele Ifijeh Hospital Limited HMO ID BT…" at bounding box center [293, 161] width 402 height 243
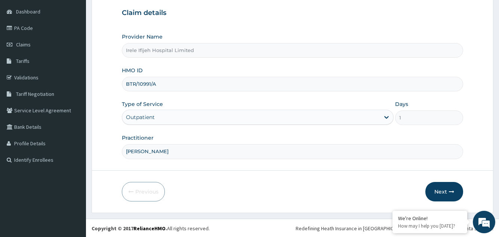
scroll to position [71, 0]
click at [439, 189] on button "Next" at bounding box center [444, 190] width 38 height 19
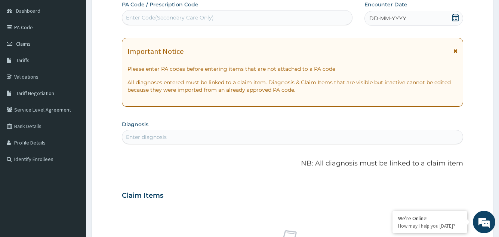
click at [457, 18] on icon at bounding box center [455, 17] width 7 height 7
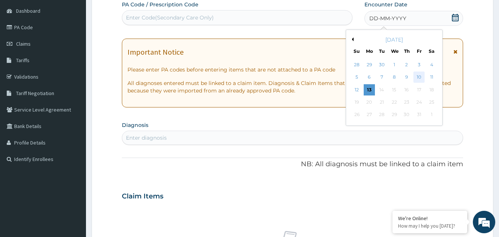
click at [419, 74] on div "10" at bounding box center [418, 77] width 11 height 11
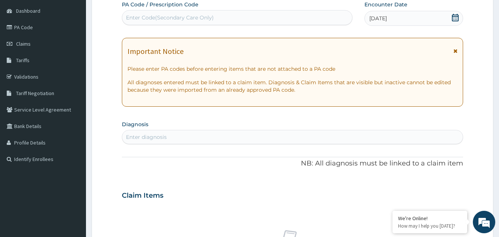
click at [103, 122] on form "Step 2 of 2 PA Code / Prescription Code Enter Code(Secondary Care Only) Encount…" at bounding box center [293, 205] width 402 height 473
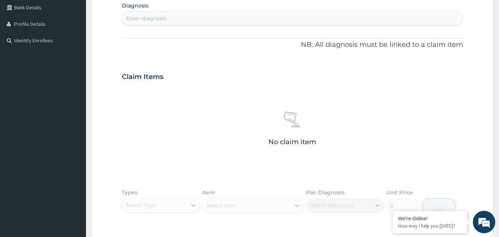
scroll to position [190, 0]
click at [135, 18] on div "Enter diagnosis" at bounding box center [146, 16] width 41 height 7
type input "MALARIA"
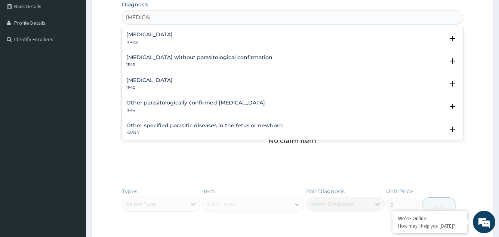
click at [142, 79] on h4 "Malaria, unspecified" at bounding box center [149, 80] width 46 height 6
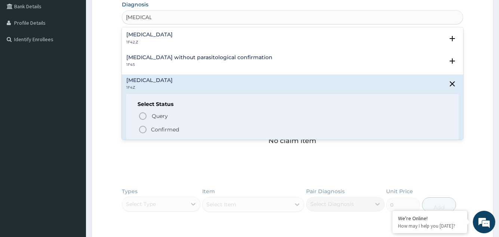
click at [145, 128] on icon "status option filled" at bounding box center [142, 129] width 9 height 9
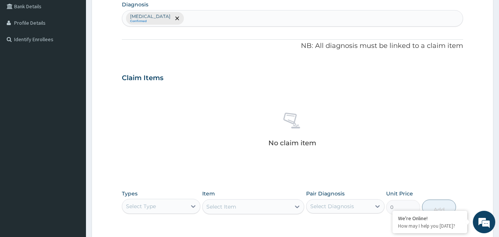
click at [145, 128] on div "No claim item" at bounding box center [292, 131] width 341 height 86
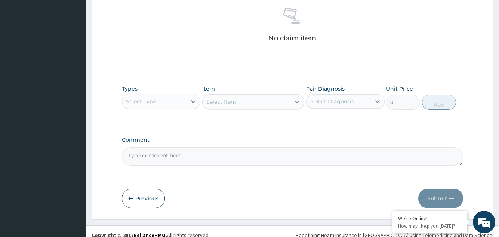
scroll to position [302, 0]
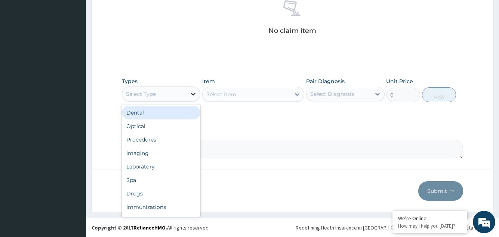
click at [193, 93] on icon at bounding box center [193, 93] width 7 height 7
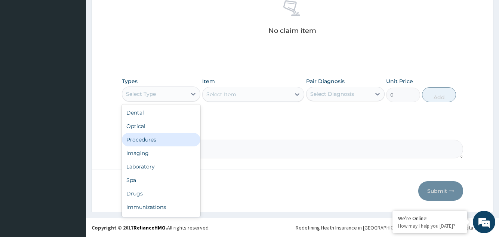
click at [154, 139] on div "Procedures" at bounding box center [161, 139] width 79 height 13
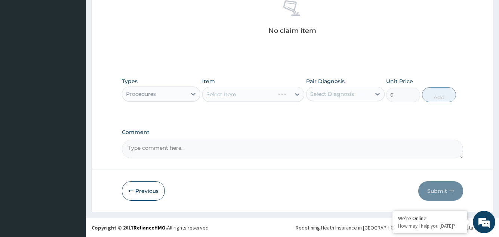
click at [297, 94] on div "Select Item" at bounding box center [253, 94] width 102 height 15
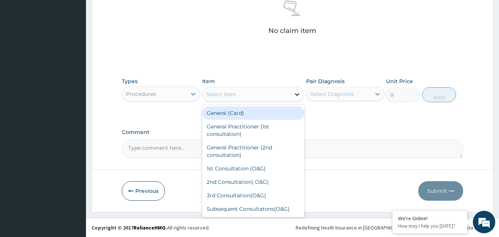
click at [297, 93] on icon at bounding box center [296, 93] width 7 height 7
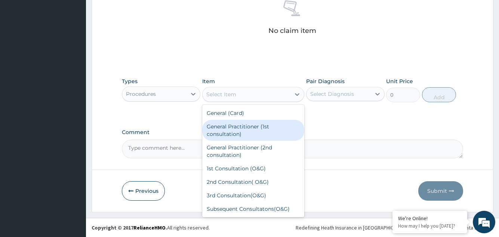
click at [253, 127] on div "General Practitioner (1st consultation)" at bounding box center [253, 130] width 102 height 21
type input "1500"
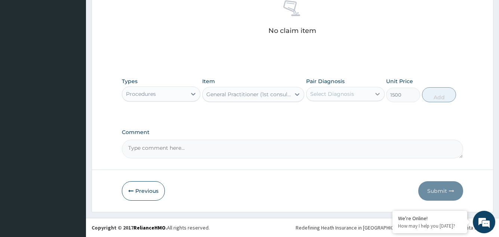
click at [378, 93] on icon at bounding box center [377, 94] width 4 height 3
click at [361, 109] on label "Malaria, unspecified" at bounding box center [342, 111] width 46 height 7
checkbox input "true"
click at [438, 96] on button "Add" at bounding box center [439, 94] width 34 height 15
type input "0"
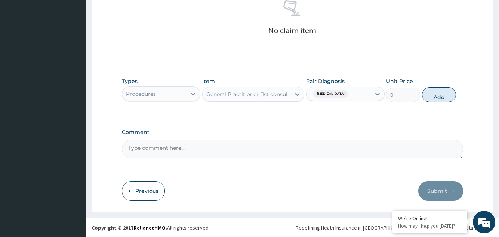
scroll to position [273, 0]
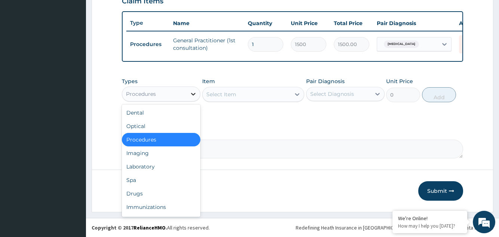
click at [193, 93] on icon at bounding box center [193, 93] width 7 height 7
click at [155, 165] on div "Laboratory" at bounding box center [161, 166] width 79 height 13
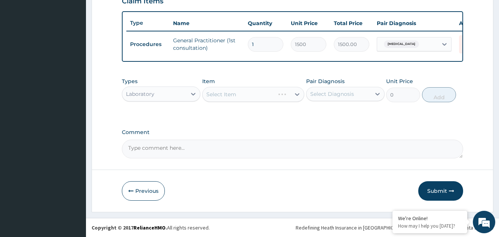
click at [297, 93] on div "Select Item" at bounding box center [253, 94] width 102 height 15
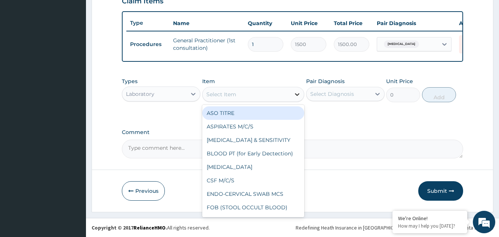
click at [297, 93] on icon at bounding box center [296, 93] width 7 height 7
type input "MP"
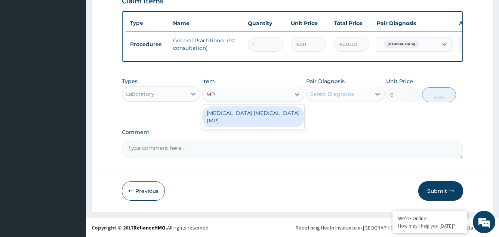
click at [265, 111] on div "MALARIA PARASITE (MP)" at bounding box center [253, 116] width 102 height 21
type input "560"
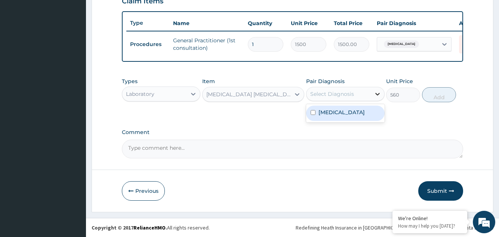
click at [378, 94] on icon at bounding box center [377, 94] width 4 height 3
click at [365, 111] on label "Malaria, unspecified" at bounding box center [342, 111] width 46 height 7
checkbox input "true"
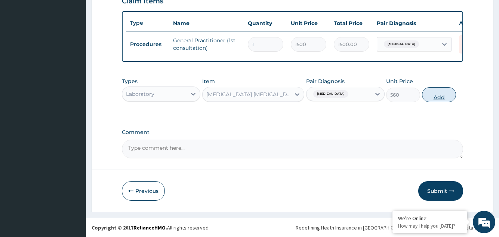
click at [437, 96] on button "Add" at bounding box center [439, 94] width 34 height 15
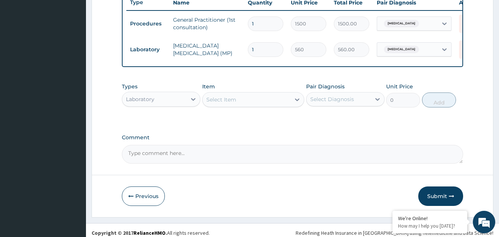
scroll to position [298, 0]
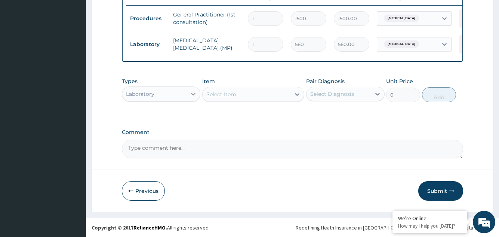
click at [193, 93] on icon at bounding box center [193, 93] width 7 height 7
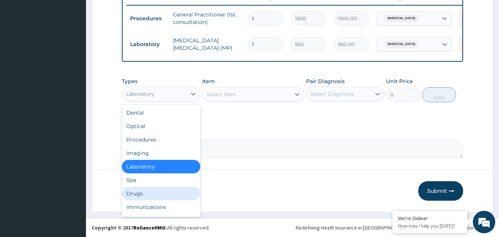
click at [150, 192] on div "Drugs" at bounding box center [161, 193] width 79 height 13
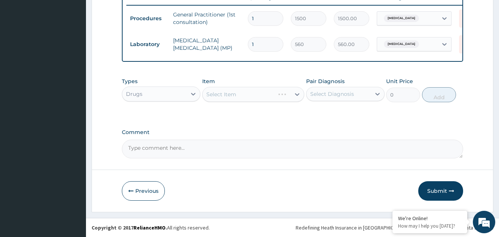
click at [297, 94] on div "Select Item" at bounding box center [253, 94] width 102 height 15
click at [297, 93] on div "Select Item" at bounding box center [253, 94] width 102 height 15
click at [297, 93] on icon at bounding box center [296, 93] width 7 height 7
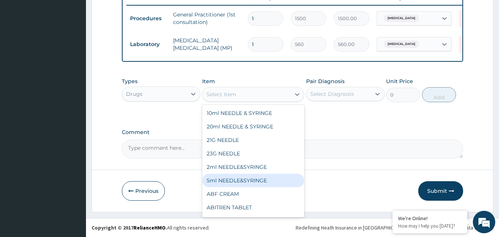
click at [243, 177] on div "5ml NEEDLE&SYRINGE" at bounding box center [253, 179] width 102 height 13
type input "26.25"
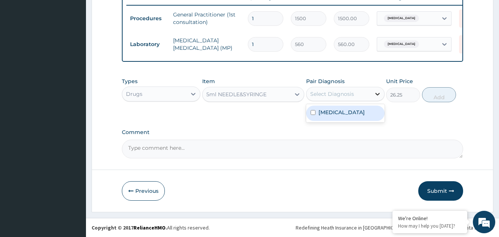
click at [378, 94] on icon at bounding box center [377, 94] width 4 height 3
click at [364, 113] on label "Malaria, unspecified" at bounding box center [342, 111] width 46 height 7
checkbox input "true"
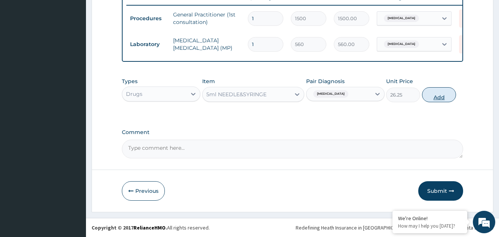
click at [439, 93] on button "Add" at bounding box center [439, 94] width 34 height 15
type input "0"
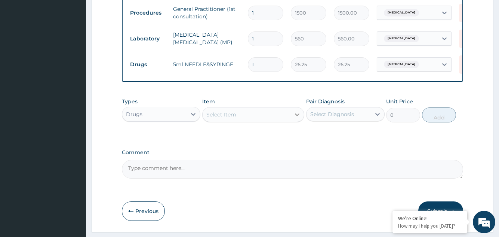
click at [297, 118] on icon at bounding box center [296, 114] width 7 height 7
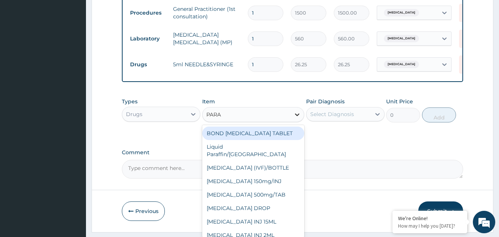
type input "PARAC"
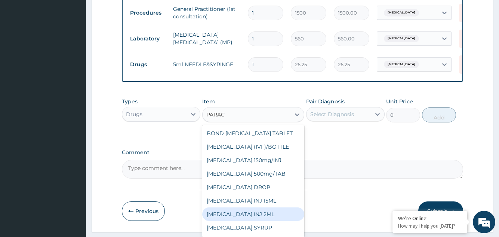
click at [260, 216] on div "PARACETAMOL INJ 2ML" at bounding box center [253, 213] width 102 height 13
type input "210"
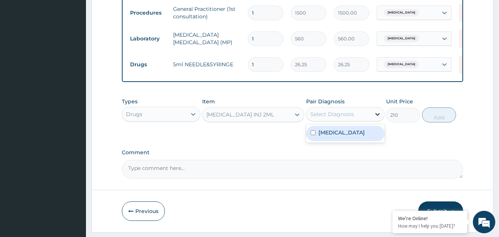
click at [376, 116] on icon at bounding box center [377, 114] width 4 height 3
click at [370, 133] on div "Malaria, unspecified" at bounding box center [345, 133] width 79 height 15
checkbox input "true"
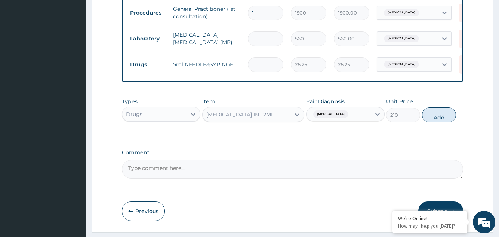
click at [442, 121] on button "Add" at bounding box center [439, 114] width 34 height 15
type input "0"
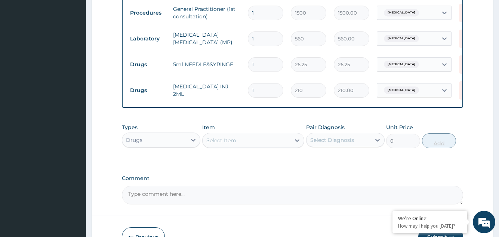
type input "0.00"
type input "2"
type input "420.00"
type input "2"
click at [297, 142] on icon at bounding box center [297, 140] width 4 height 3
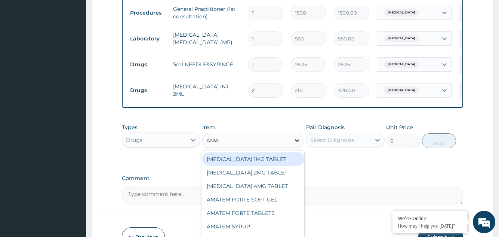
type input "AMAT"
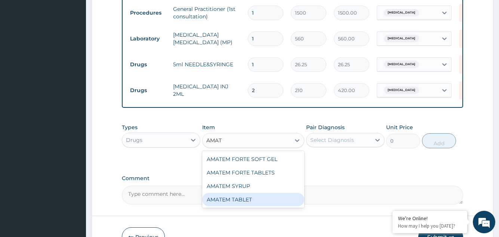
click at [240, 205] on div "AMATEM TABLET" at bounding box center [253, 199] width 102 height 13
type input "31.5"
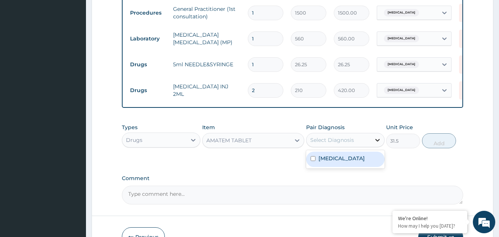
click at [378, 144] on icon at bounding box center [377, 139] width 7 height 7
click at [372, 160] on div "Malaria, unspecified" at bounding box center [345, 158] width 79 height 15
checkbox input "true"
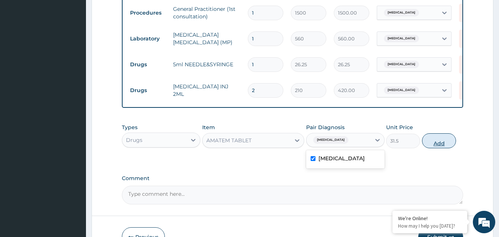
click at [439, 145] on button "Add" at bounding box center [439, 140] width 34 height 15
type input "0"
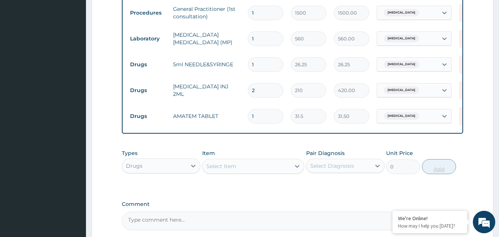
type input "0.00"
type input "2"
type input "63.00"
type input "24"
type input "756.00"
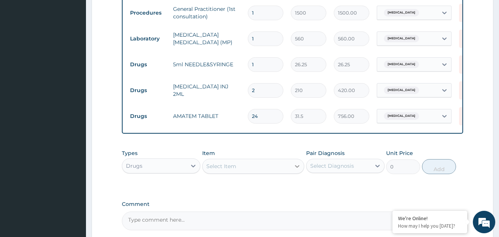
type input "24"
click at [297, 167] on icon at bounding box center [297, 166] width 4 height 3
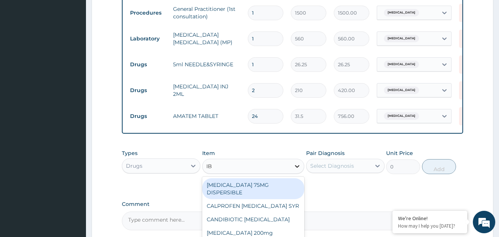
type input "IBU"
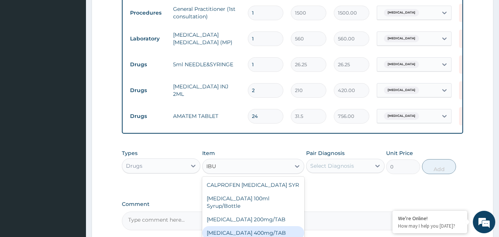
click at [247, 230] on div "IBUPROFEN 400mg/TAB" at bounding box center [253, 232] width 102 height 13
type input "21"
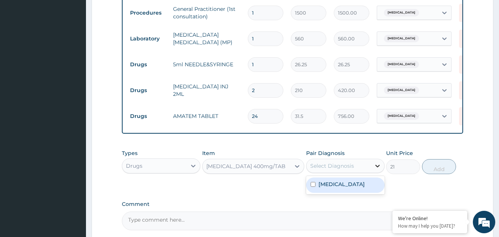
click at [378, 169] on icon at bounding box center [377, 165] width 7 height 7
click at [360, 188] on label "Malaria, unspecified" at bounding box center [342, 183] width 46 height 7
checkbox input "true"
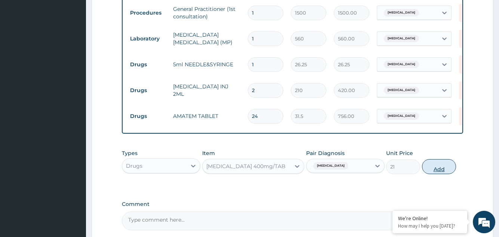
click at [439, 171] on button "Add" at bounding box center [439, 166] width 34 height 15
type input "0"
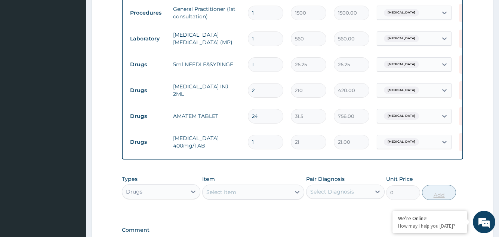
type input "15"
type input "315.00"
type input "14"
type input "294.00"
type input "13"
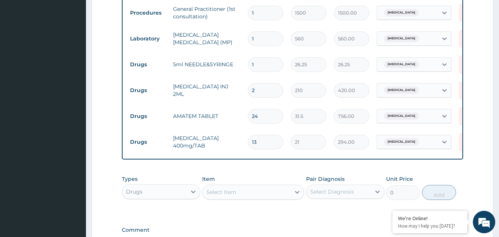
type input "273.00"
click at [467, 177] on form "Step 2 of 2 PA Code / Prescription Code Enter Code(Secondary Care Only) Encount…" at bounding box center [293, 25] width 402 height 568
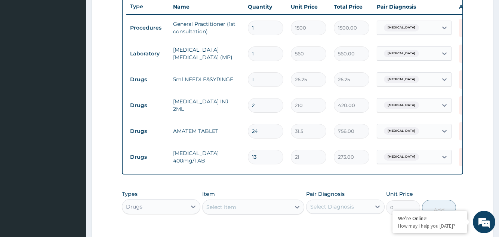
scroll to position [268, 0]
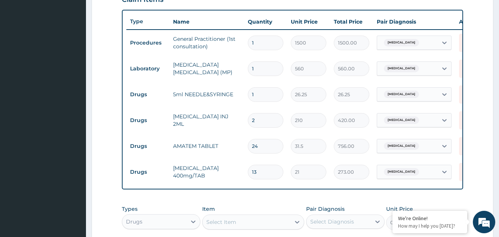
click at [257, 173] on input "13" at bounding box center [266, 171] width 36 height 15
type input "1"
type input "21.00"
type input "15"
type input "315.00"
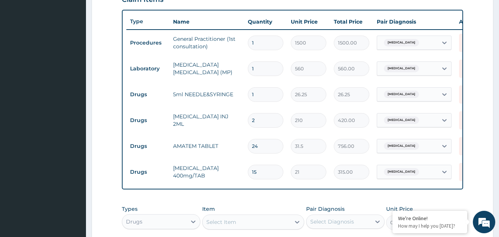
type input "15"
click at [483, 169] on form "Step 2 of 2 PA Code / Prescription Code Enter Code(Secondary Care Only) Encount…" at bounding box center [293, 55] width 402 height 568
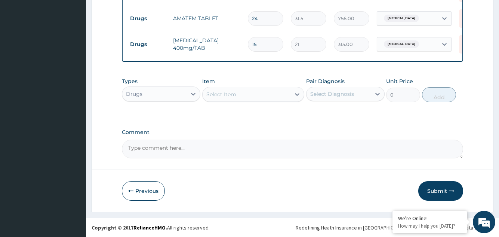
scroll to position [402, 0]
click at [438, 189] on button "Submit" at bounding box center [440, 190] width 45 height 19
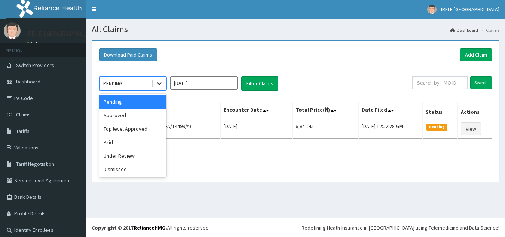
click at [160, 83] on icon at bounding box center [159, 83] width 7 height 7
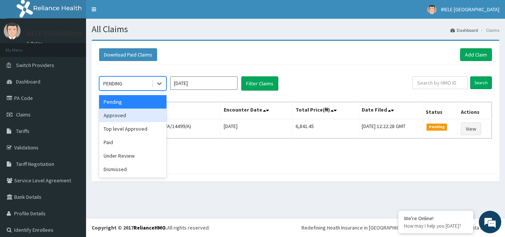
click at [135, 116] on div "Approved" at bounding box center [132, 114] width 67 height 13
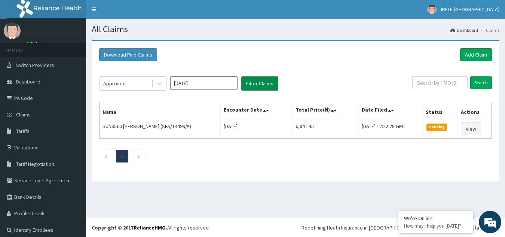
click at [258, 80] on button "Filter Claims" at bounding box center [259, 83] width 37 height 14
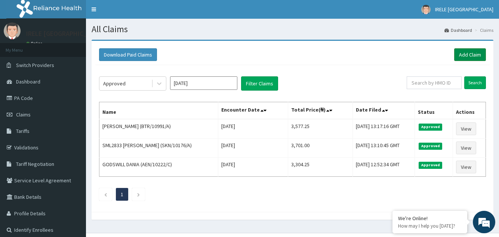
click at [470, 53] on link "Add Claim" at bounding box center [470, 54] width 32 height 13
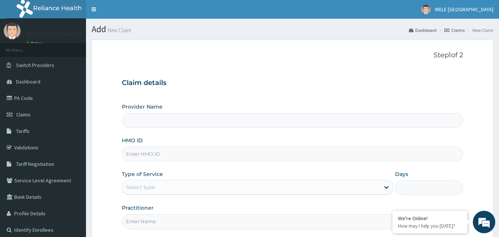
click at [148, 153] on input "HMO ID" at bounding box center [292, 154] width 341 height 15
click at [151, 153] on input "BTR/10687/B" at bounding box center [292, 154] width 341 height 15
type input "BTR/10991/B"
click at [150, 120] on input "Provider Name" at bounding box center [292, 120] width 341 height 15
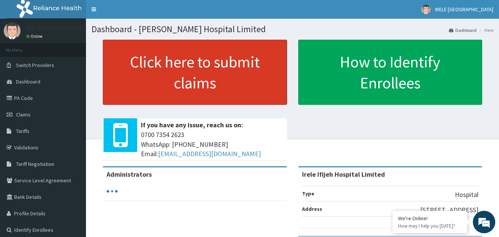
click at [209, 79] on link "Click here to submit claims" at bounding box center [195, 72] width 184 height 65
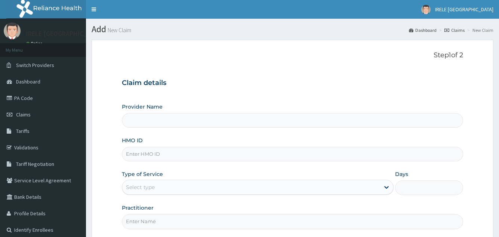
type input "Irele Ifijeh Hospital Limited"
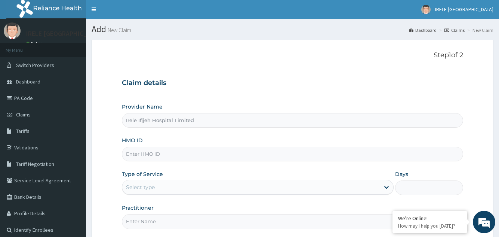
click at [145, 152] on input "HMO ID" at bounding box center [292, 154] width 341 height 15
click at [147, 153] on input "BTR/10171/B" at bounding box center [292, 154] width 341 height 15
type input "BTR/10991/B"
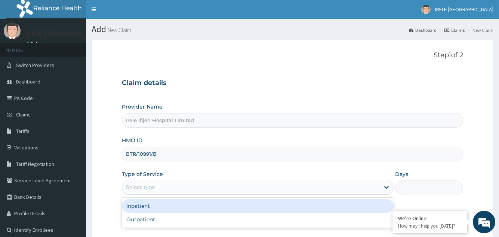
click at [145, 189] on div "Select type" at bounding box center [140, 186] width 29 height 7
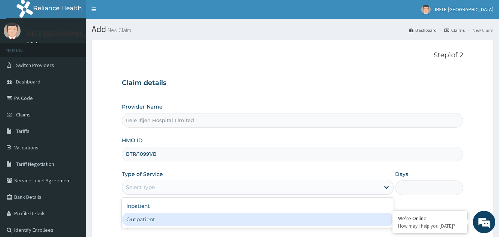
click at [139, 218] on div "Outpatient" at bounding box center [257, 218] width 271 height 13
type input "1"
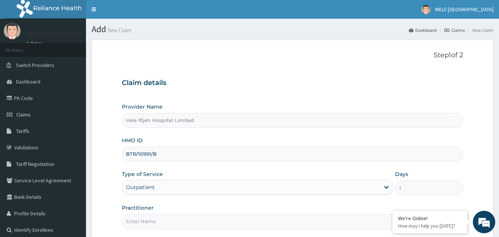
click at [140, 224] on input "Practitioner" at bounding box center [292, 221] width 341 height 15
type input "DR PIUS IFIJEH"
click at [100, 216] on form "Step 1 of 2 Claim details Provider Name Irele Ifijeh Hospital Limited HMO ID BT…" at bounding box center [293, 161] width 402 height 243
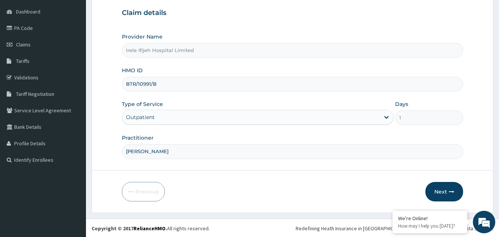
scroll to position [71, 0]
click at [440, 190] on button "Next" at bounding box center [444, 190] width 38 height 19
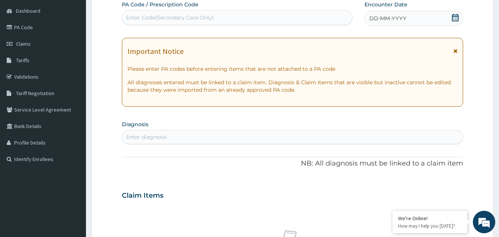
click at [455, 18] on icon at bounding box center [455, 17] width 7 height 7
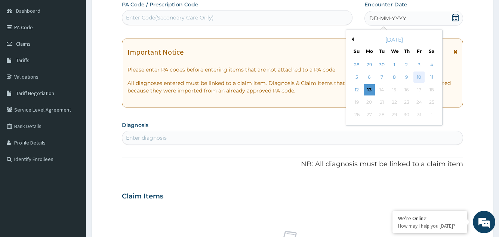
click at [419, 74] on div "10" at bounding box center [418, 77] width 11 height 11
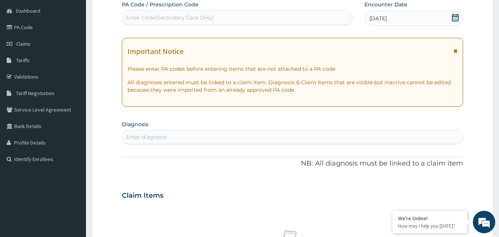
click at [148, 135] on div "Enter diagnosis" at bounding box center [146, 136] width 41 height 7
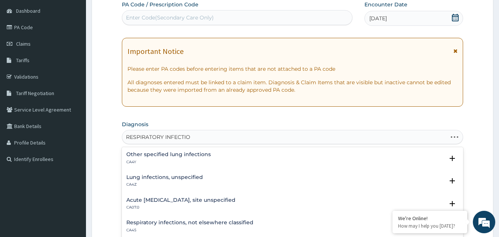
type input "RESPIRATORY INFECTION"
click at [189, 222] on h4 "Respiratory infections, not elsewhere classified" at bounding box center [189, 222] width 127 height 6
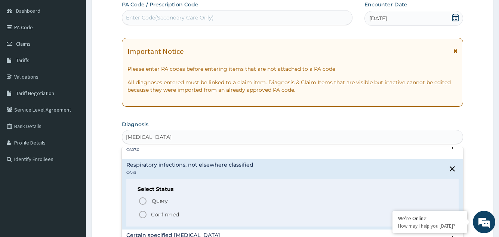
scroll to position [80, 0]
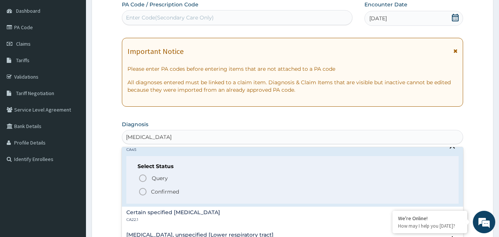
click at [144, 191] on icon "status option filled" at bounding box center [142, 191] width 9 height 9
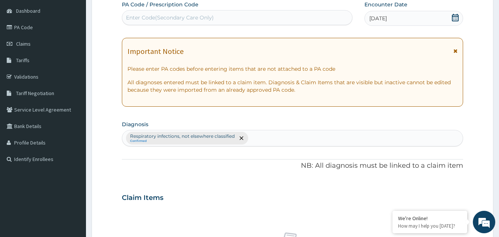
click at [114, 174] on form "Step 2 of 2 PA Code / Prescription Code Enter Code(Secondary Care Only) Encount…" at bounding box center [293, 206] width 402 height 474
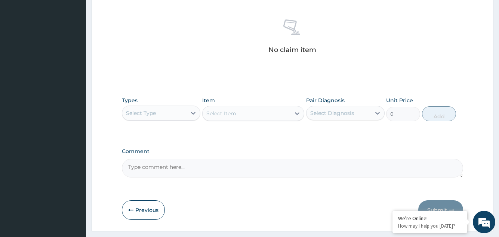
scroll to position [302, 0]
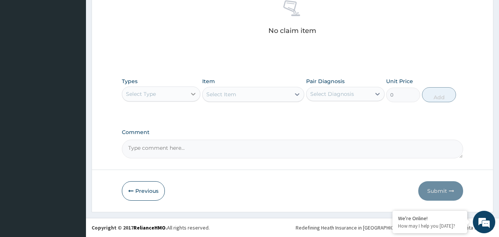
click at [193, 94] on icon at bounding box center [193, 94] width 4 height 3
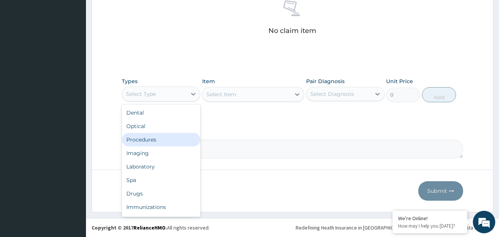
click at [160, 139] on div "Procedures" at bounding box center [161, 139] width 79 height 13
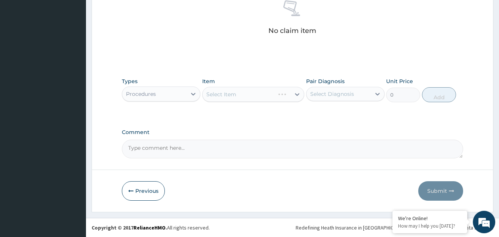
click at [297, 93] on div "Select Item" at bounding box center [253, 94] width 102 height 15
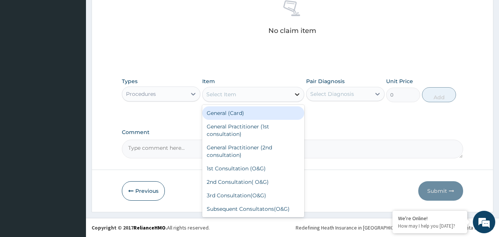
click at [298, 94] on icon at bounding box center [296, 93] width 7 height 7
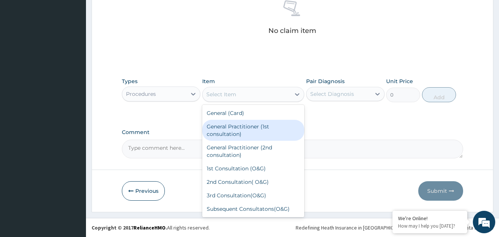
click at [261, 125] on div "General Practitioner (1st consultation)" at bounding box center [253, 130] width 102 height 21
type input "1500"
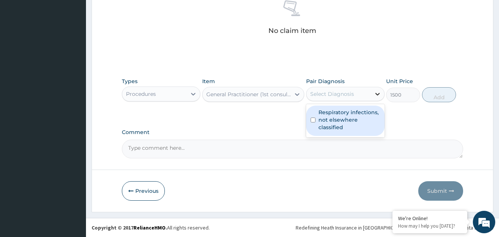
click at [378, 93] on icon at bounding box center [377, 93] width 7 height 7
click at [361, 113] on label "Respiratory infections, not elsewhere classified" at bounding box center [350, 119] width 62 height 22
checkbox input "true"
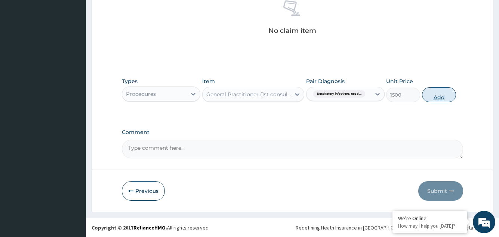
click at [438, 93] on button "Add" at bounding box center [439, 94] width 34 height 15
type input "0"
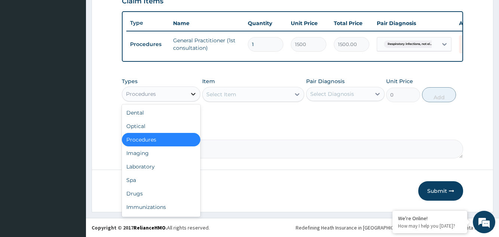
click at [193, 94] on icon at bounding box center [193, 94] width 4 height 3
click at [145, 192] on div "Drugs" at bounding box center [161, 193] width 79 height 13
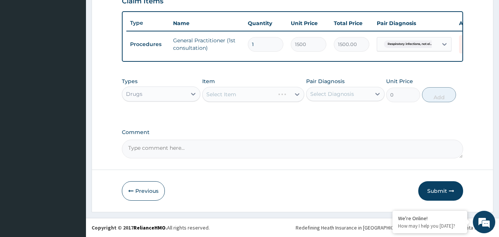
click at [297, 94] on div "Select Item" at bounding box center [253, 94] width 102 height 15
click at [297, 93] on icon at bounding box center [296, 93] width 7 height 7
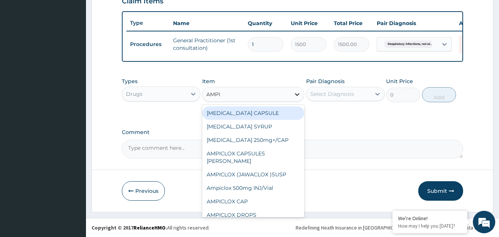
type input "AMPIC"
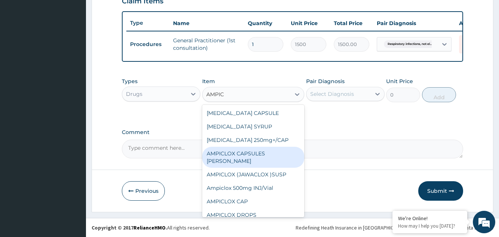
click at [269, 159] on div "AMPICLOX CAPSULES BEECHAM" at bounding box center [253, 157] width 102 height 21
type input "52.5"
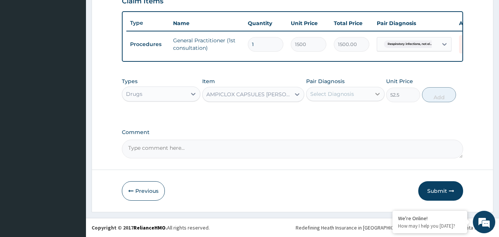
click at [378, 94] on icon at bounding box center [377, 94] width 4 height 3
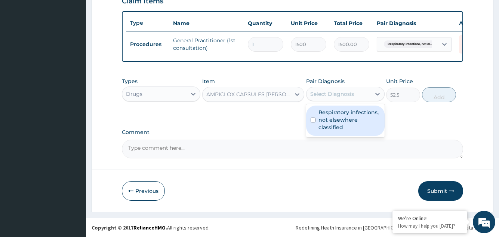
click at [344, 125] on label "Respiratory infections, not elsewhere classified" at bounding box center [350, 119] width 62 height 22
checkbox input "true"
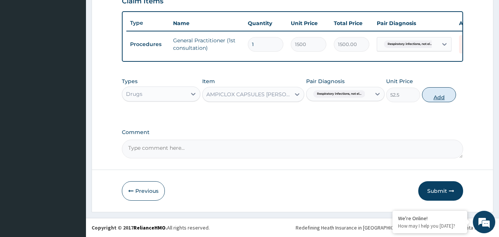
click at [440, 91] on button "Add" at bounding box center [439, 94] width 34 height 15
type input "0"
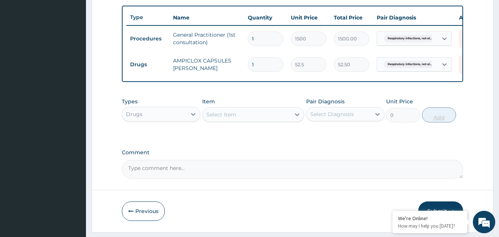
type input "0.00"
type input "2"
type input "105.00"
type input "20"
type input "1050.00"
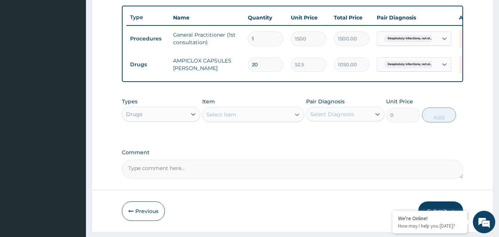
type input "20"
click at [297, 116] on icon at bounding box center [297, 114] width 4 height 3
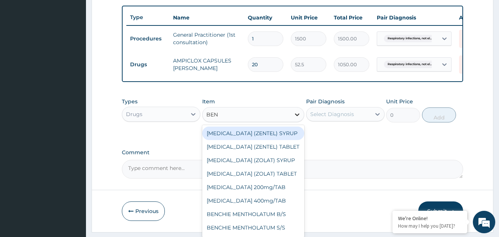
type input "BENY"
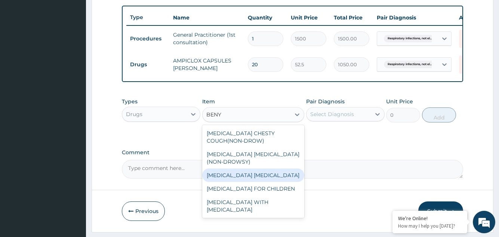
click at [255, 175] on div "BENYLIN EXPECTORANT" at bounding box center [253, 174] width 102 height 13
type input "252"
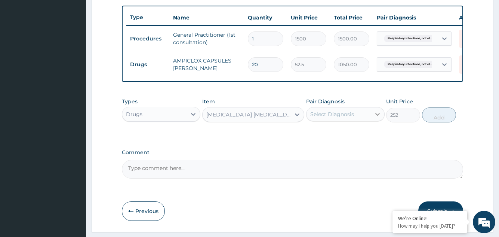
click at [378, 116] on icon at bounding box center [377, 114] width 4 height 3
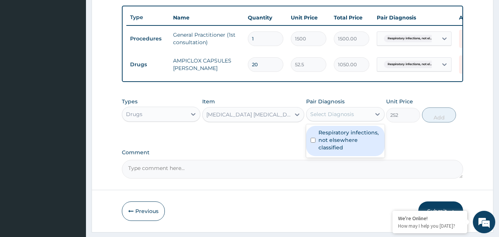
click at [361, 144] on label "Respiratory infections, not elsewhere classified" at bounding box center [350, 140] width 62 height 22
checkbox input "true"
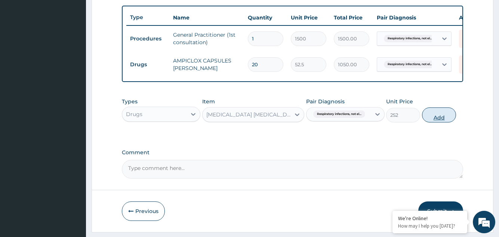
click at [440, 120] on button "Add" at bounding box center [439, 114] width 34 height 15
type input "0"
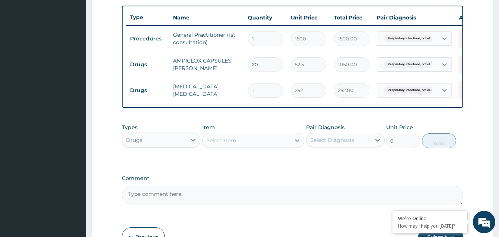
click at [297, 142] on icon at bounding box center [297, 140] width 4 height 3
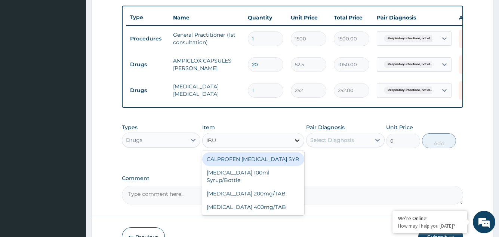
type input "IBUP"
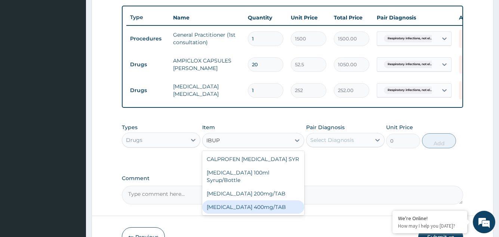
click at [252, 204] on div "IBUPROFEN 400mg/TAB" at bounding box center [253, 206] width 102 height 13
type input "21"
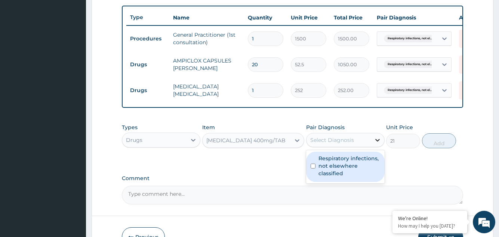
click at [378, 144] on icon at bounding box center [377, 139] width 7 height 7
click at [367, 165] on label "Respiratory infections, not elsewhere classified" at bounding box center [350, 165] width 62 height 22
checkbox input "true"
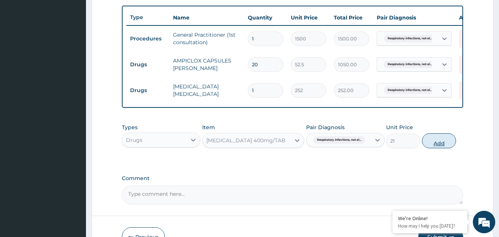
click at [442, 147] on button "Add" at bounding box center [439, 140] width 34 height 15
type input "0"
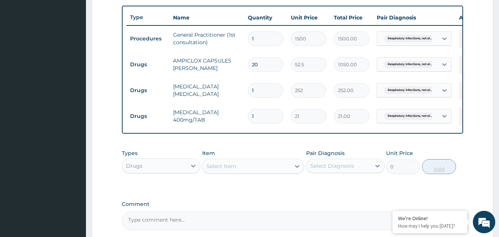
type input "15"
type input "315.00"
type input "15"
click at [479, 163] on form "Step 2 of 2 PA Code / Prescription Code Enter Code(Secondary Care Only) Encount…" at bounding box center [293, 25] width 402 height 516
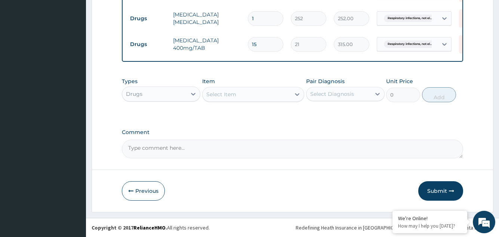
scroll to position [350, 0]
click at [436, 190] on button "Submit" at bounding box center [440, 190] width 45 height 19
